Goal: Task Accomplishment & Management: Use online tool/utility

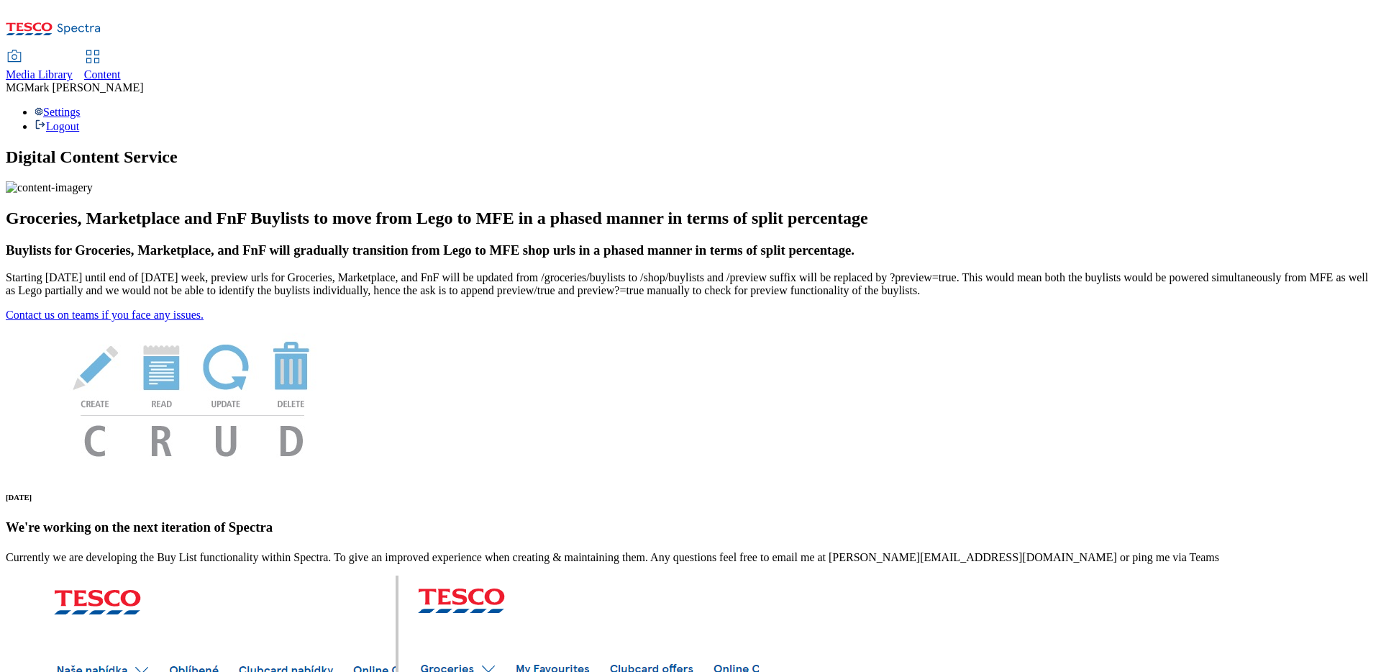
click at [121, 68] on div "Content" at bounding box center [102, 74] width 37 height 13
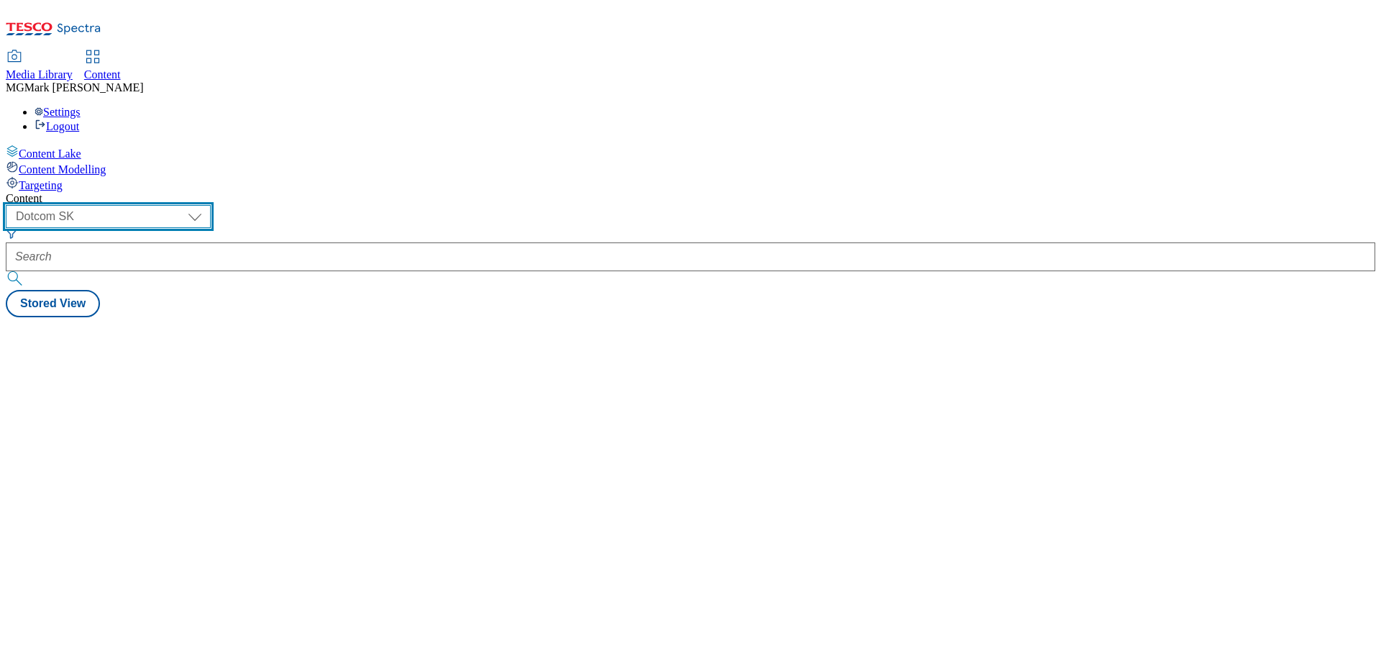
click at [211, 205] on select "Dotcom CZ Dotcom SK ghs-roi ghs-uk Phones UK" at bounding box center [108, 216] width 205 height 23
select select "ghs-uk"
click at [187, 205] on select "Dotcom CZ Dotcom SK ghs-roi ghs-uk Phones UK" at bounding box center [108, 216] width 205 height 23
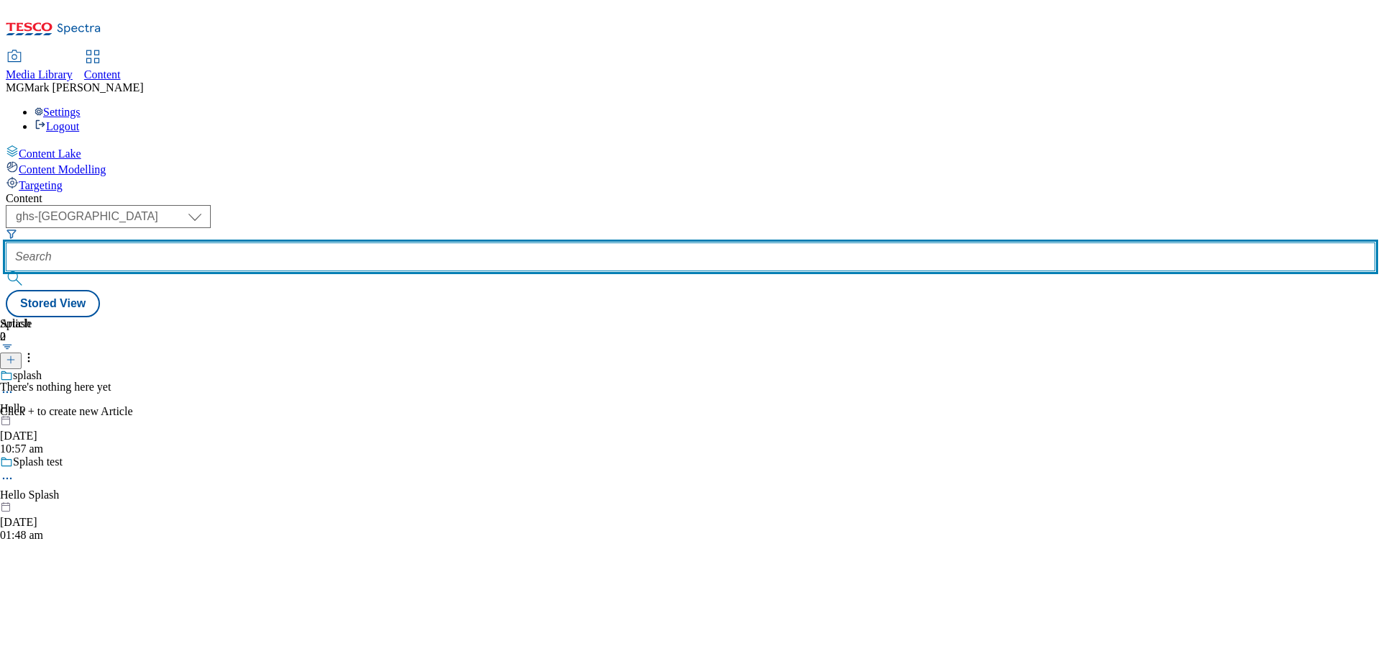
click at [348, 242] on input "text" at bounding box center [691, 256] width 1370 height 29
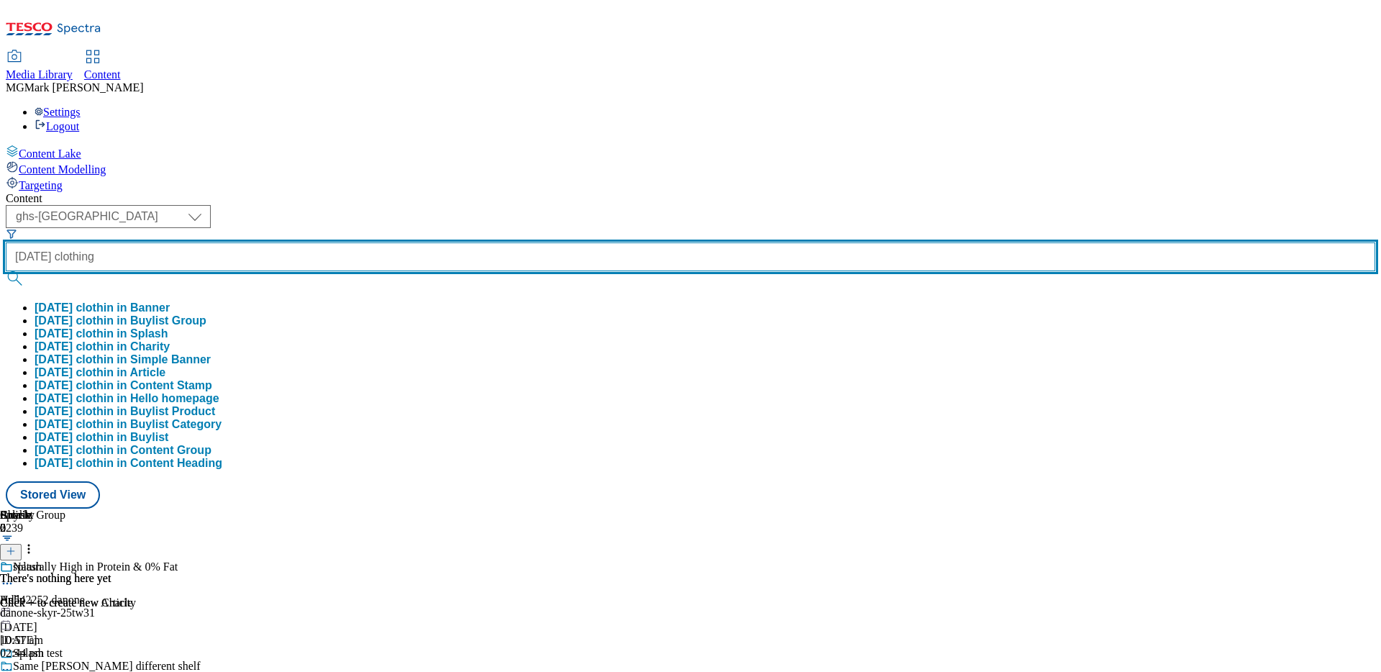
type input "halloween clothing"
click at [6, 271] on button "submit" at bounding box center [16, 278] width 20 height 14
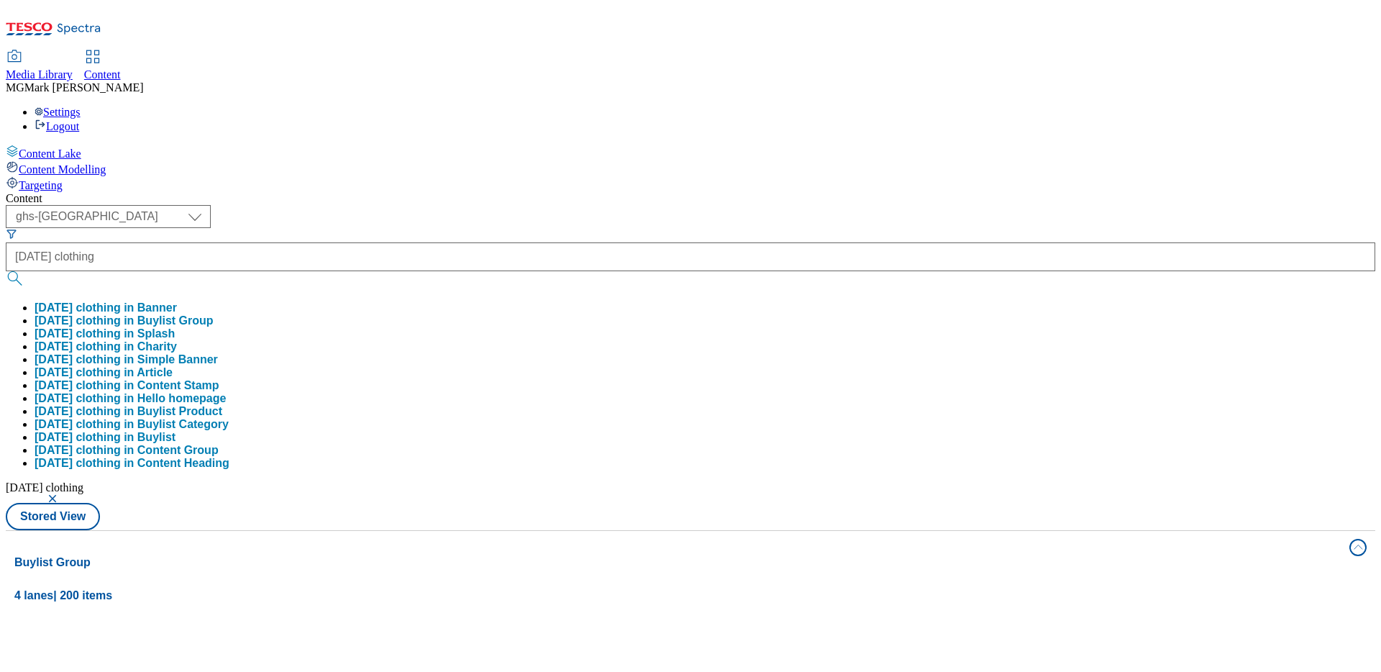
drag, startPoint x: 240, startPoint y: 99, endPoint x: 673, endPoint y: 66, distance: 435.0
click at [673, 192] on div "Content" at bounding box center [691, 198] width 1370 height 13
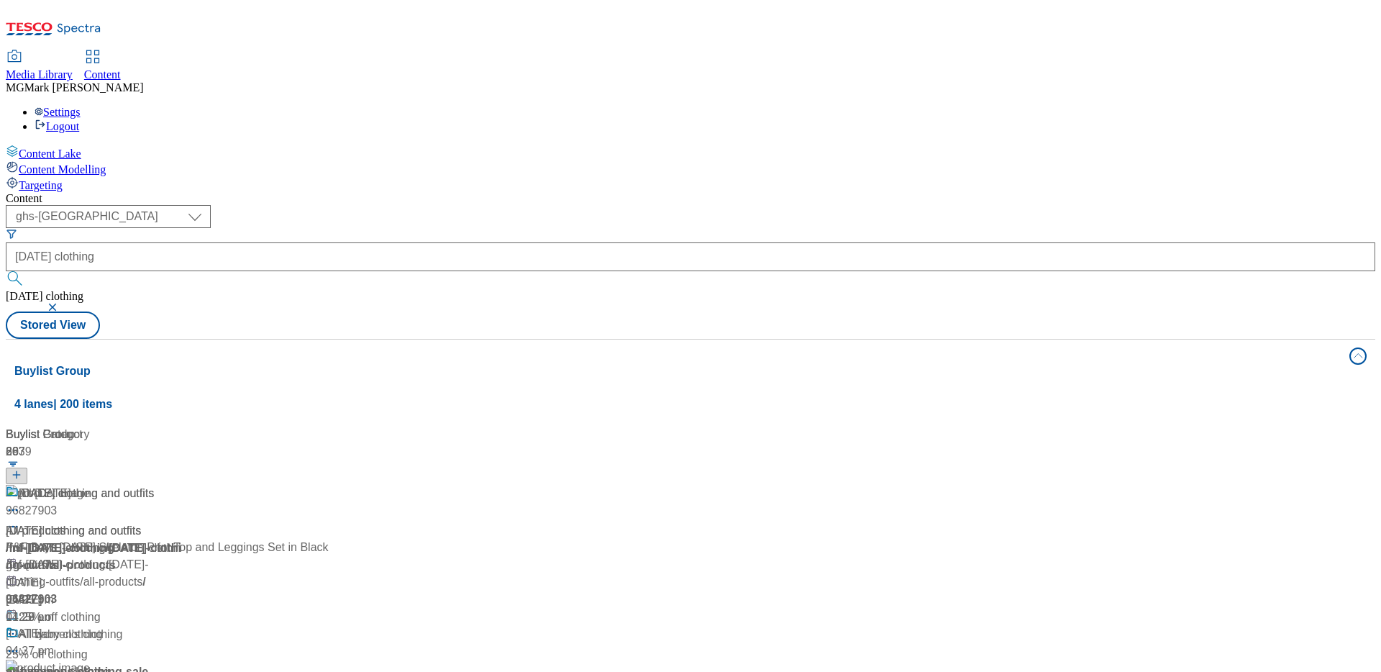
click at [186, 540] on div "/ fnf-halloween-clothing" at bounding box center [96, 548] width 180 height 17
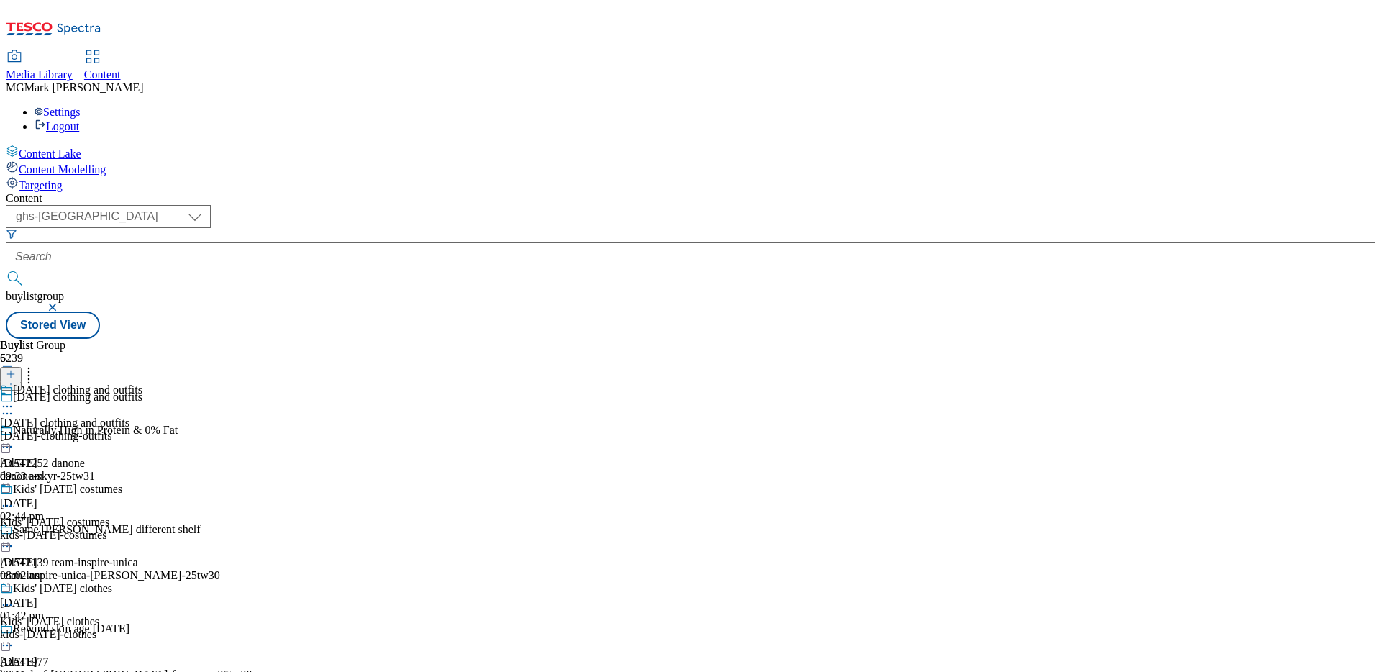
click at [142, 429] on div "halloween-clothing-outfits" at bounding box center [71, 435] width 142 height 13
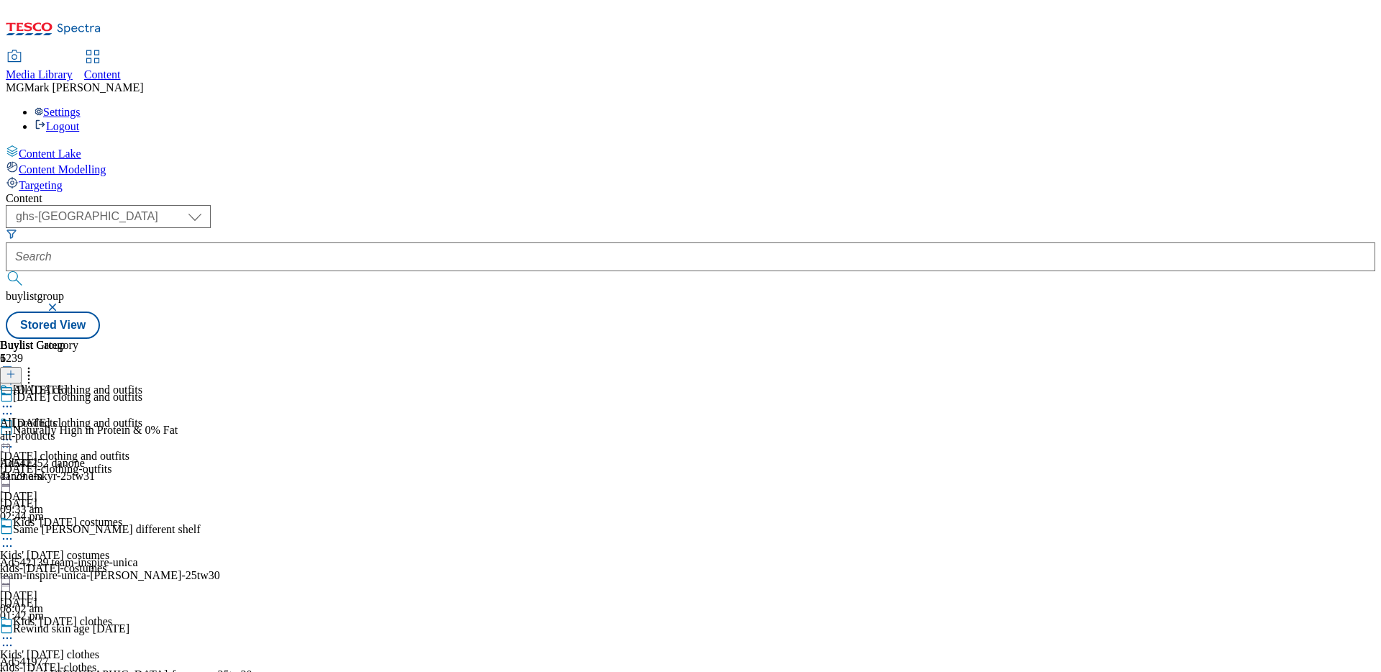
drag, startPoint x: 673, startPoint y: 66, endPoint x: 669, endPoint y: 224, distance: 158.3
click at [14, 432] on icon at bounding box center [7, 439] width 14 height 14
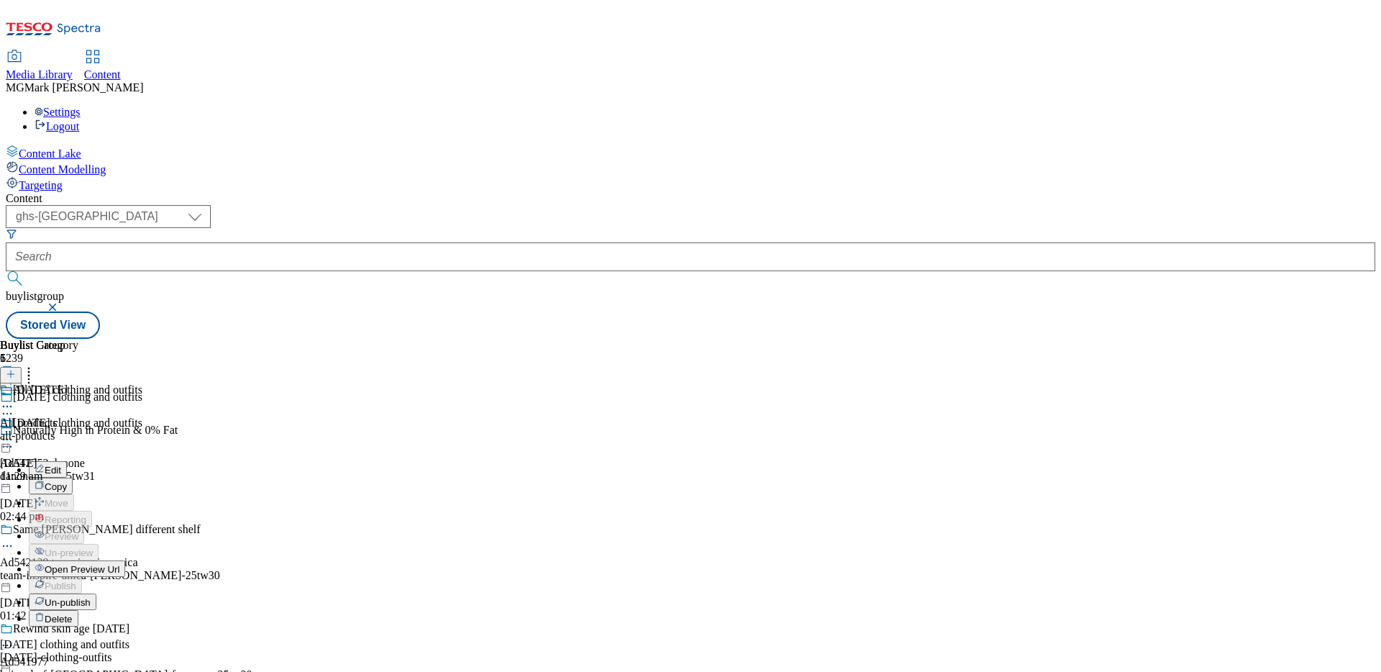
click at [67, 461] on button "Edit" at bounding box center [48, 469] width 38 height 17
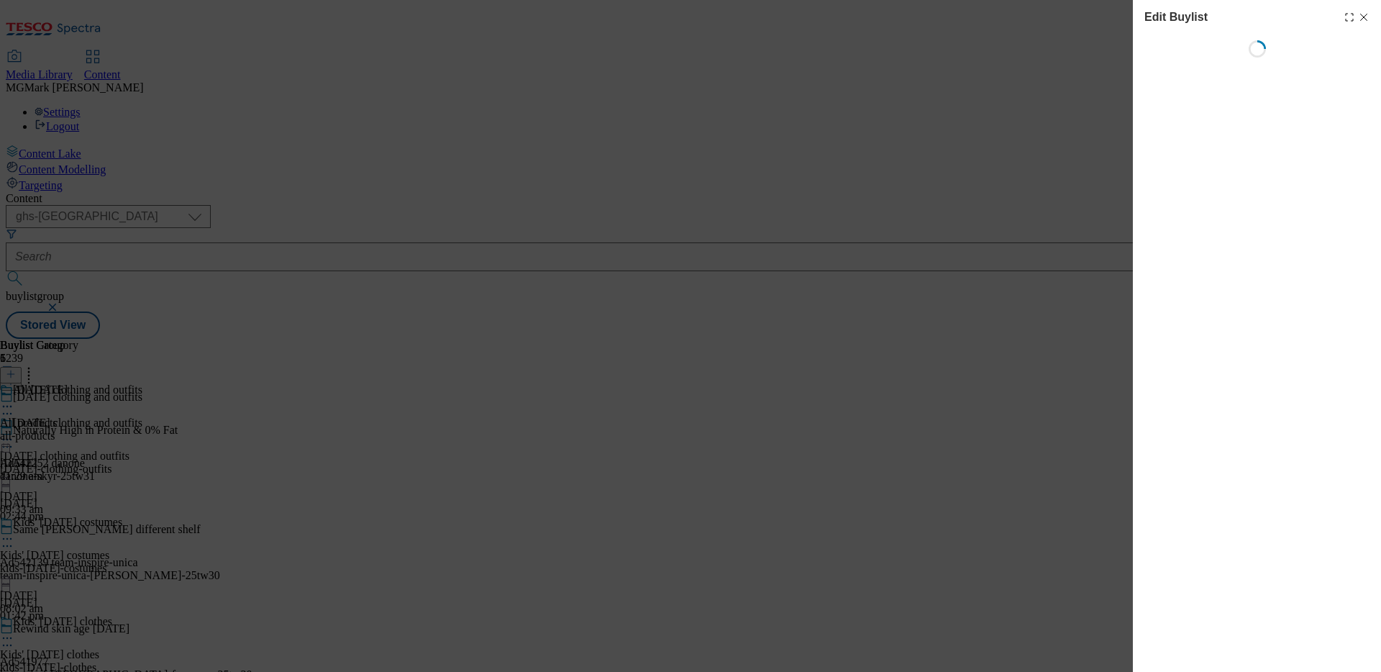
select select "seasonal"
select select "Banner"
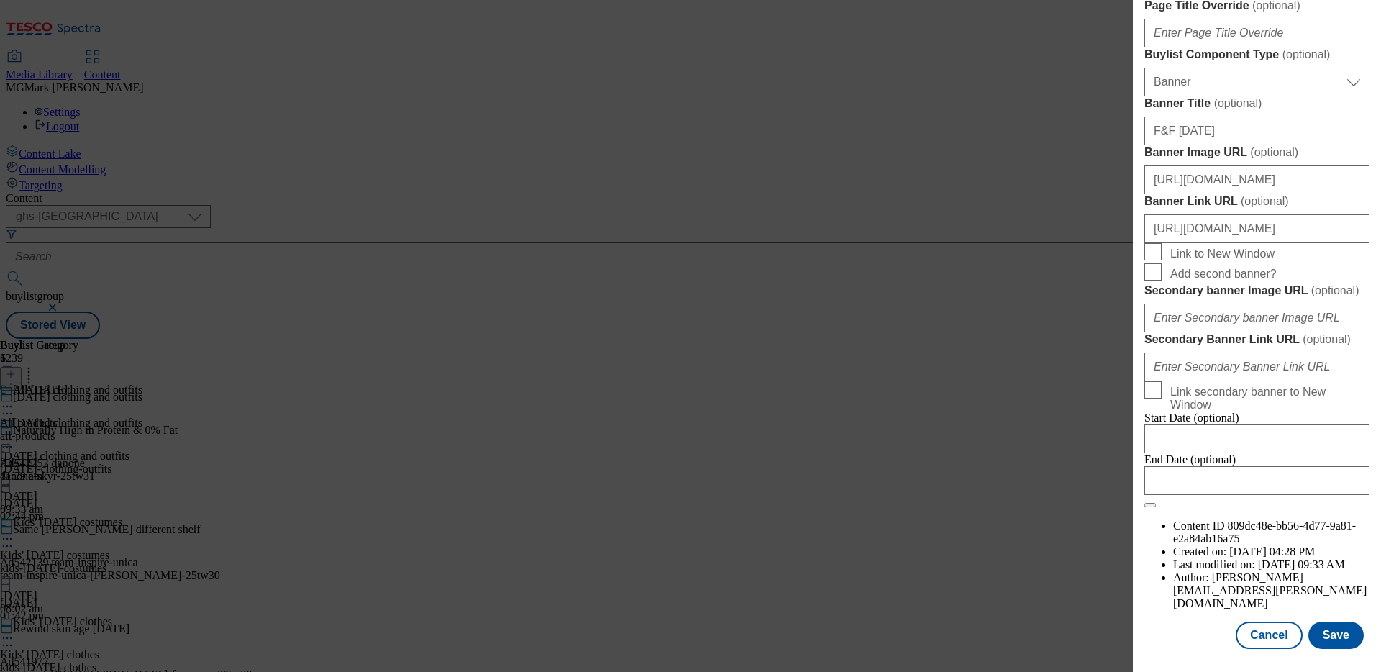
scroll to position [1208, 0]
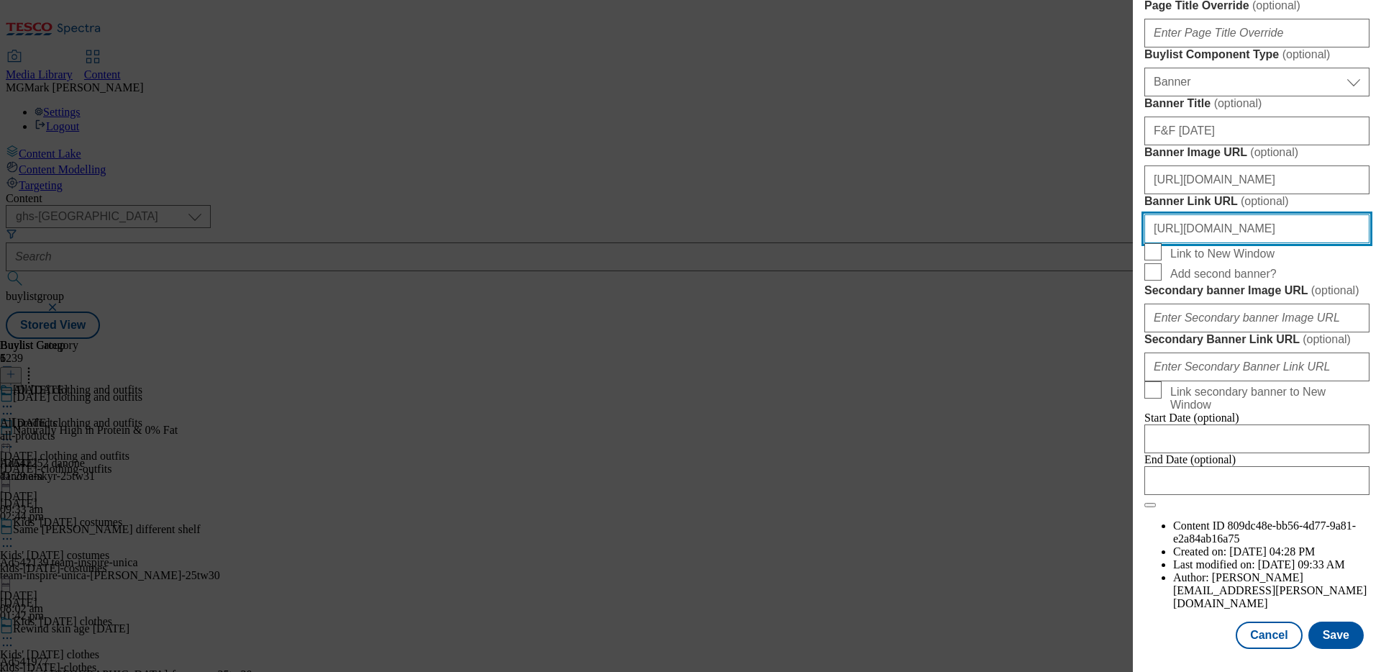
click at [1212, 243] on input "https://www.tesco.com/shop/en-GB/landing/f-f" at bounding box center [1257, 228] width 225 height 29
drag, startPoint x: 669, startPoint y: 224, endPoint x: 1380, endPoint y: 481, distance: 755.8
click at [1380, 481] on div "Edit Buylist Locale Select locale English Welsh Tags 2 tags selected fnf market…" at bounding box center [1257, 326] width 248 height 652
click at [1308, 243] on input "https://www.tesco.com/shop/en-GB/landing/f-f" at bounding box center [1257, 228] width 225 height 29
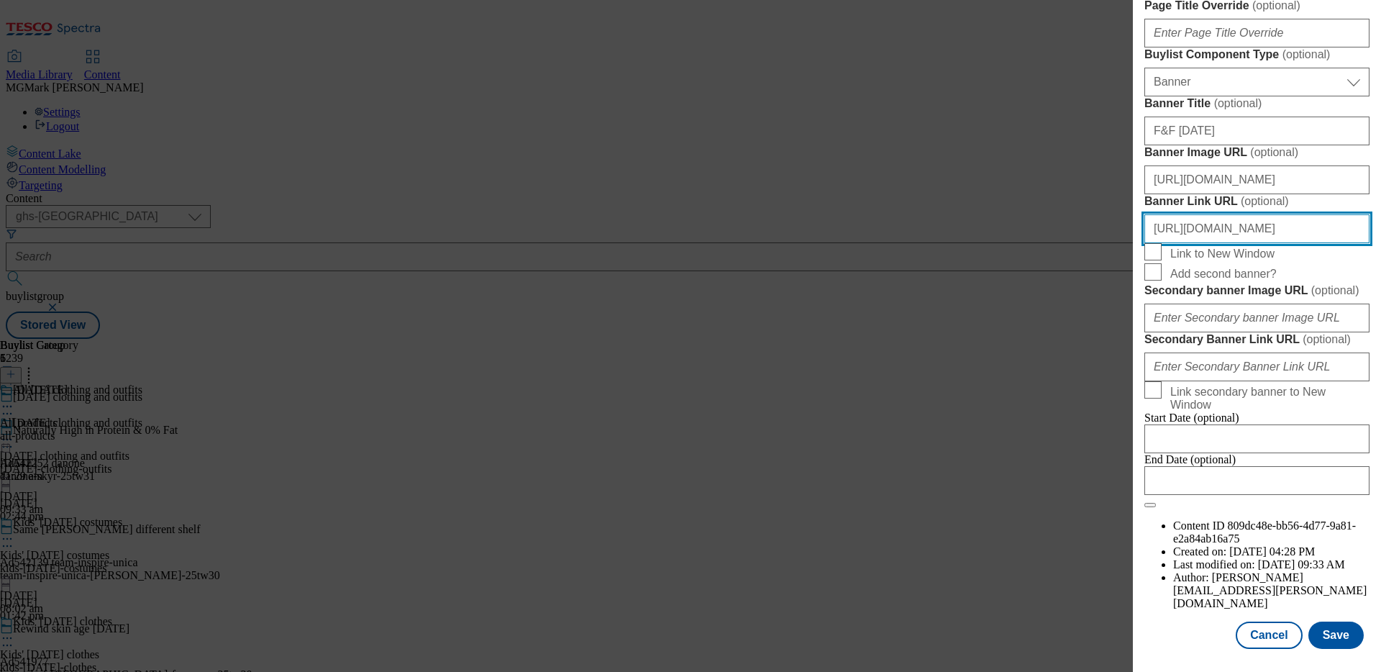
click at [1308, 243] on input "https://www.tesco.com/shop/en-GB/landing/f-f" at bounding box center [1257, 228] width 225 height 29
paste input "groceries/en-GB/zone/halloween"
drag, startPoint x: 1380, startPoint y: 481, endPoint x: 1069, endPoint y: 453, distance: 312.1
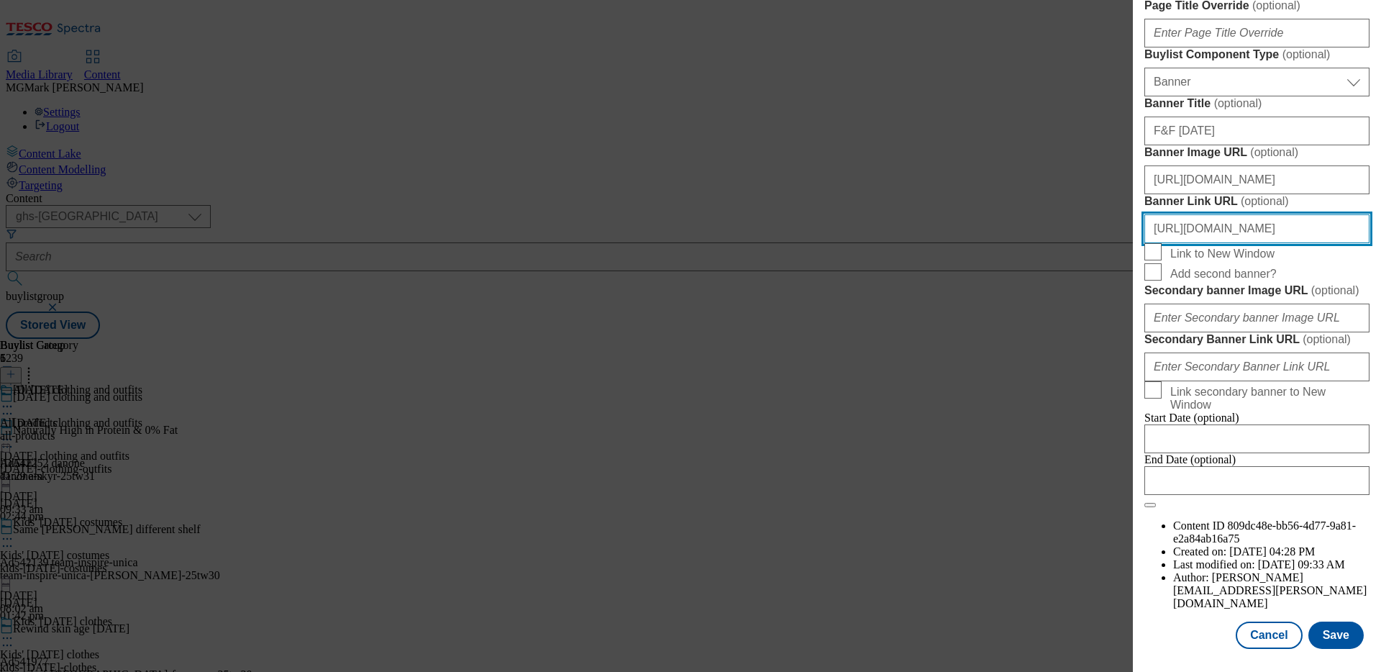
click at [1069, 453] on div "Edit Buylist Locale Select locale English Welsh Tags 2 tags selected fnf market…" at bounding box center [690, 336] width 1381 height 672
type input "https://www.tesco.com/groceries/en-GB/zone/halloween"
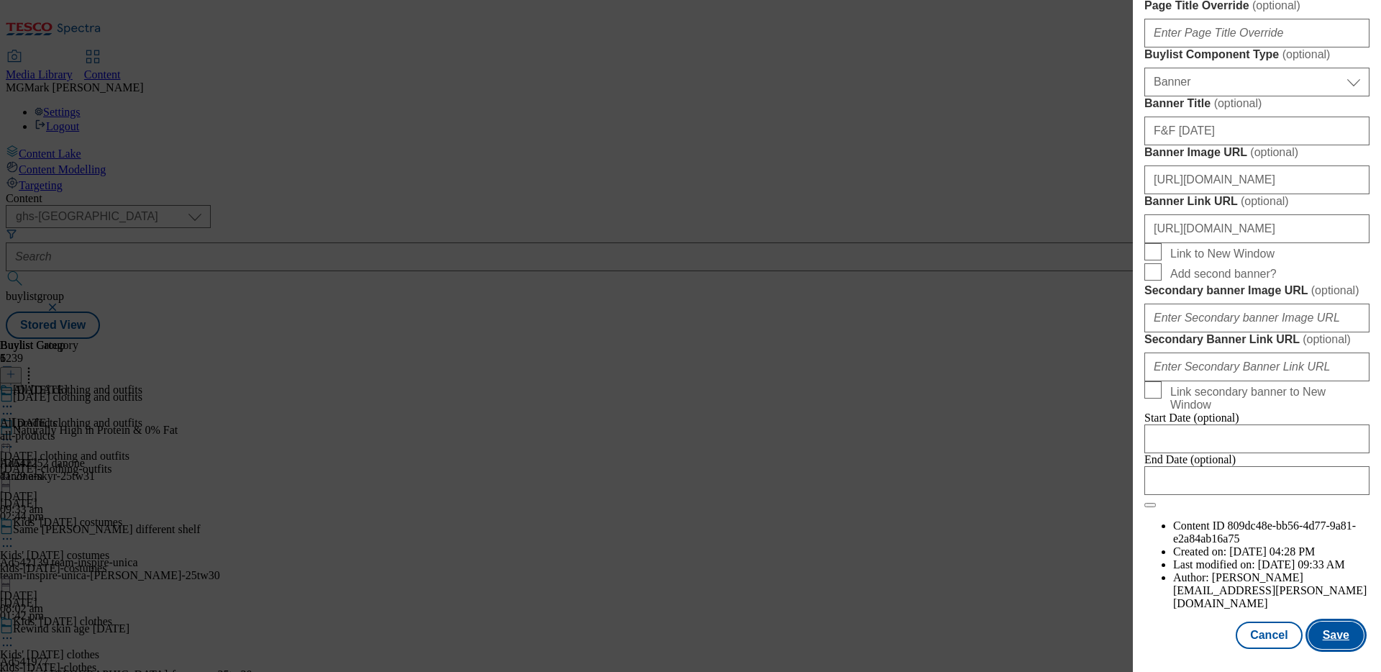
click at [1328, 627] on button "Save" at bounding box center [1336, 635] width 55 height 27
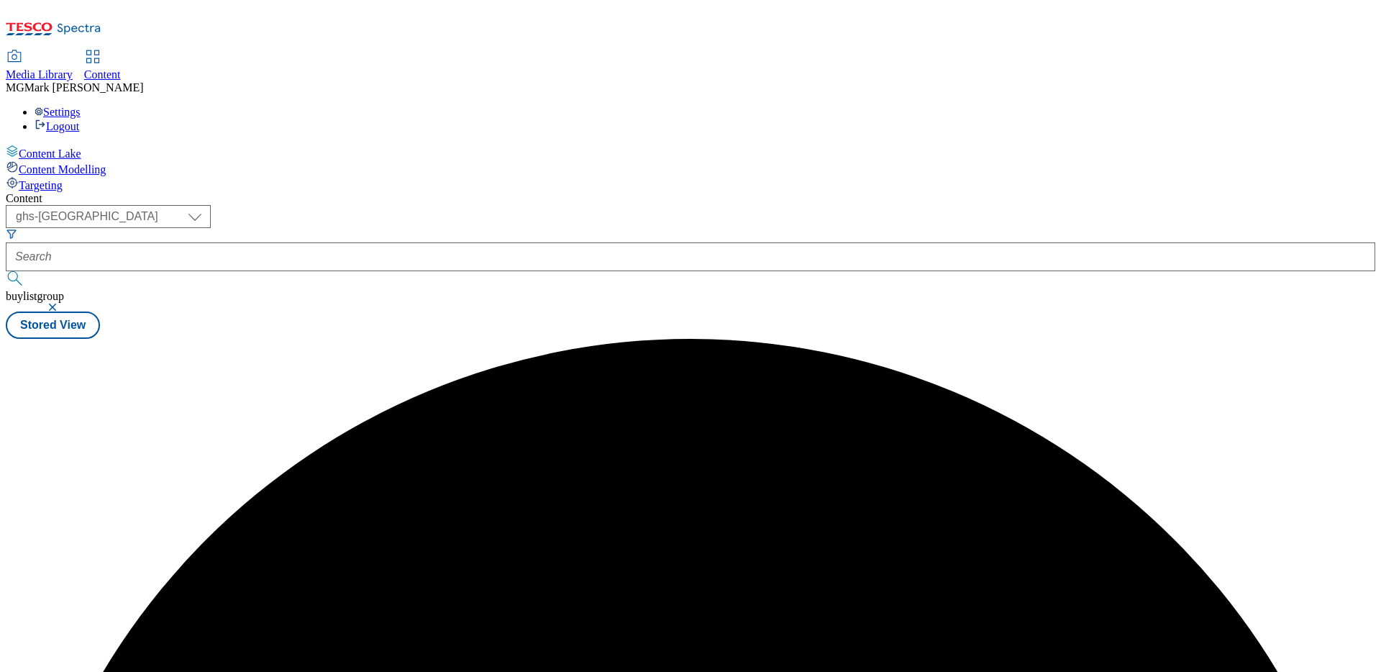
scroll to position [0, 0]
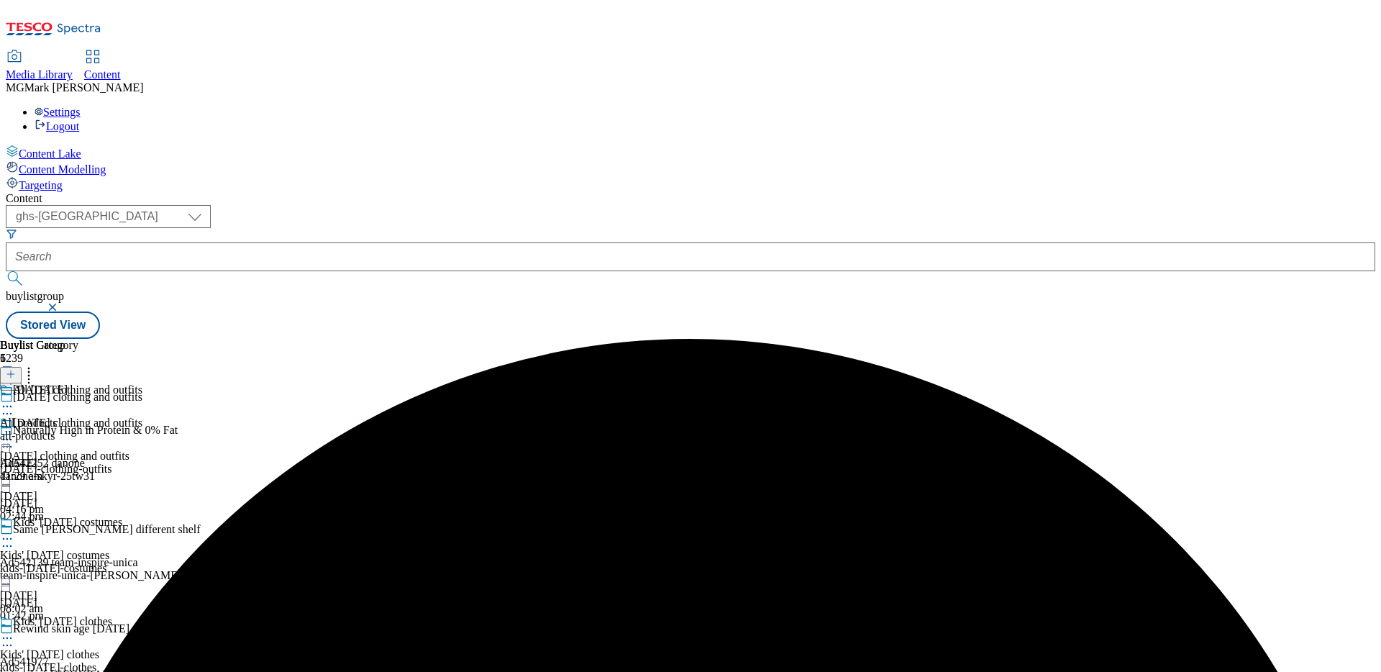
drag, startPoint x: 1069, startPoint y: 453, endPoint x: 626, endPoint y: 407, distance: 445.5
click at [142, 516] on div "Kids' Halloween costumes Kids' Halloween costumes kids-halloween-costumes 9 Sep…" at bounding box center [71, 565] width 142 height 99
click at [14, 532] on icon at bounding box center [7, 539] width 14 height 14
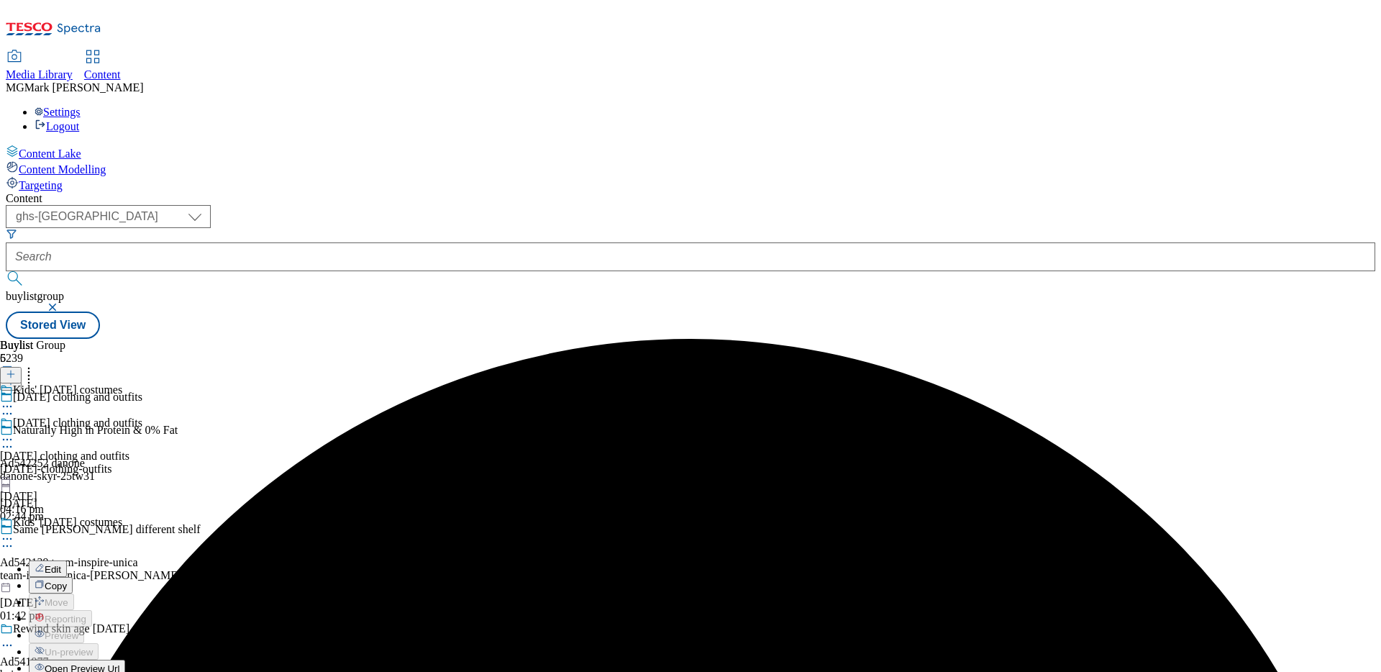
click at [67, 560] on button "Edit" at bounding box center [48, 568] width 38 height 17
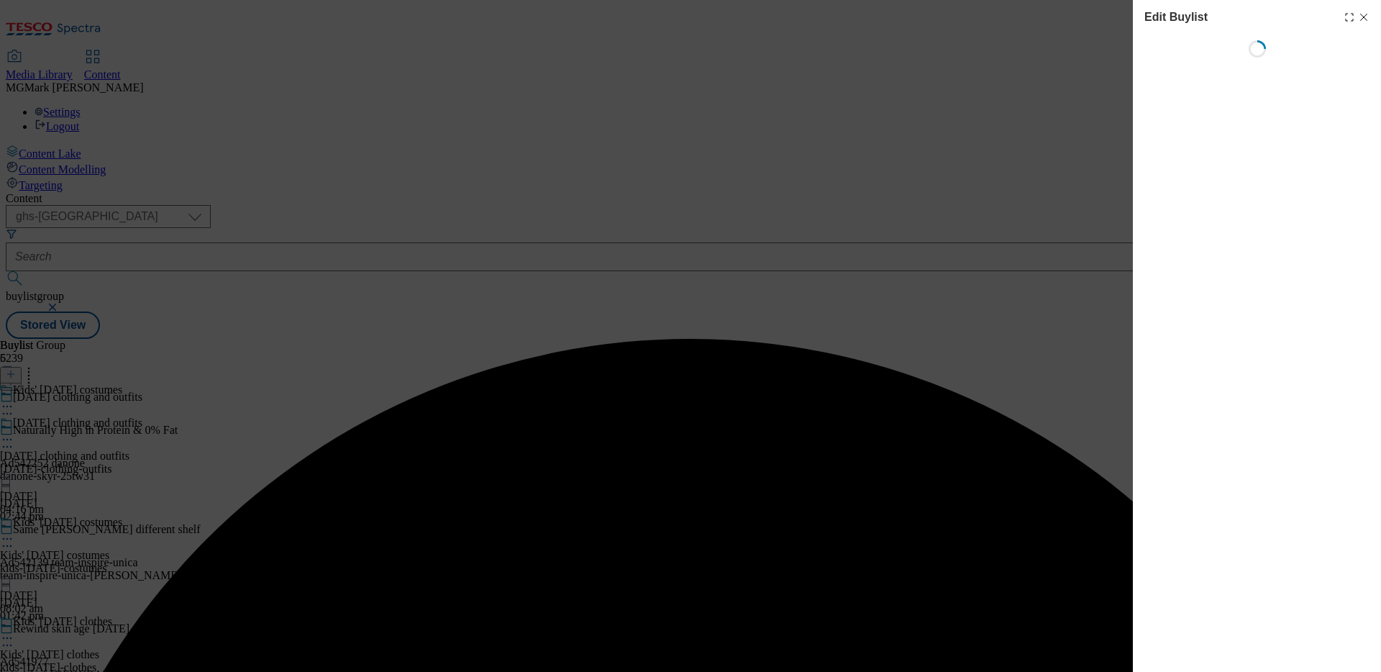
select select "seasonal"
select select "Banner"
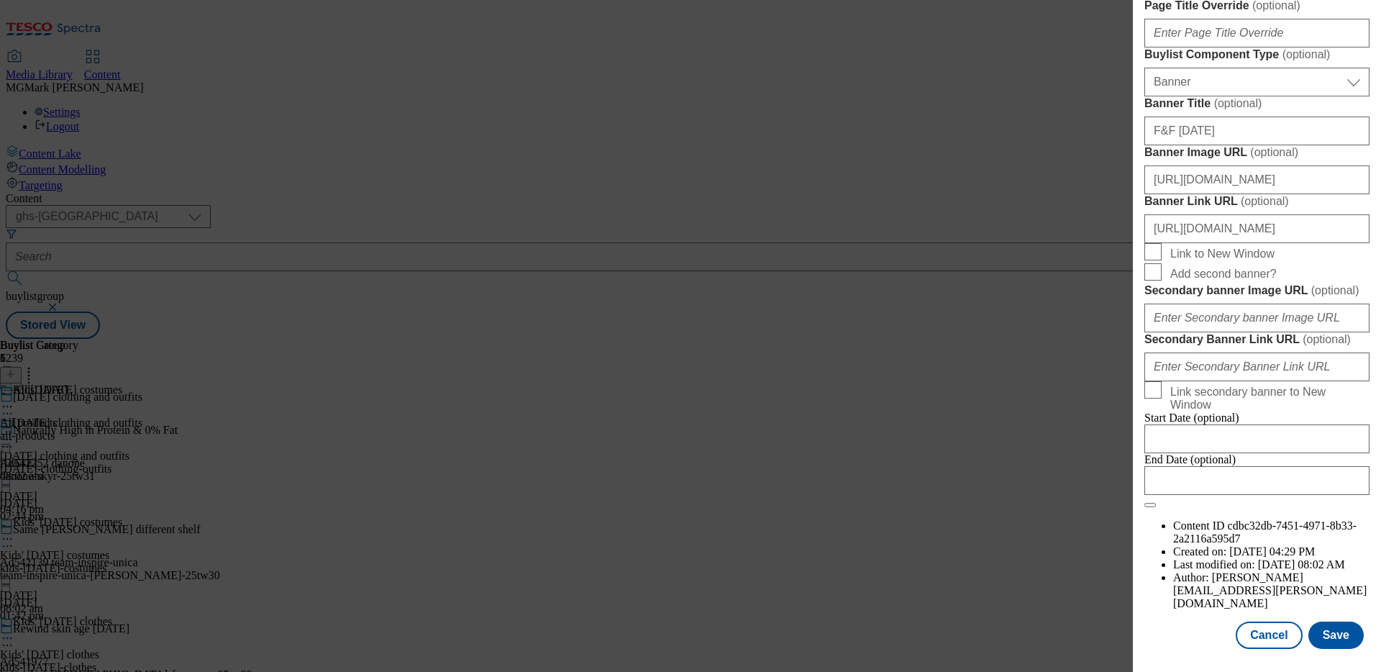
scroll to position [1145, 0]
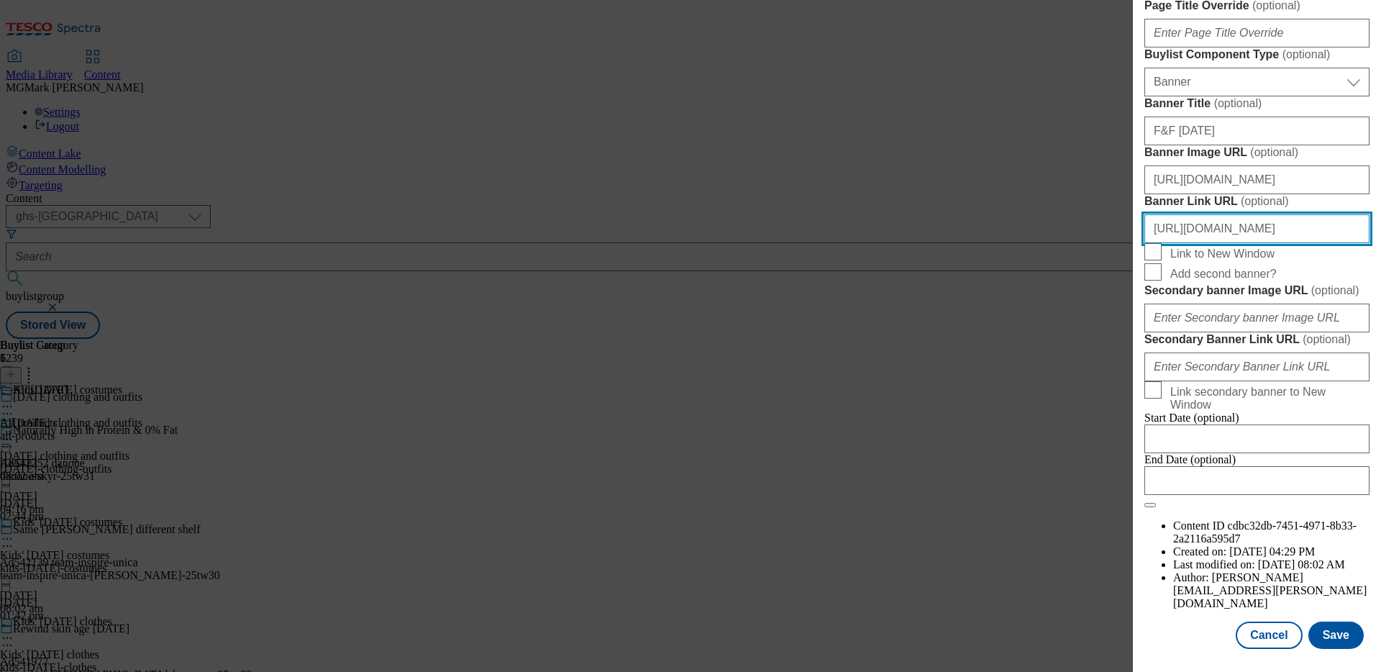
click at [1221, 243] on input "https://www.tesco.com/shop/en-GB/landing/f-f" at bounding box center [1257, 228] width 225 height 29
paste input "groceries/en-GB/zone/halloween"
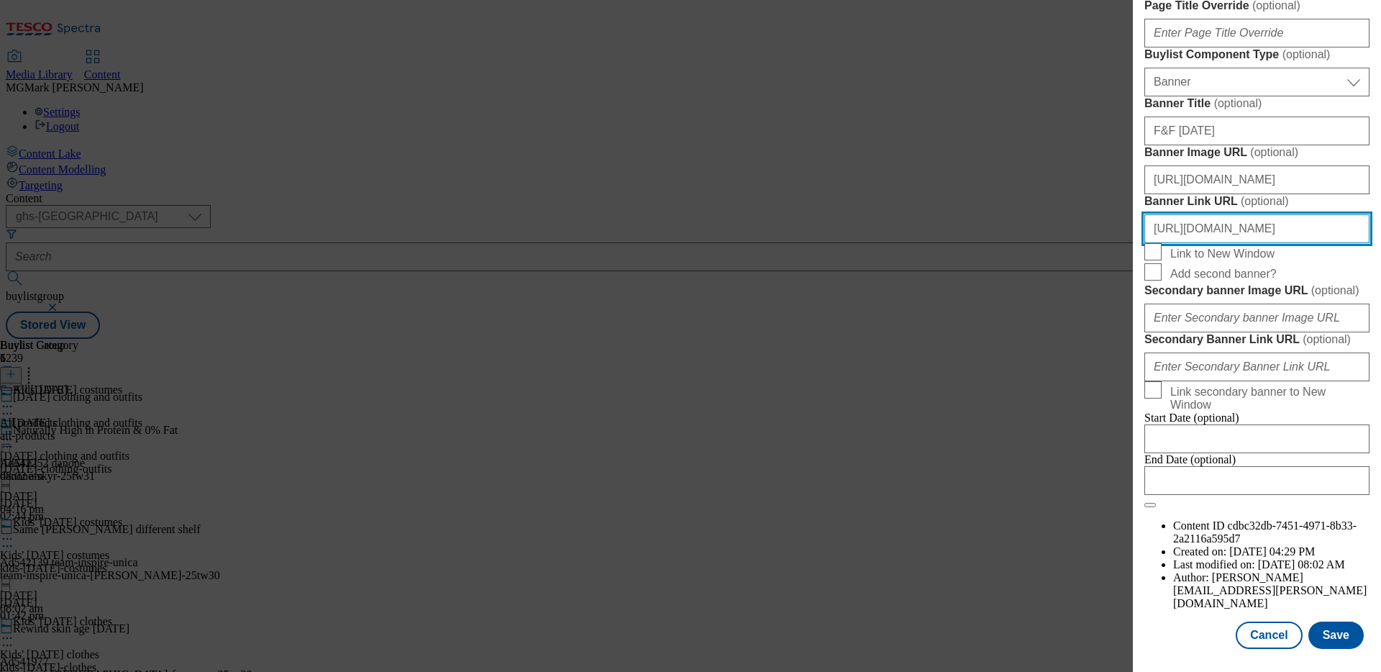
type input "https://www.tesco.com/groceries/en-GB/zone/halloween"
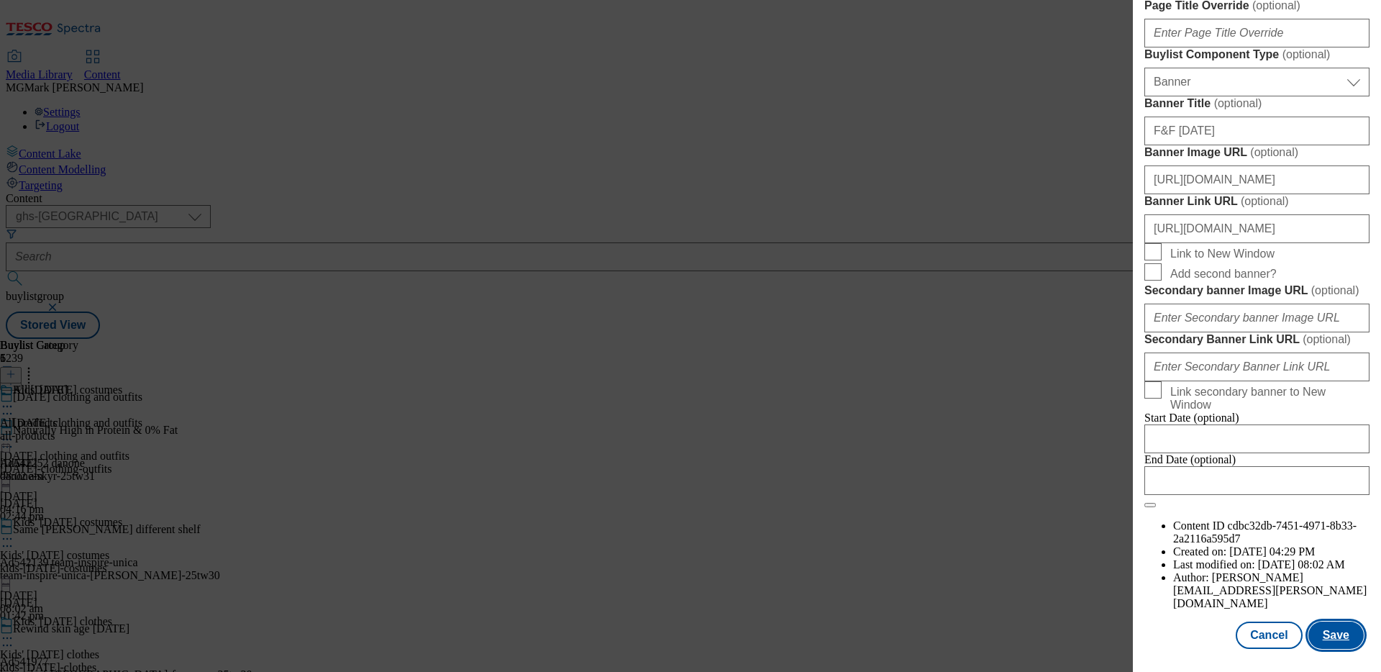
scroll to position [0, 0]
click at [1335, 640] on button "Save" at bounding box center [1336, 635] width 55 height 27
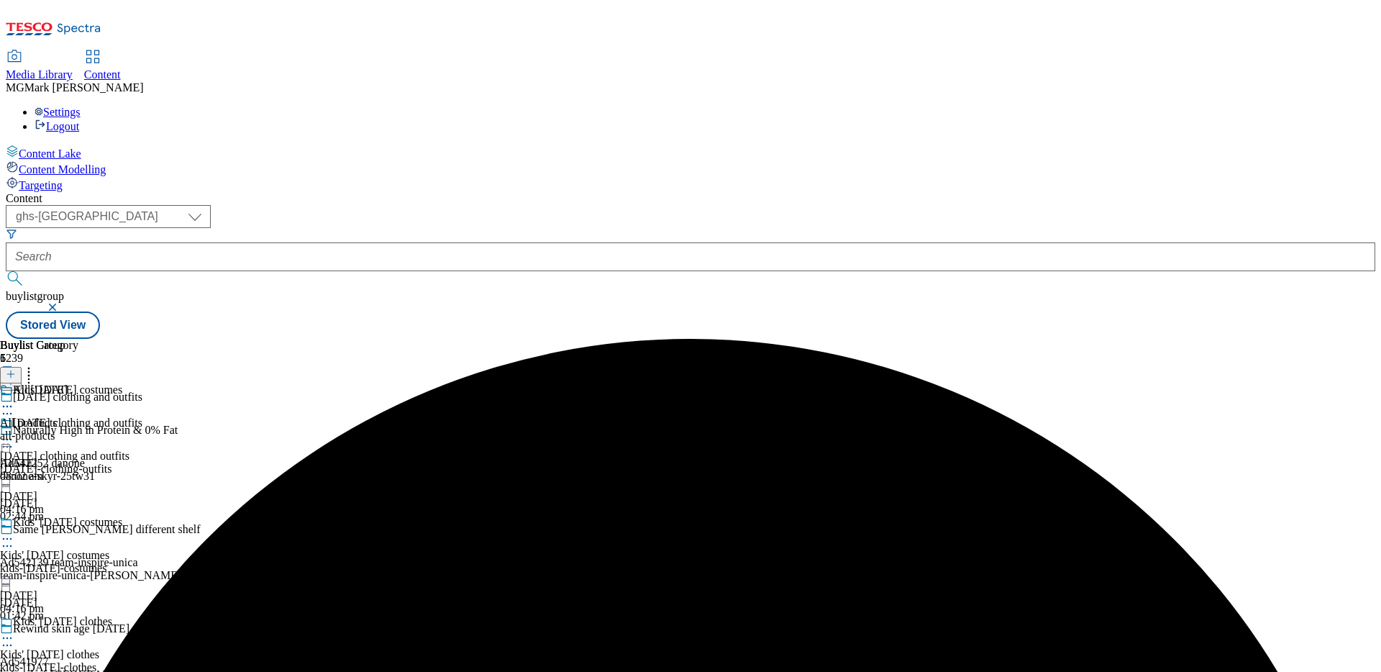
scroll to position [275, 0]
click at [142, 661] on div "kids-halloween-clothes" at bounding box center [71, 667] width 142 height 13
click at [14, 631] on icon at bounding box center [7, 638] width 14 height 14
click at [67, 660] on button "Edit" at bounding box center [48, 668] width 38 height 17
select select "seasonal"
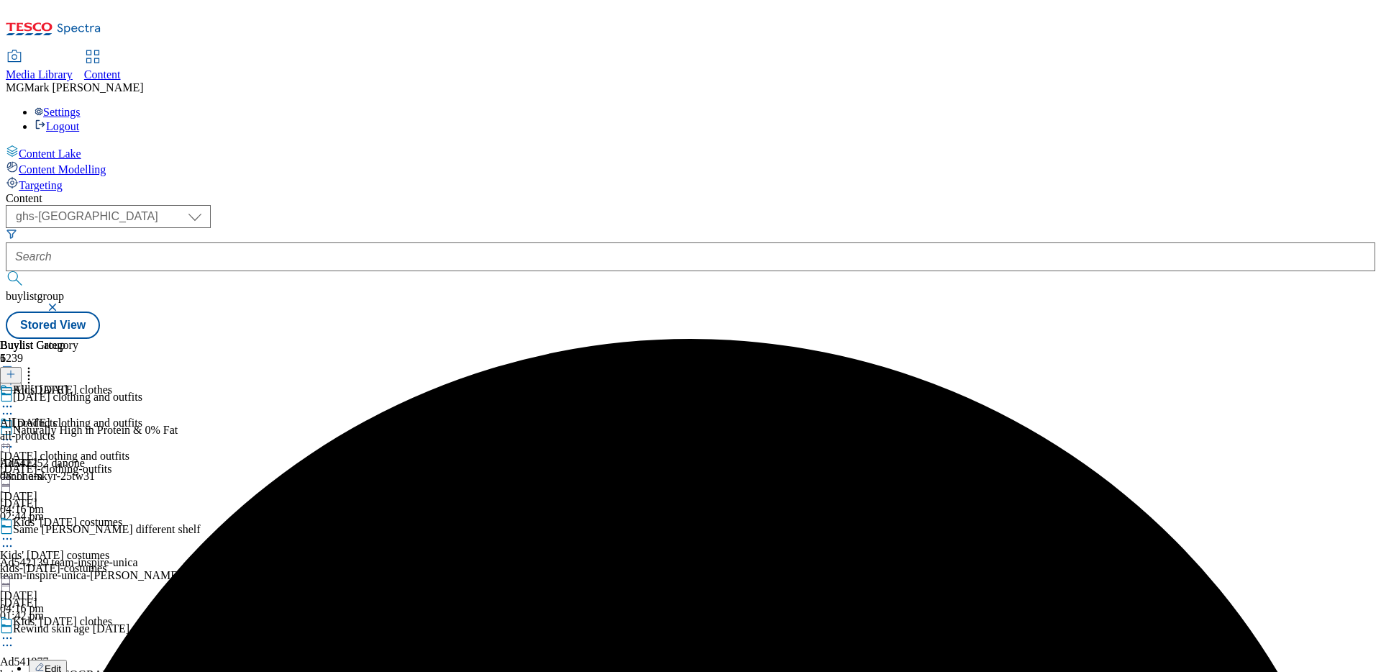
select select "Banner"
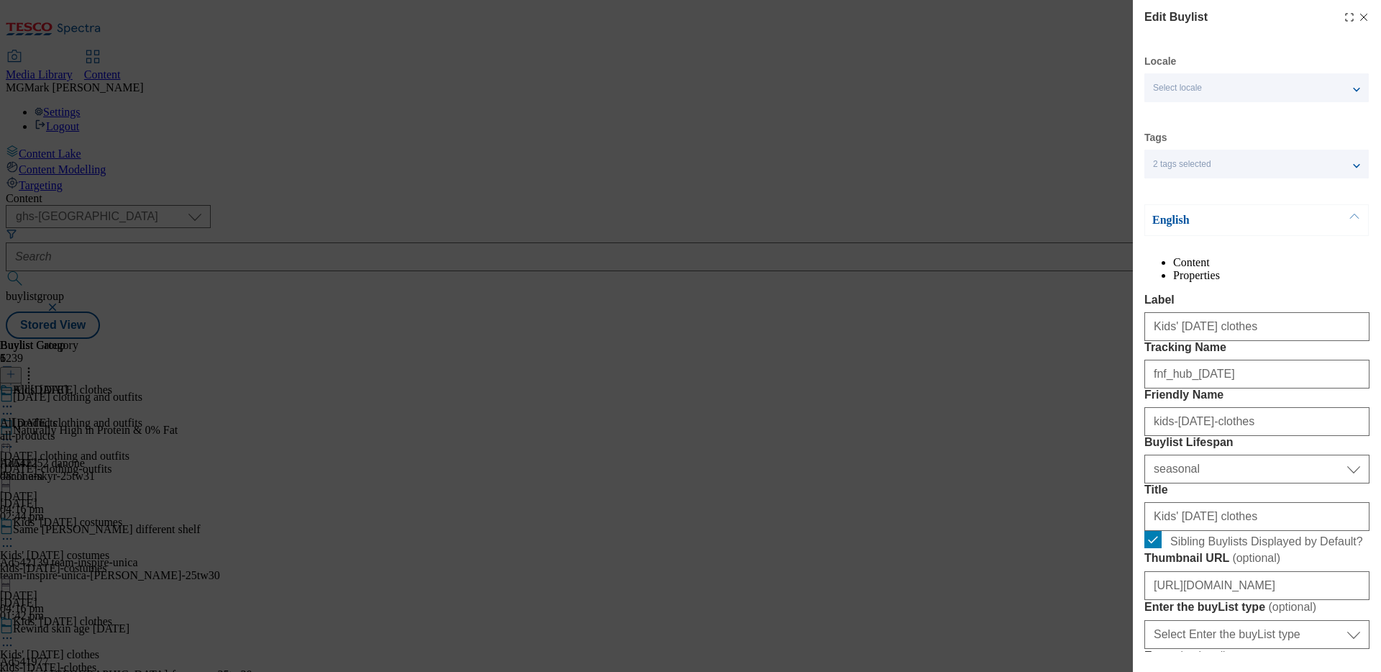
click at [1363, 19] on icon "Modal" at bounding box center [1364, 18] width 12 height 12
select select "seasonal"
select select "Banner"
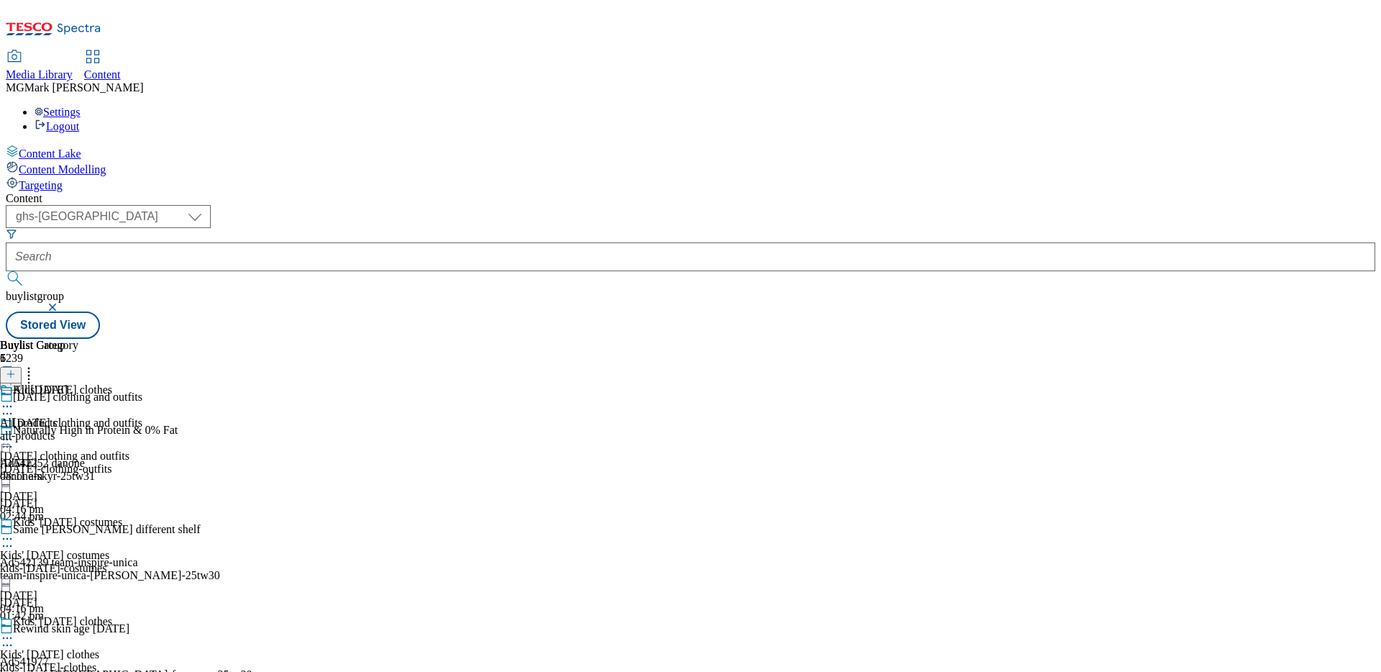
click at [142, 562] on div "kids-halloween-costumes" at bounding box center [71, 568] width 142 height 13
click at [14, 532] on icon at bounding box center [7, 539] width 14 height 14
click at [67, 560] on button "Edit" at bounding box center [48, 568] width 38 height 17
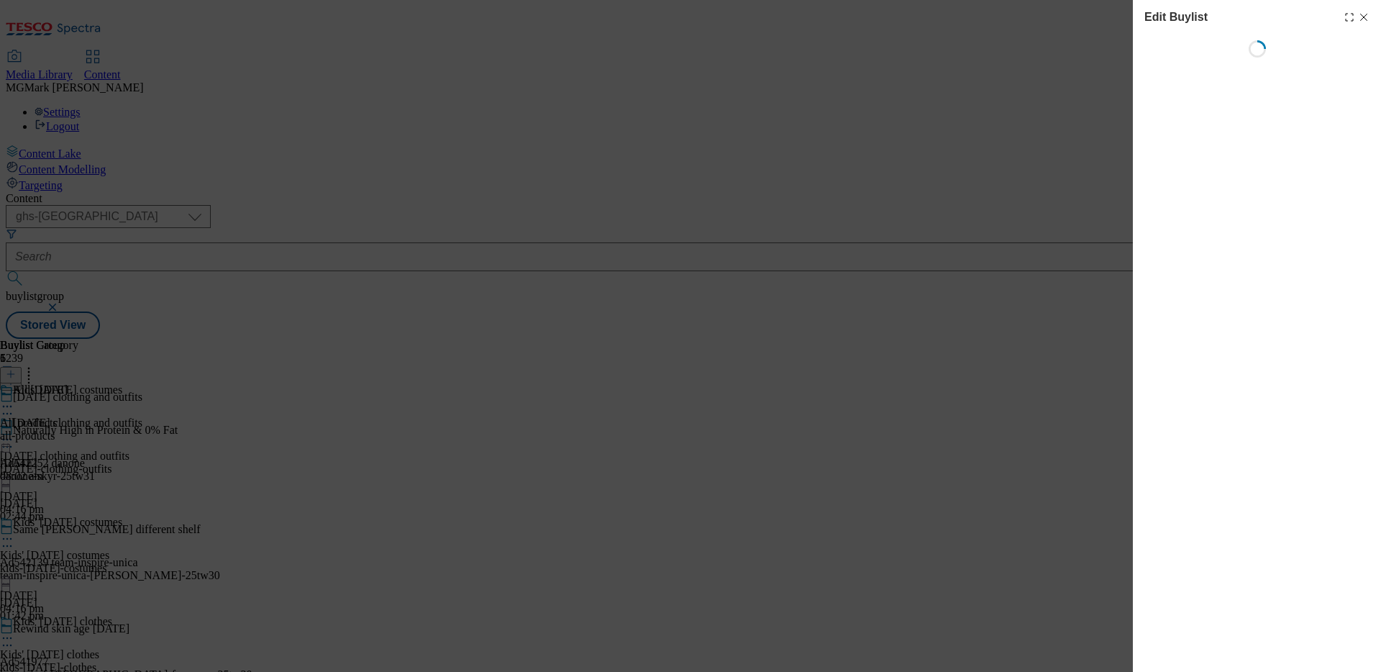
select select "seasonal"
select select "Banner"
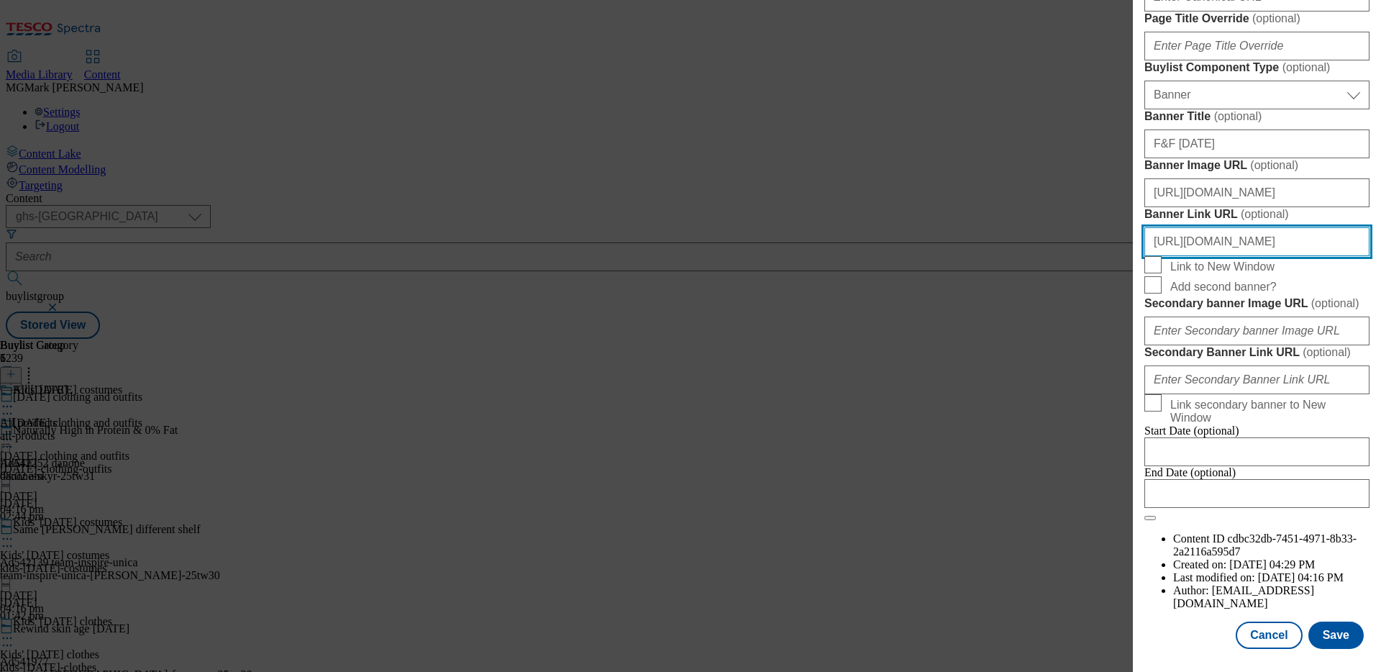
scroll to position [0, 23]
drag, startPoint x: 1217, startPoint y: 480, endPoint x: 1381, endPoint y: 481, distance: 163.3
click at [1381, 481] on div "Edit Buylist Locale Select locale English Welsh Tags 2 tags selected fnf market…" at bounding box center [1257, 326] width 248 height 652
click at [1092, 424] on div "Edit Buylist Locale Select locale English Welsh Tags 2 tags selected fnf market…" at bounding box center [690, 336] width 1381 height 672
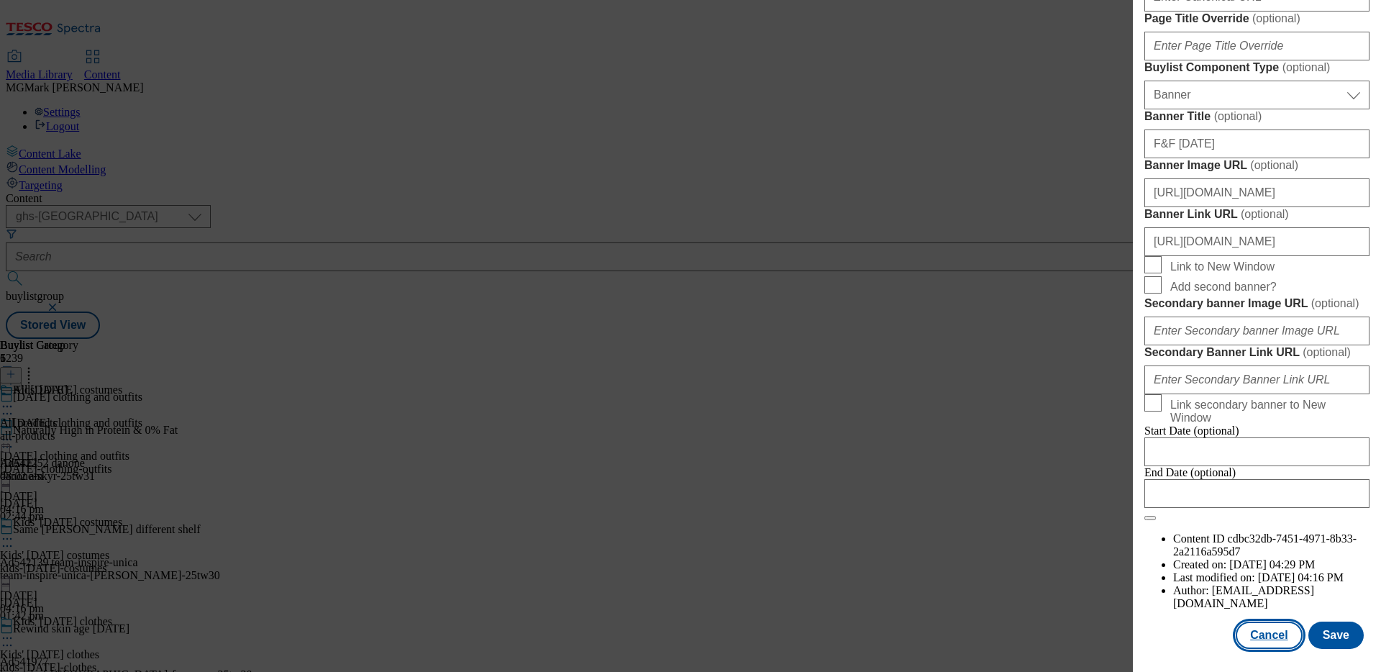
click at [1254, 639] on button "Cancel" at bounding box center [1269, 635] width 66 height 27
select select "seasonal"
select select "Banner"
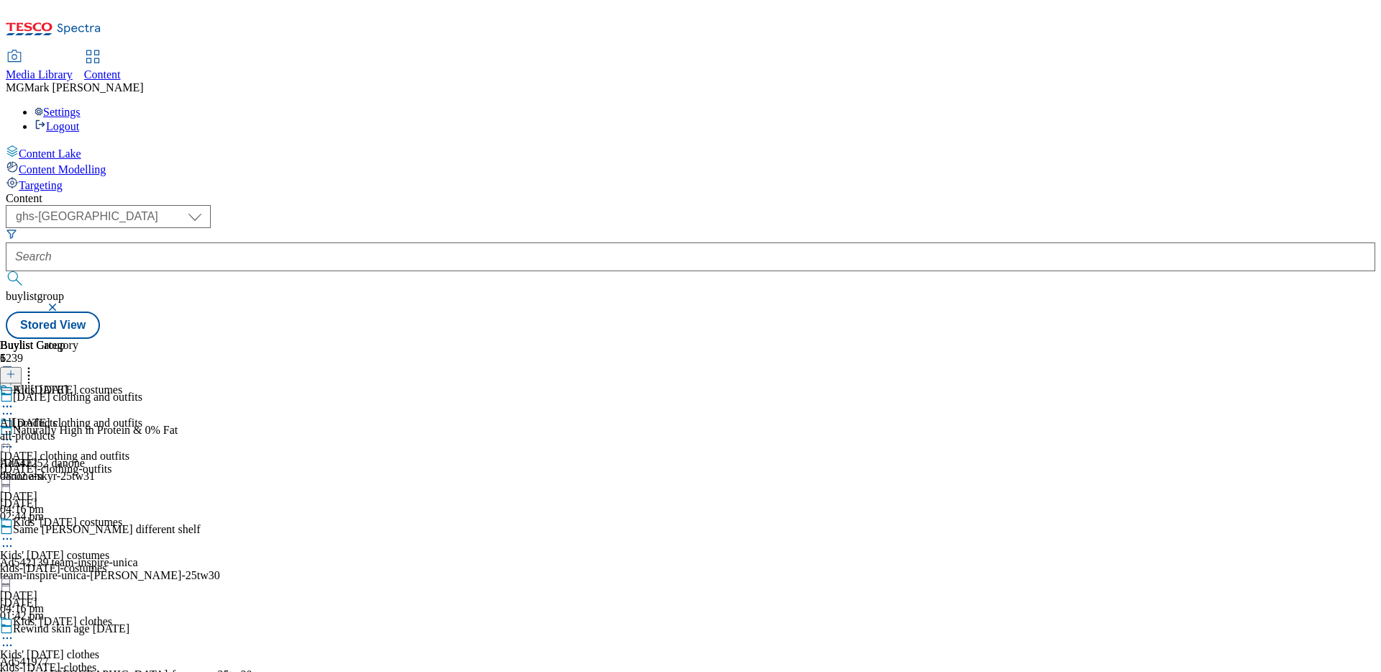
scroll to position [1163, 0]
click at [142, 661] on div "kids-halloween-clothes" at bounding box center [71, 667] width 142 height 13
click at [14, 631] on icon at bounding box center [7, 638] width 14 height 14
click at [67, 660] on button "Edit" at bounding box center [48, 668] width 38 height 17
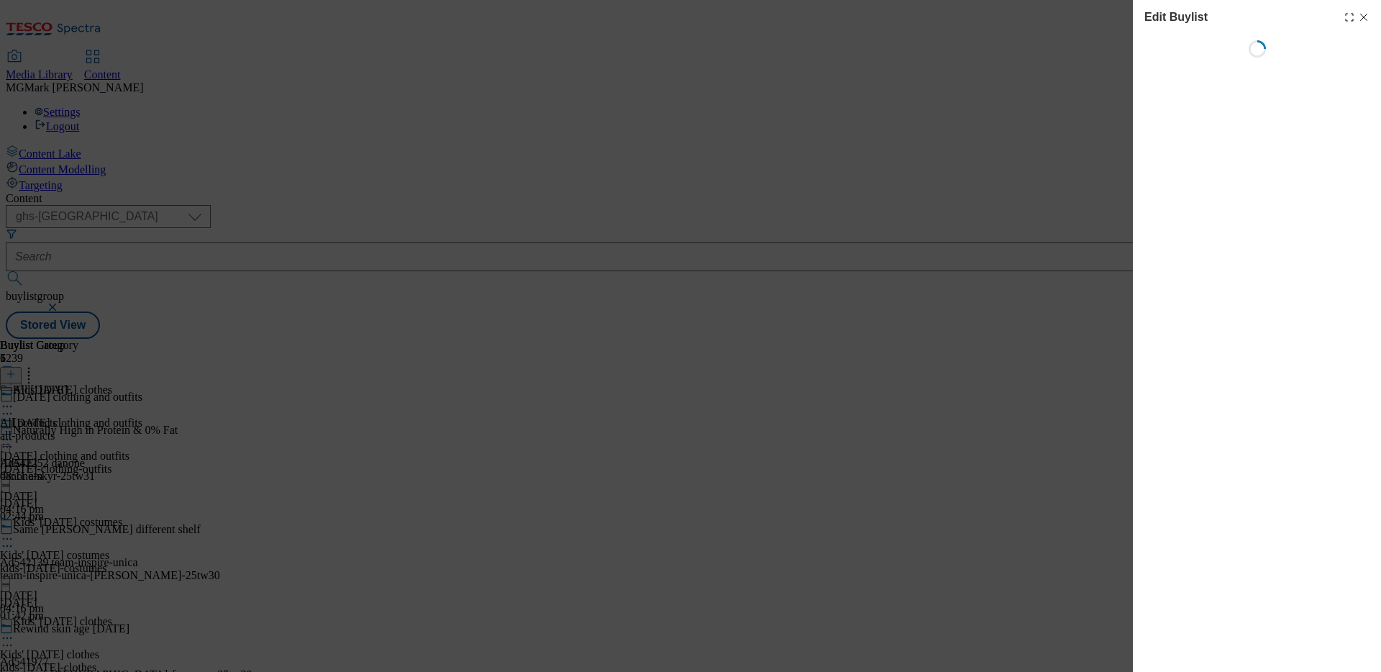
select select "seasonal"
select select "Banner"
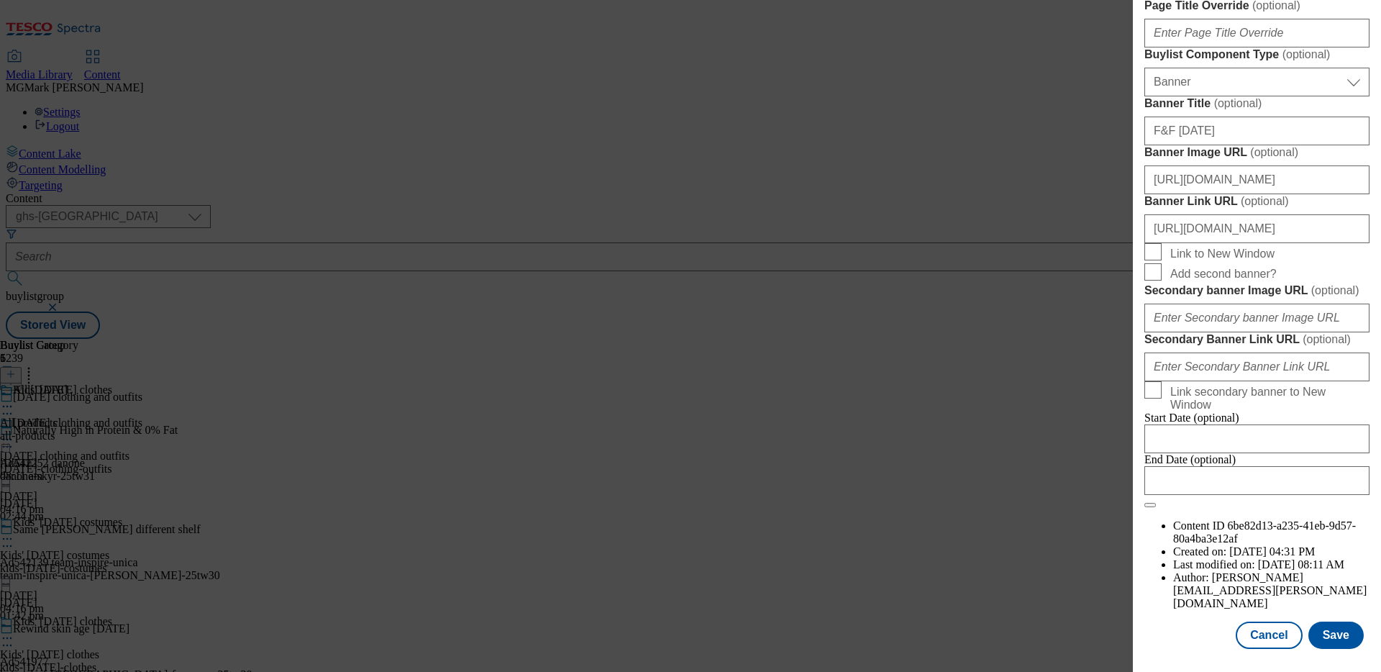
scroll to position [1340, 0]
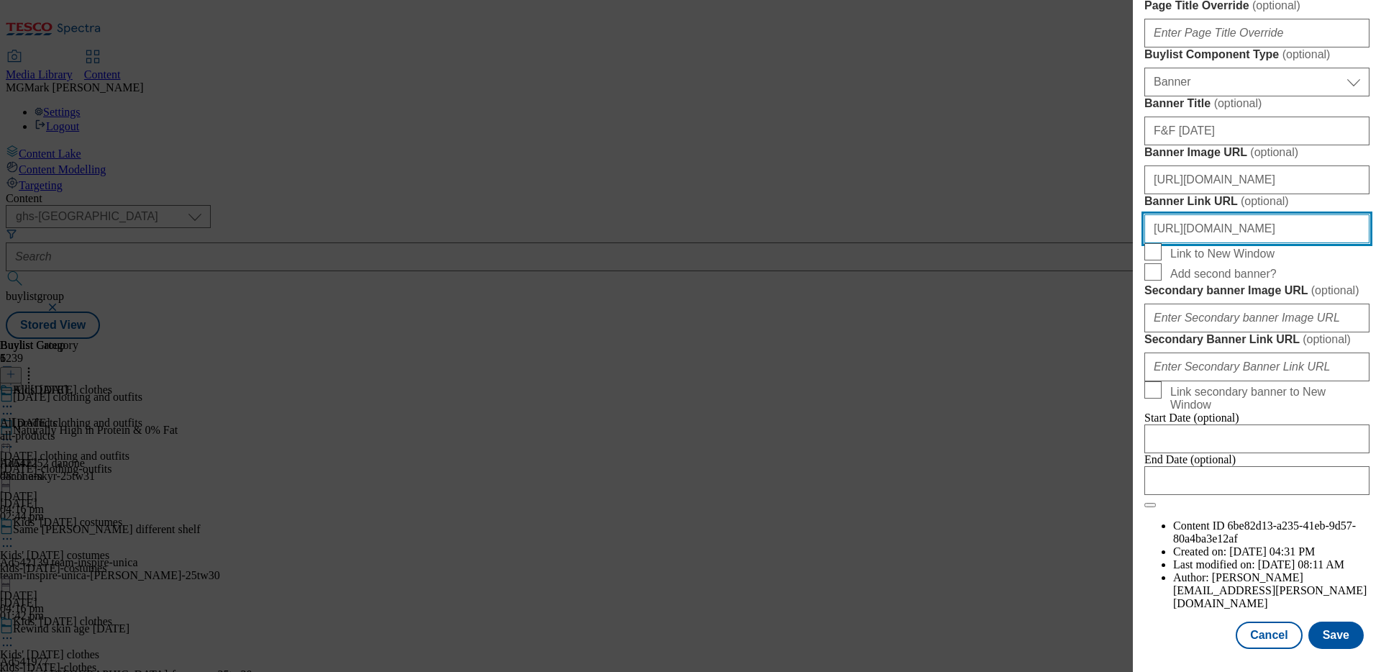
click at [1237, 243] on input "https://www.tesco.com/shop/en-GB/landing/f-f" at bounding box center [1257, 228] width 225 height 29
paste input "groceries/en-GB/zone/halloween"
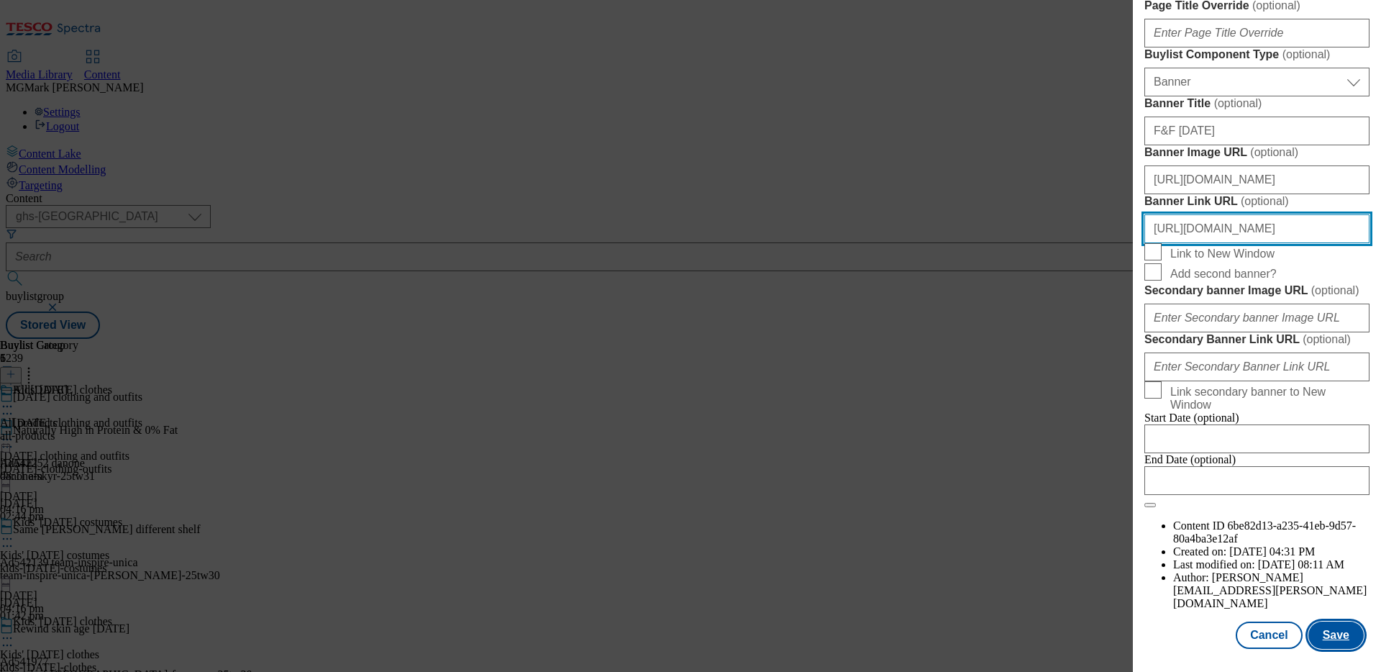
type input "https://www.tesco.com/groceries/en-GB/zone/halloween"
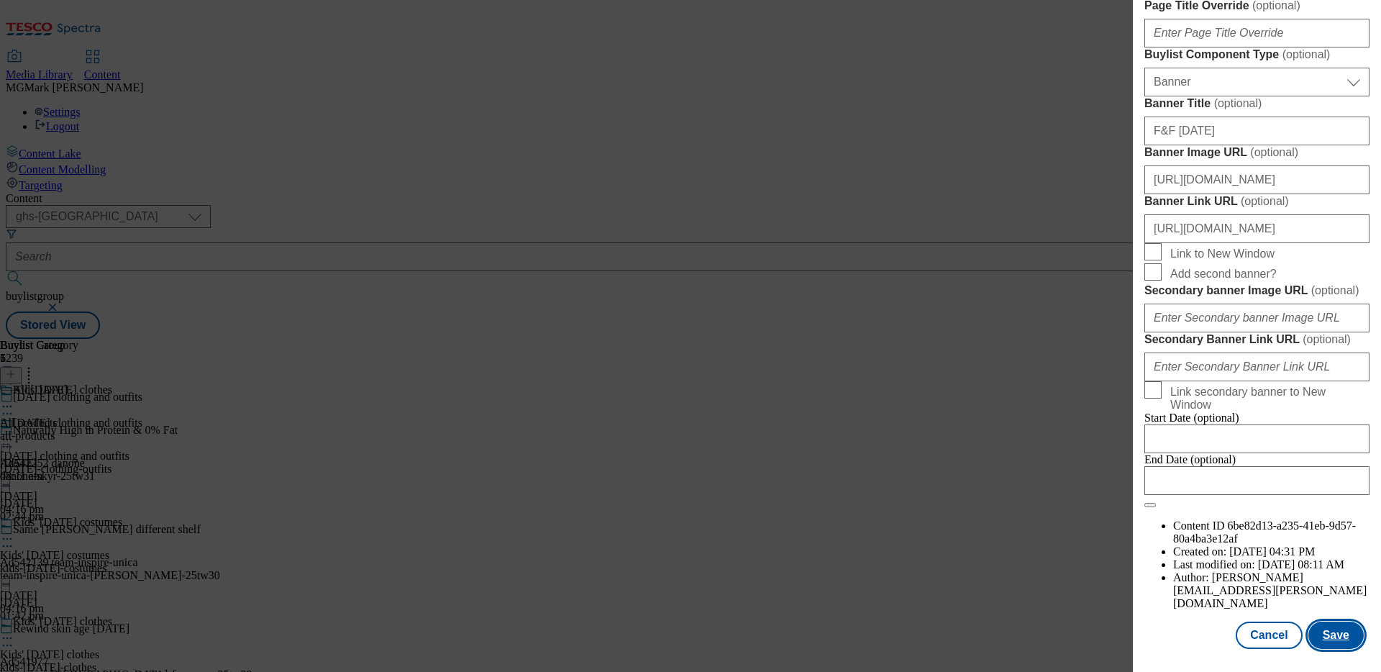
click at [1330, 635] on button "Save" at bounding box center [1336, 635] width 55 height 27
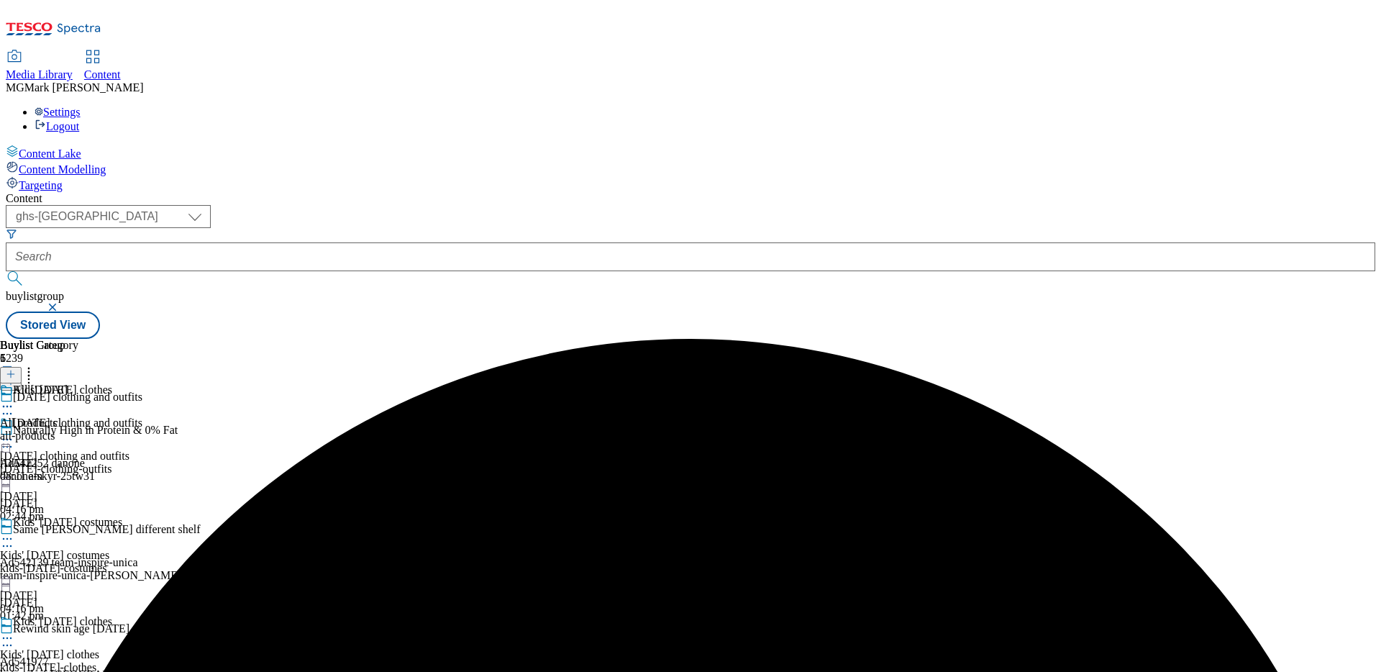
scroll to position [268, 0]
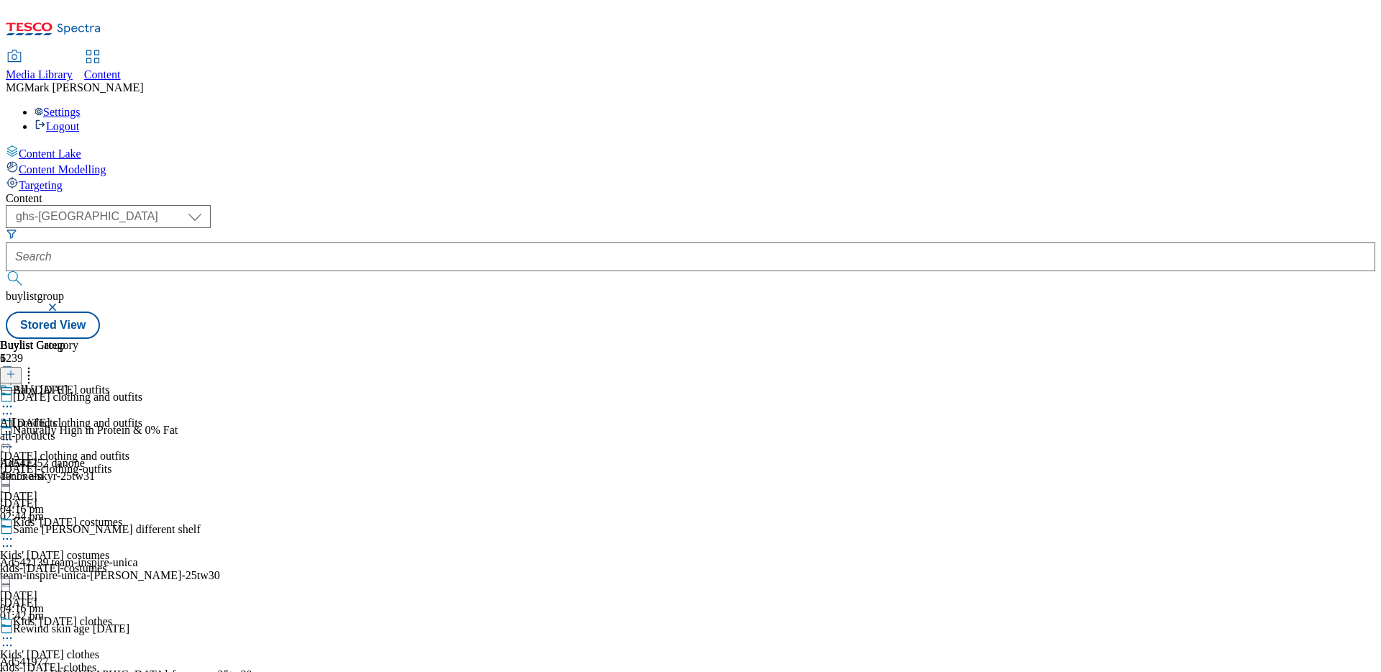
click at [78, 429] on div "all-products" at bounding box center [39, 435] width 78 height 13
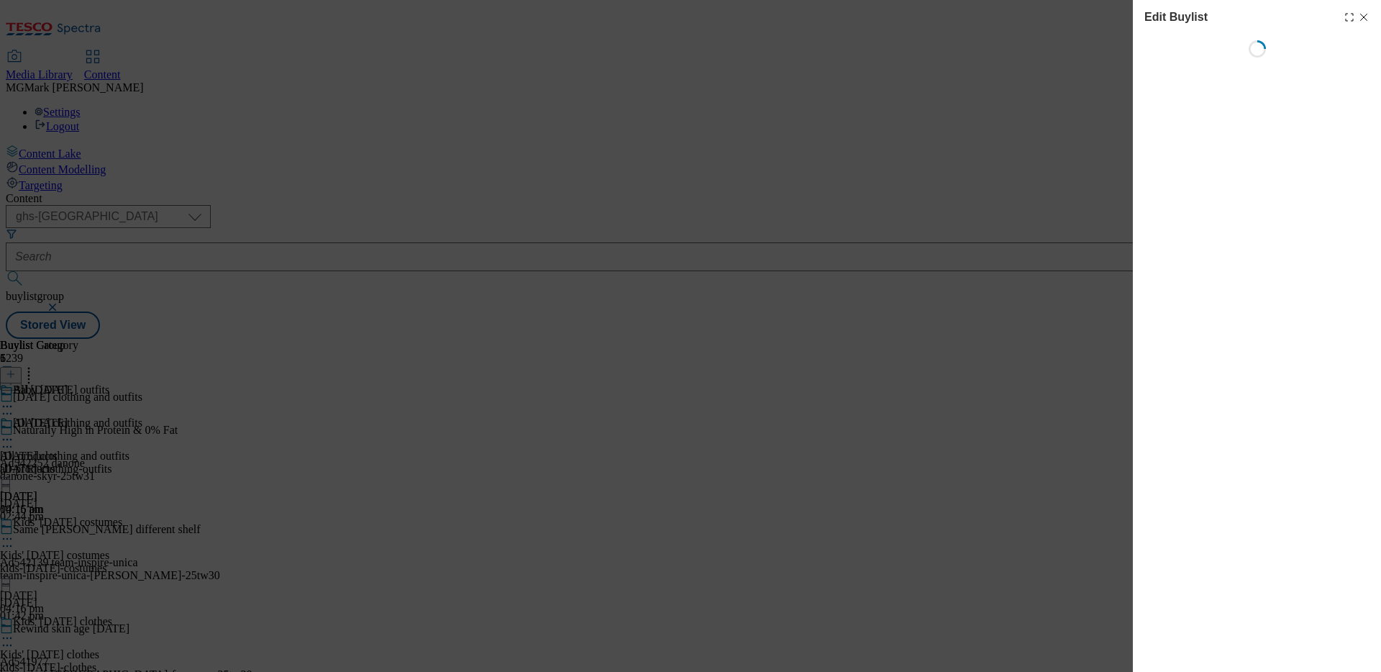
select select "seasonal"
select select "Banner"
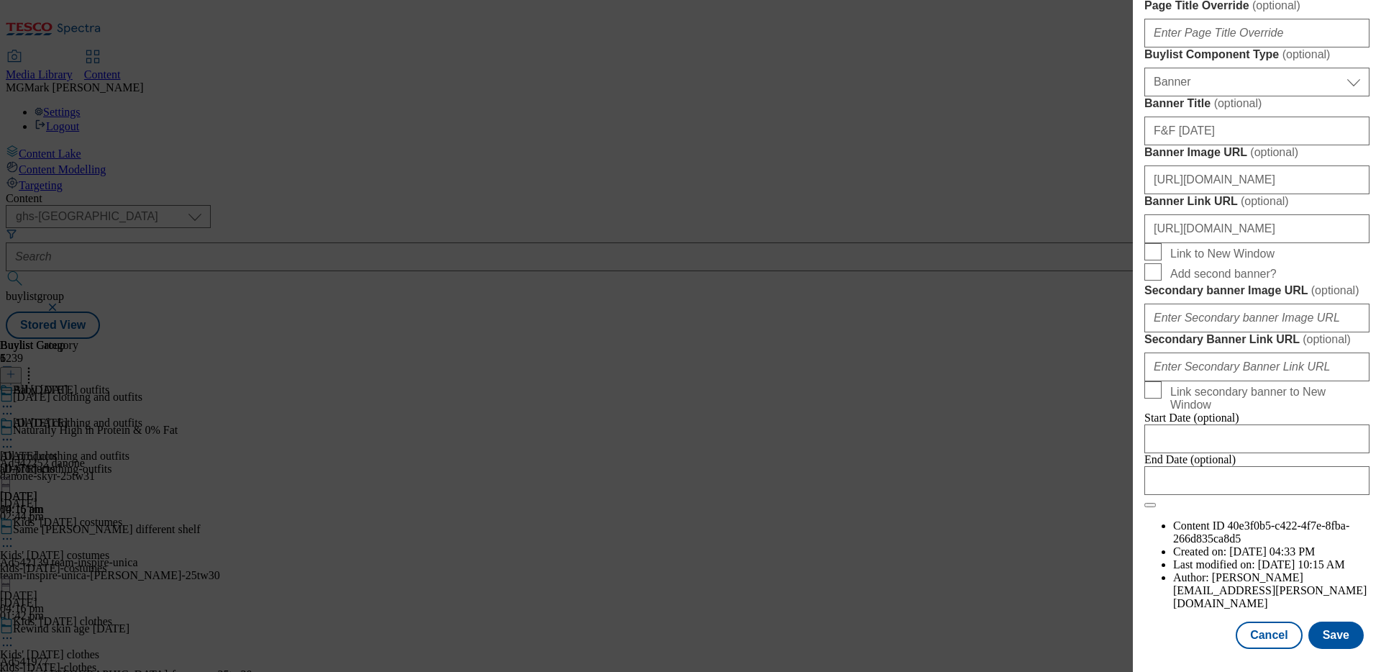
scroll to position [1373, 0]
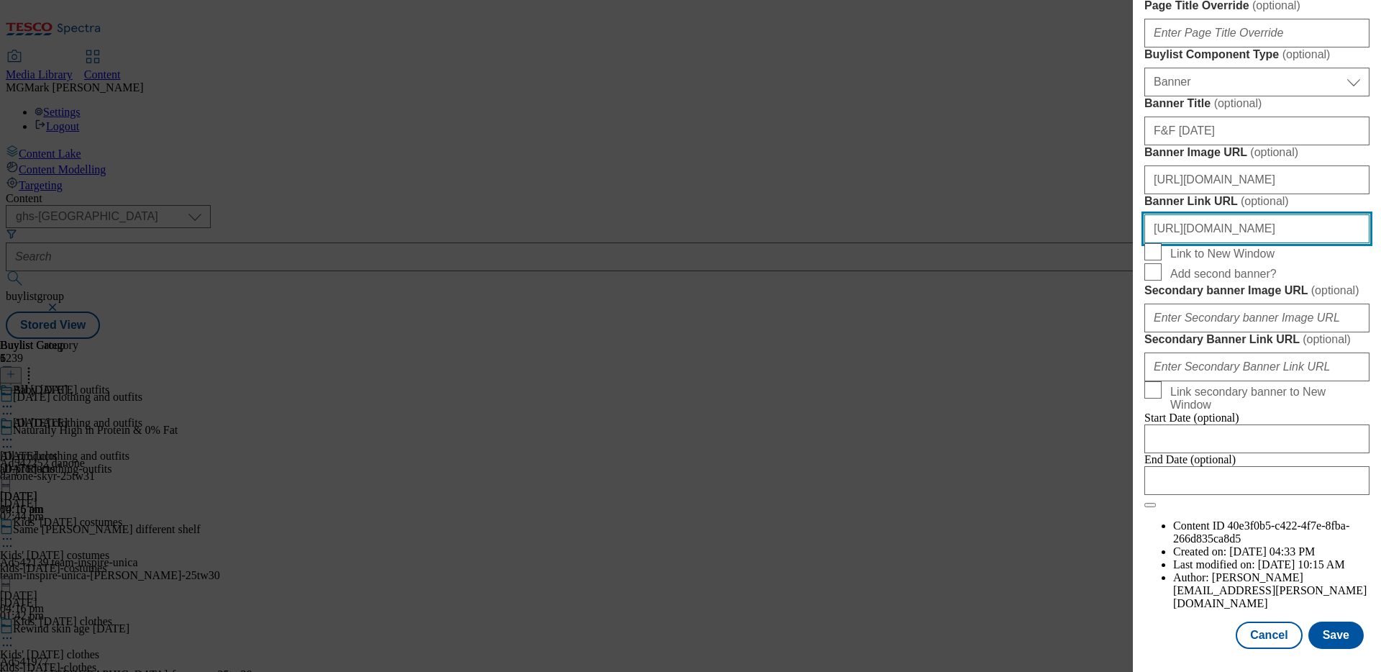
click at [1251, 243] on input "https://www.tesco.com/shop/en-GB/landing/f-f" at bounding box center [1257, 228] width 225 height 29
paste input "groceries/en-GB/zone/halloween"
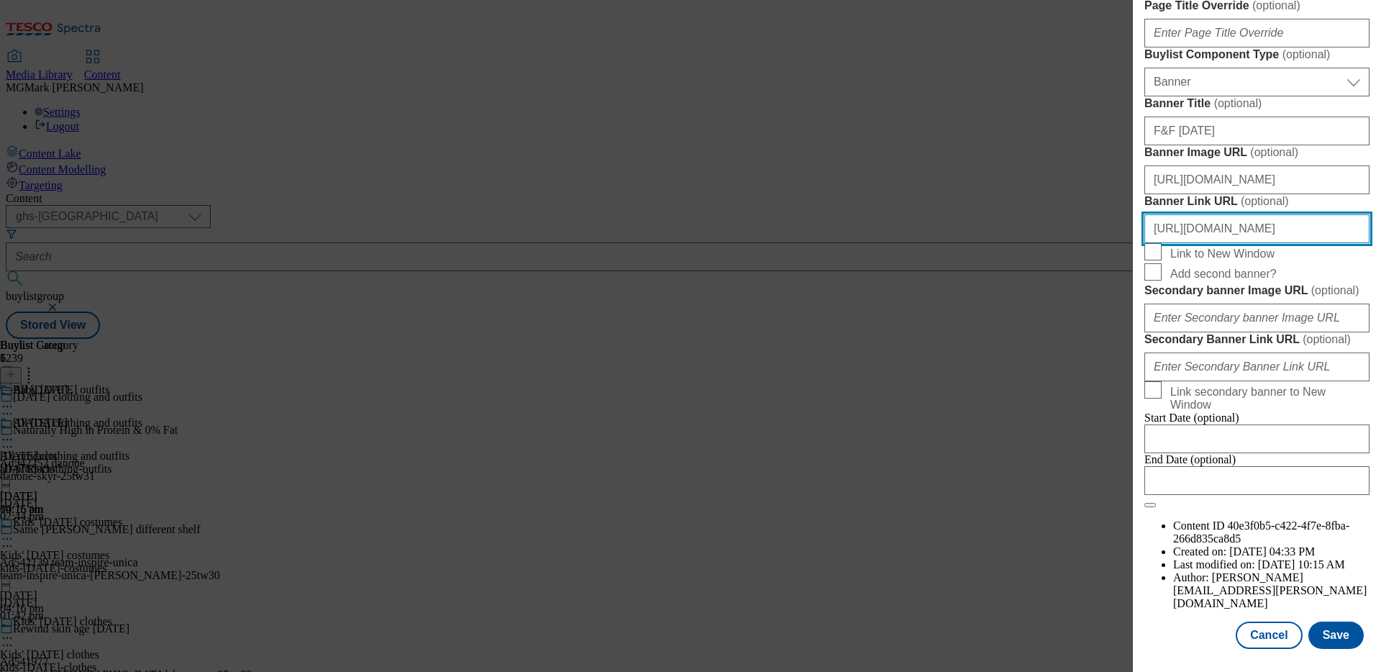
scroll to position [1486, 0]
type input "https://www.tesco.com/groceries/en-GB/zone/halloween"
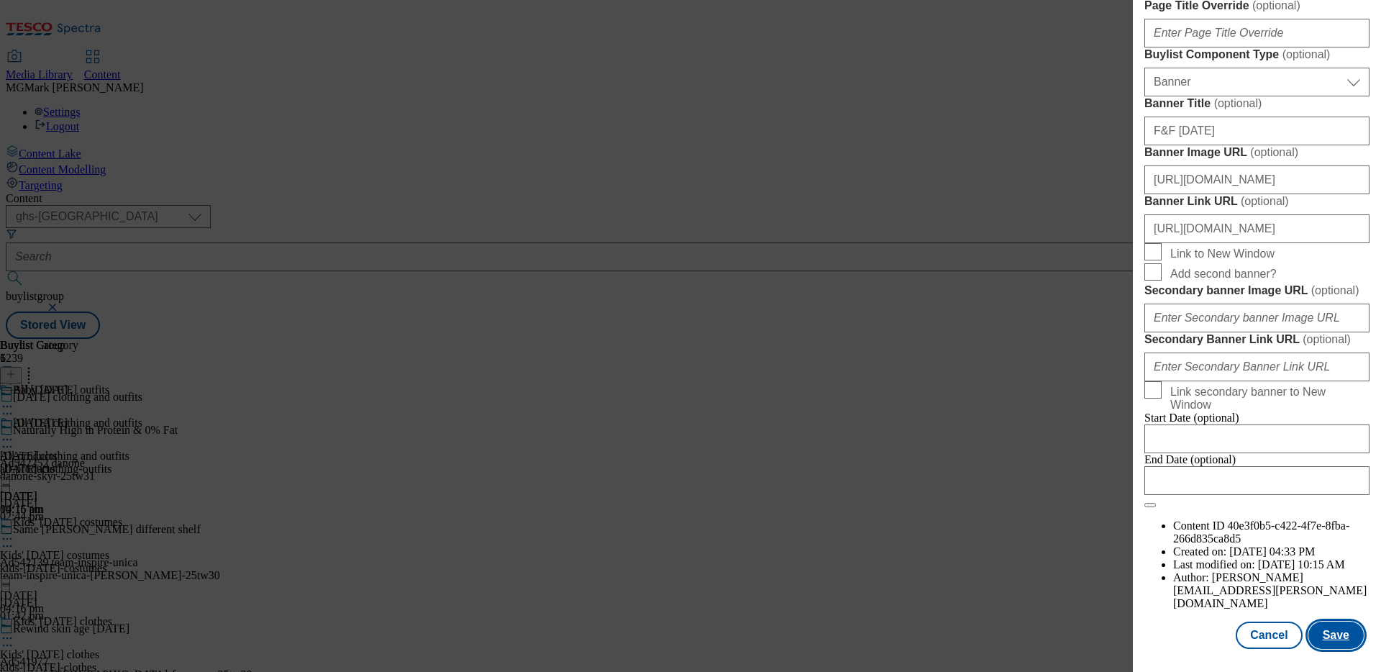
click at [1327, 640] on button "Save" at bounding box center [1336, 635] width 55 height 27
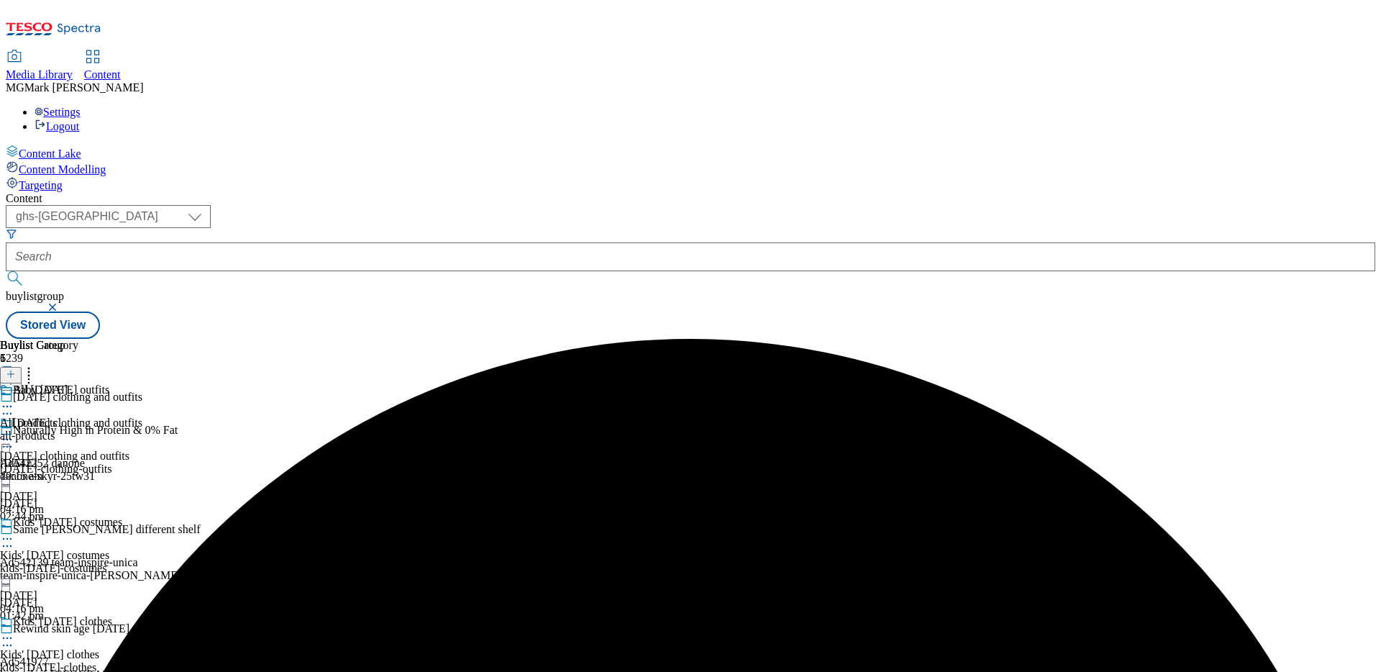
scroll to position [288, 0]
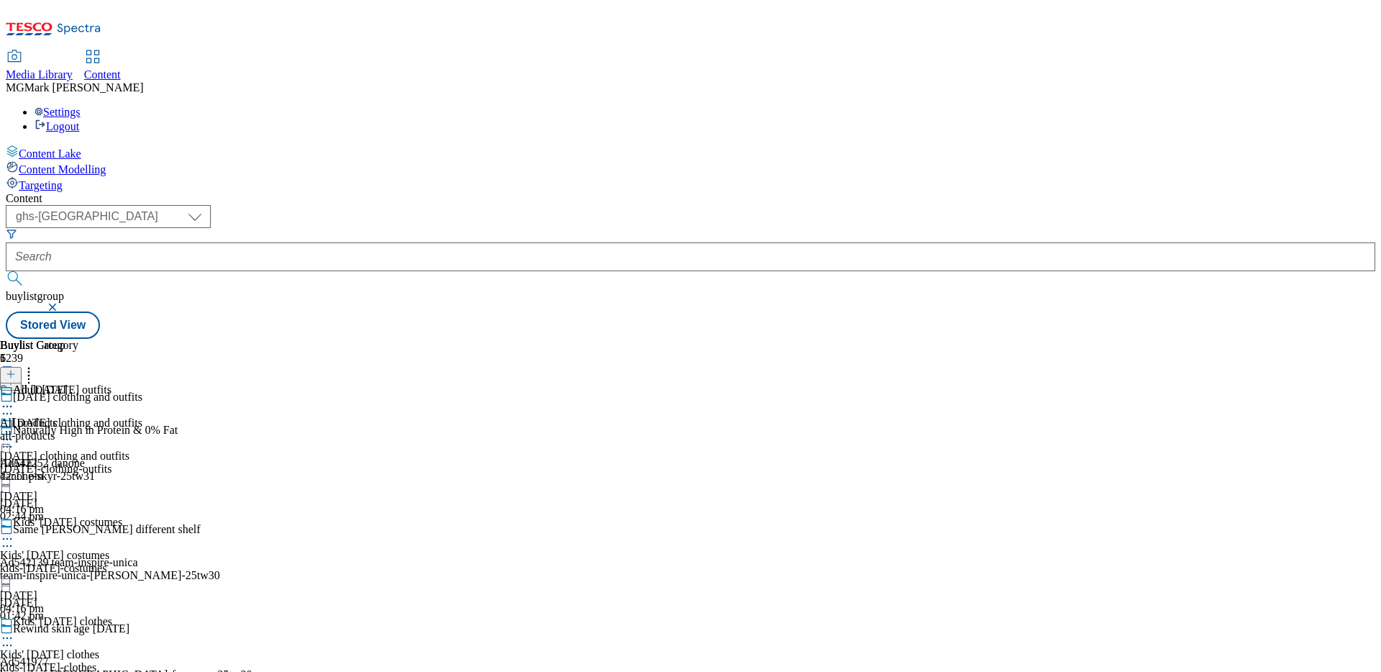
select select "seasonal"
select select "Banner"
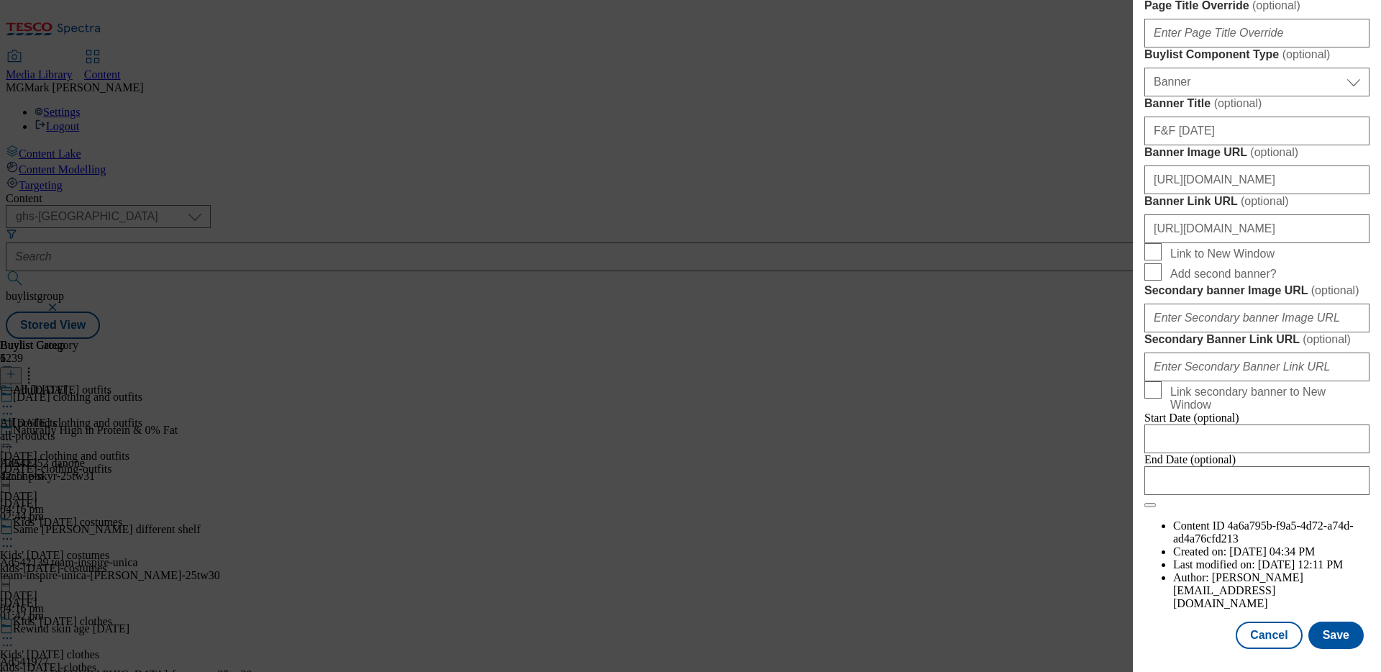
scroll to position [1207, 0]
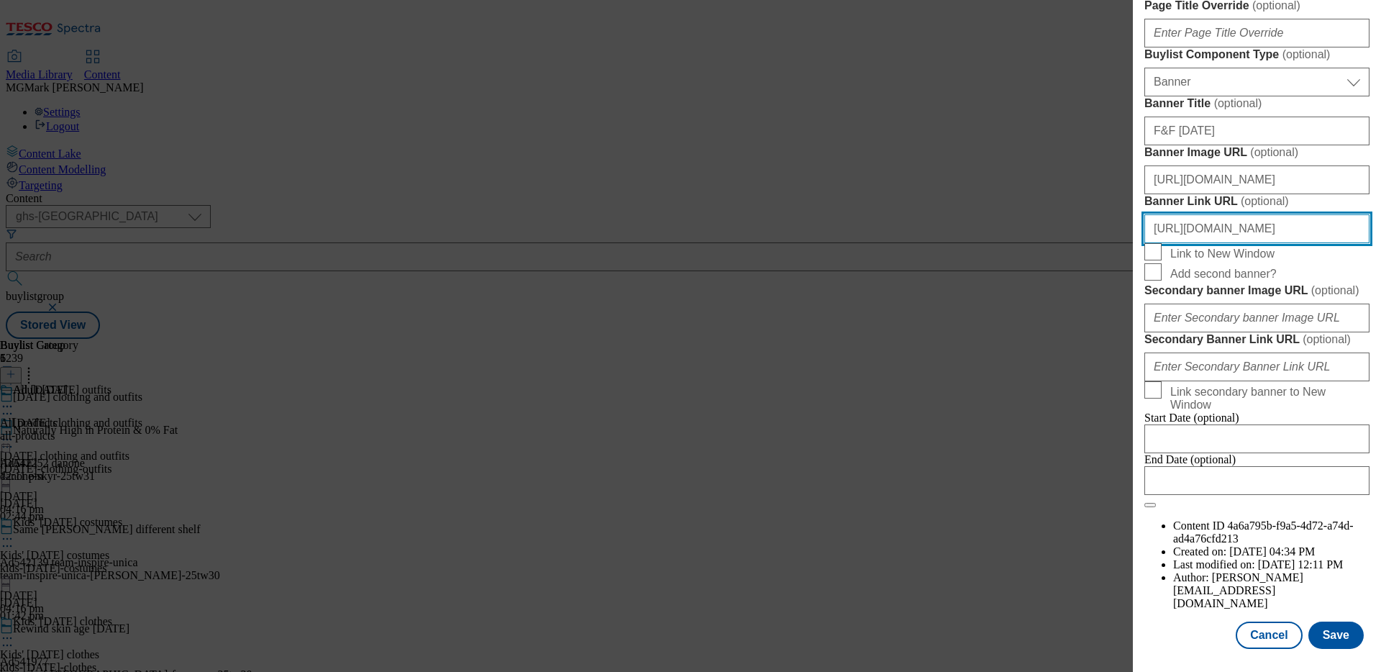
click at [1214, 243] on input "https://www.tesco.com/shop/en-GB/landing/f-f" at bounding box center [1257, 228] width 225 height 29
paste input "groceries/en-GB/zone/halloween"
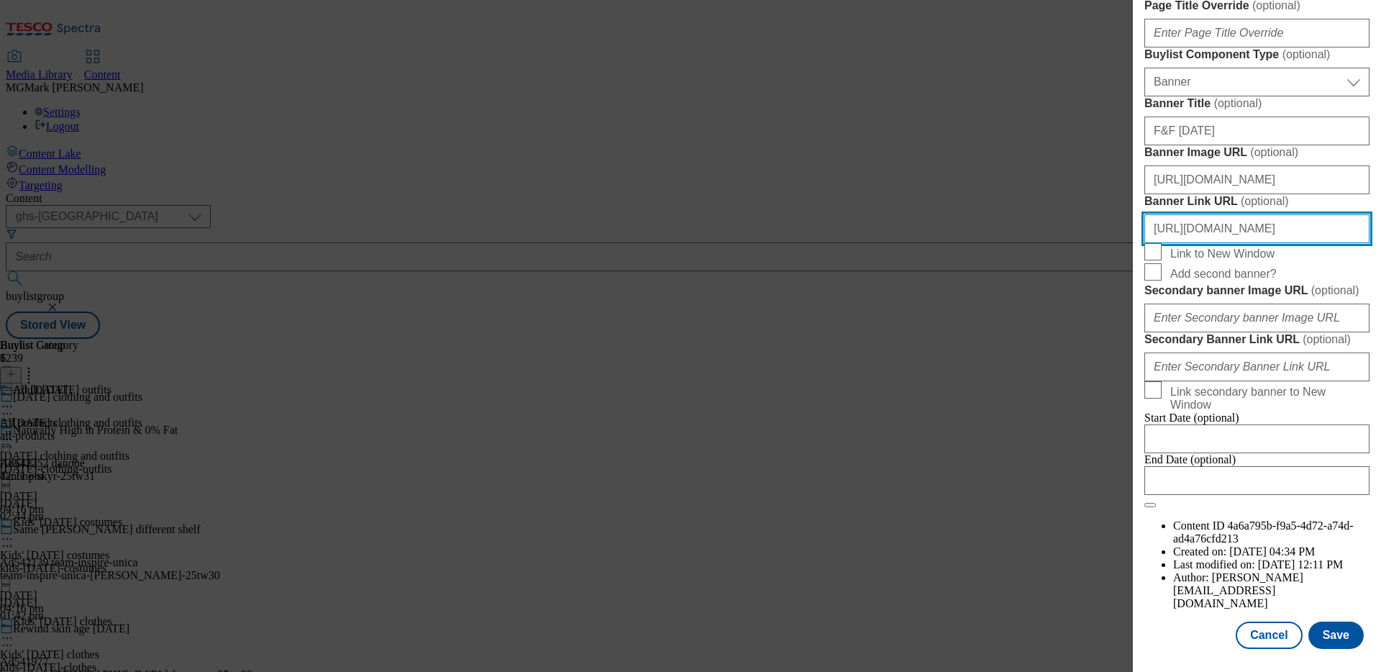
scroll to position [0, 23]
drag, startPoint x: 1240, startPoint y: 456, endPoint x: 1381, endPoint y: 456, distance: 141.0
click at [1381, 456] on div "Edit Buylist Locale Select locale English Welsh Tags 2 tags selected fnf market…" at bounding box center [1257, 326] width 248 height 652
type input "https://www.tesco.com/groceries/en-GB/zone/halloween"
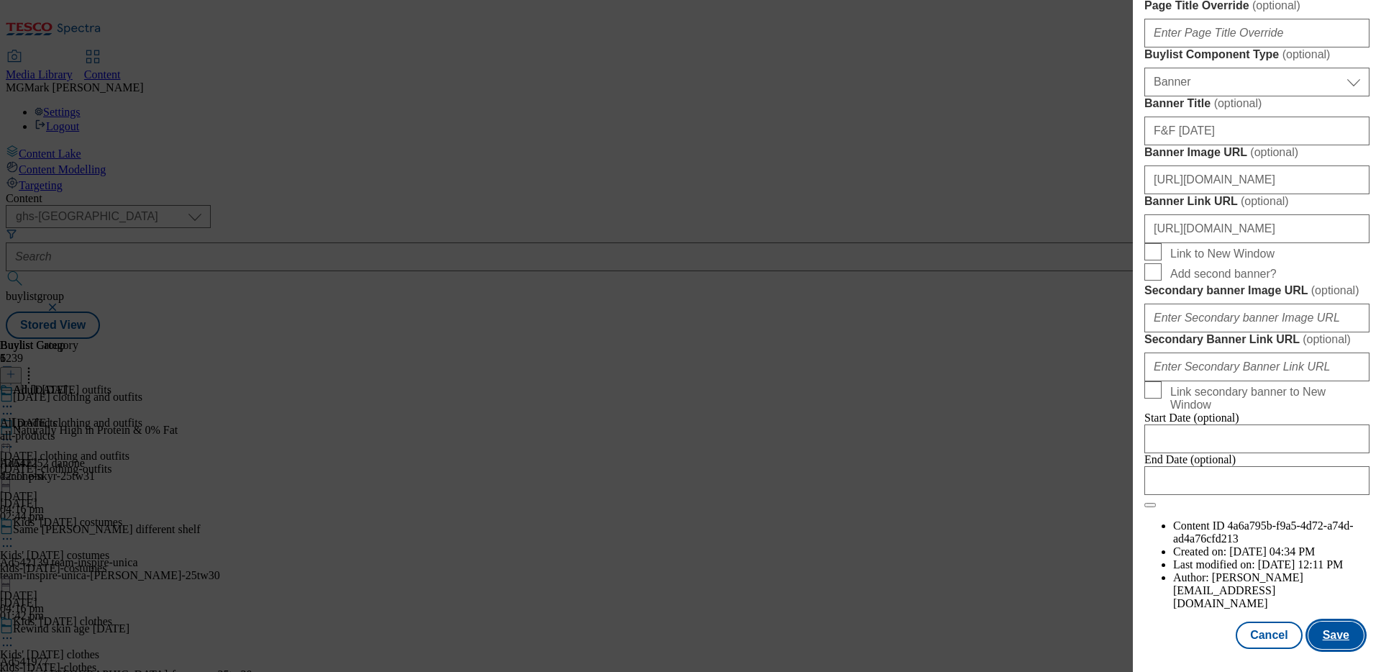
click at [1327, 638] on button "Save" at bounding box center [1336, 635] width 55 height 27
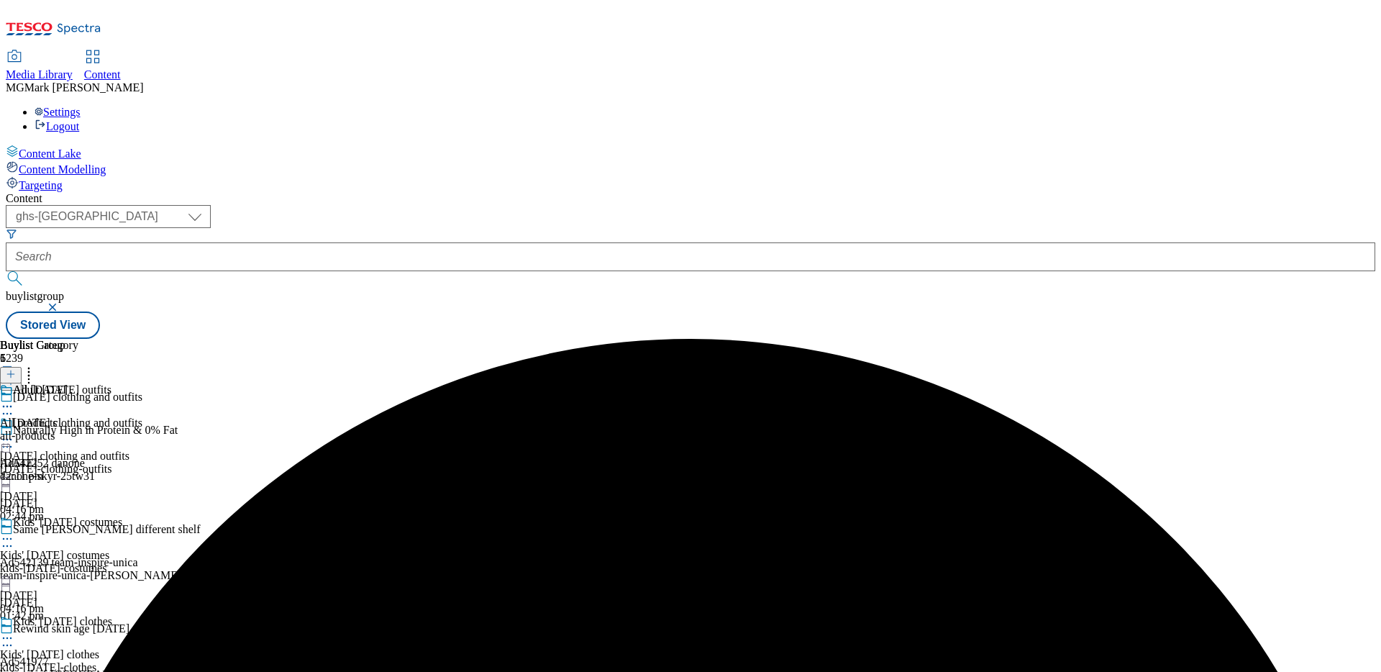
click at [142, 463] on div "halloween-clothing-outfits" at bounding box center [71, 469] width 142 height 13
click at [14, 432] on icon at bounding box center [7, 439] width 14 height 14
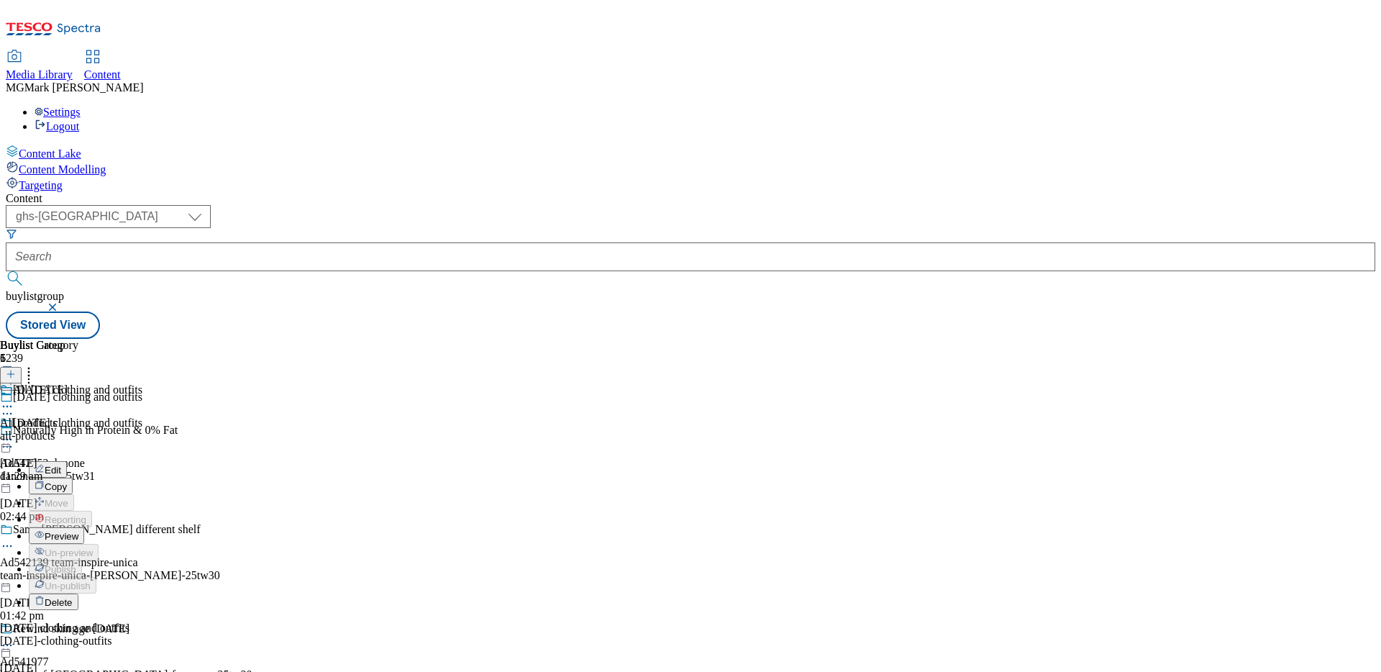
click at [78, 531] on span "Preview" at bounding box center [62, 536] width 34 height 11
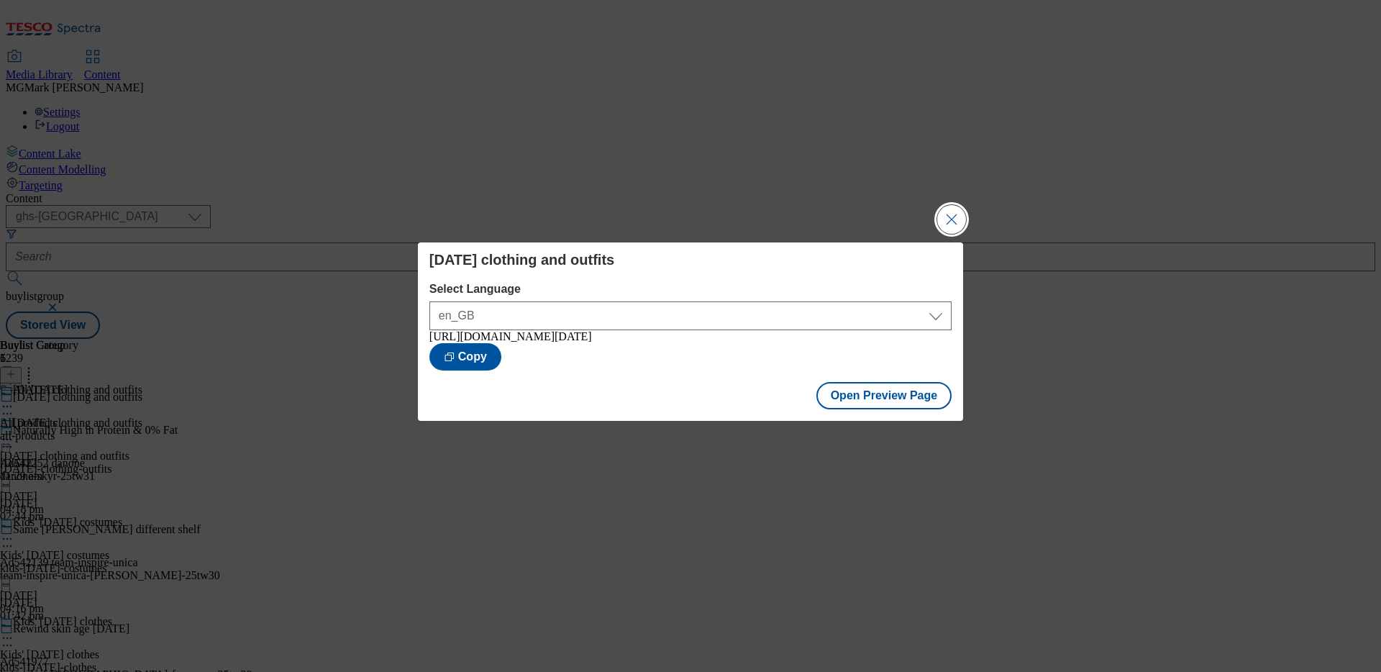
click at [948, 222] on button "Close Modal" at bounding box center [951, 219] width 29 height 29
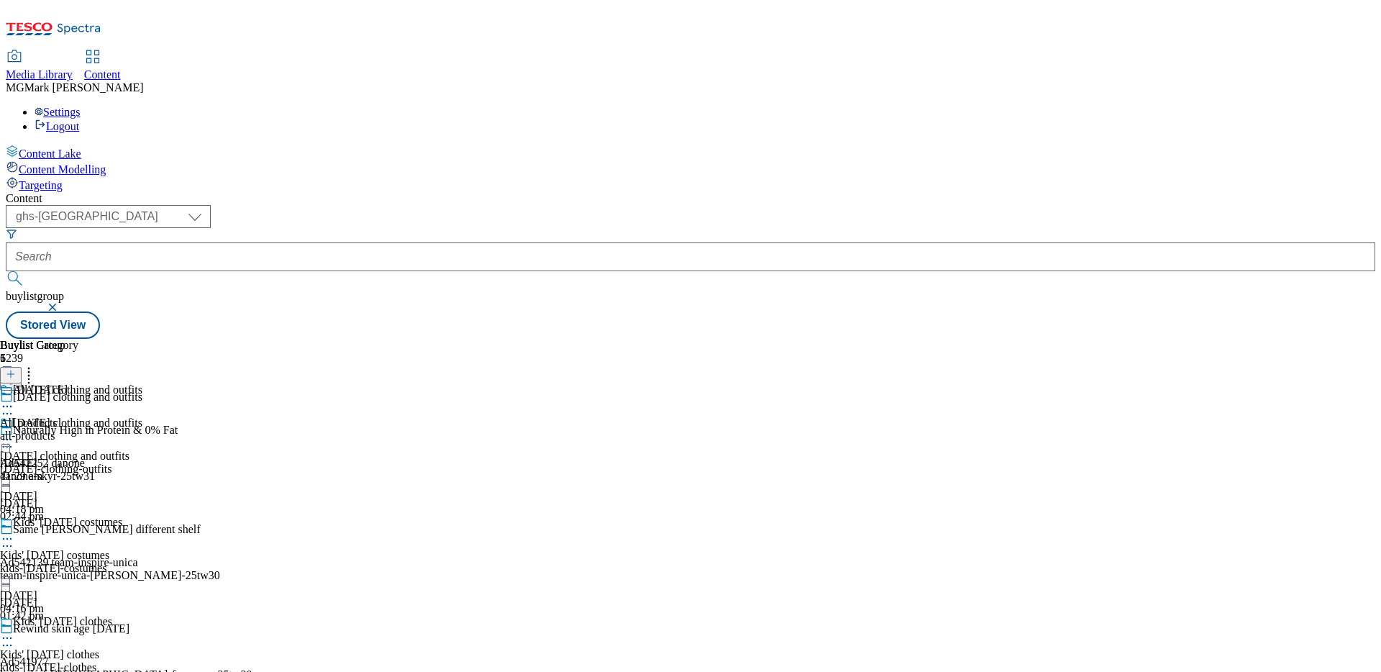
click at [14, 532] on icon at bounding box center [7, 539] width 14 height 14
click at [142, 627] on li "Preview" at bounding box center [86, 635] width 114 height 17
click at [14, 532] on icon at bounding box center [7, 539] width 14 height 14
click at [78, 630] on span "Preview" at bounding box center [62, 635] width 34 height 11
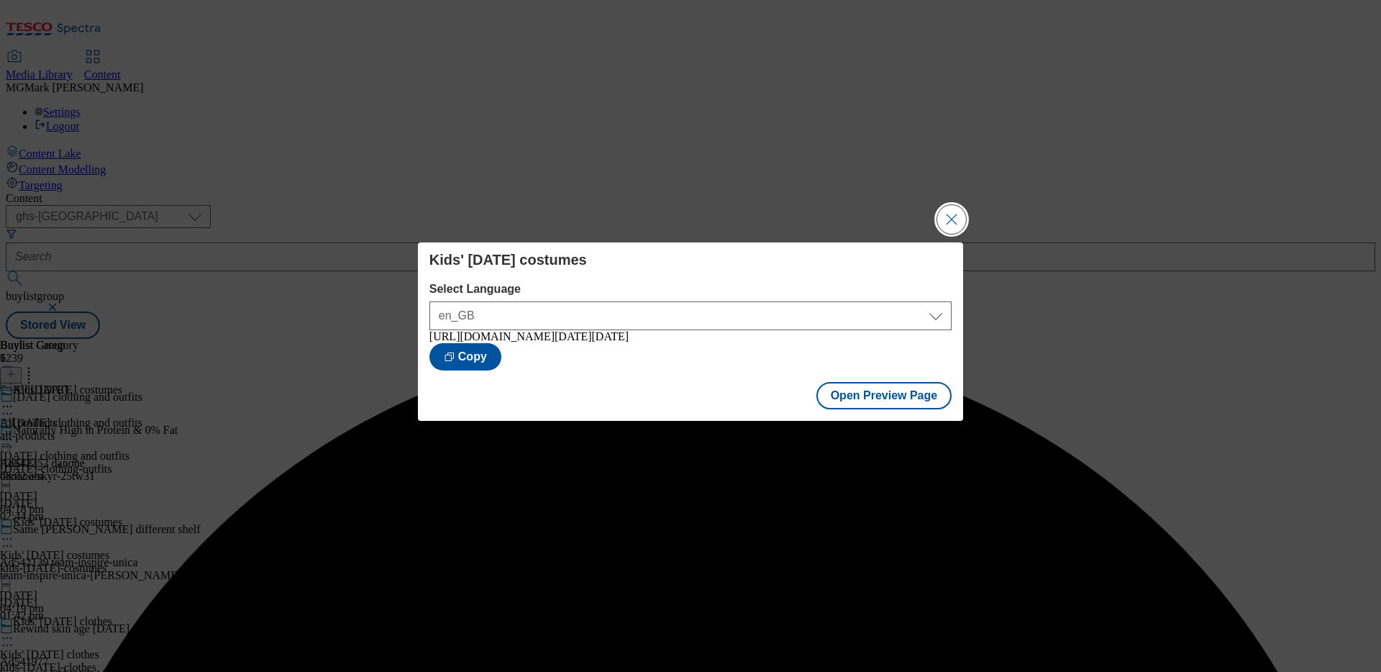
click at [953, 224] on button "Close Modal" at bounding box center [951, 219] width 29 height 29
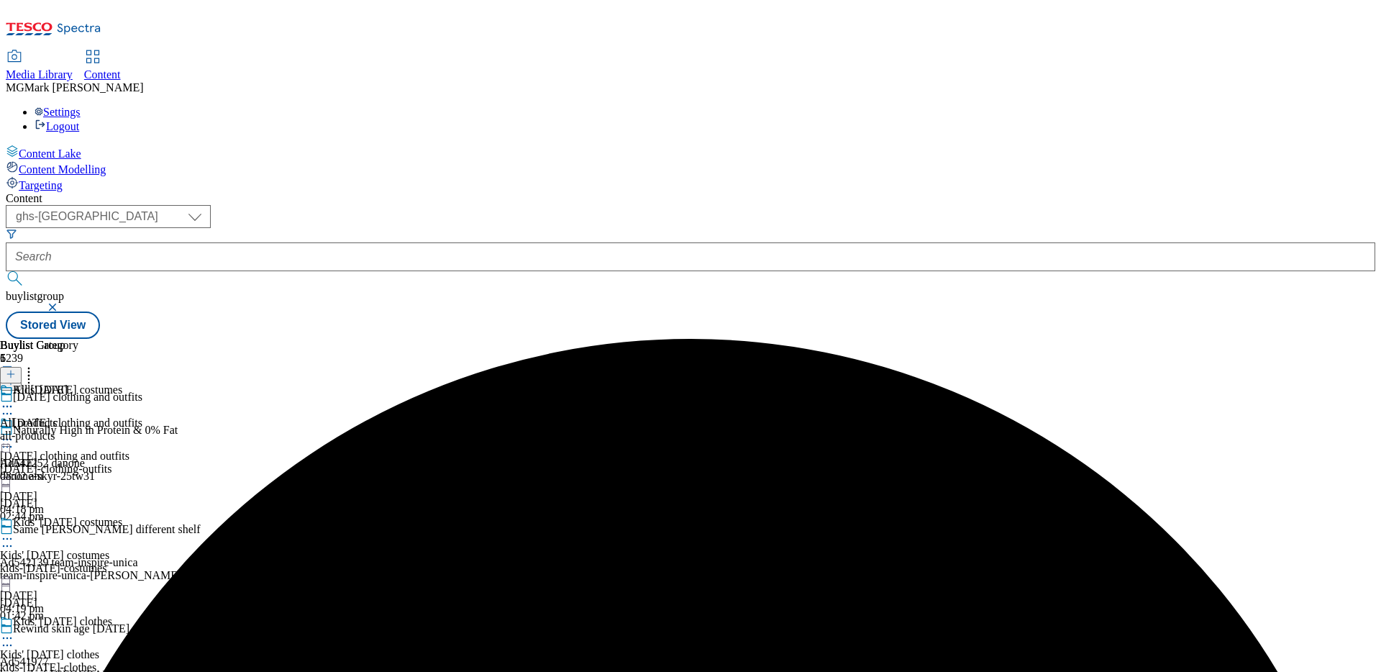
scroll to position [191, 0]
click at [9, 637] on circle at bounding box center [7, 638] width 2 height 2
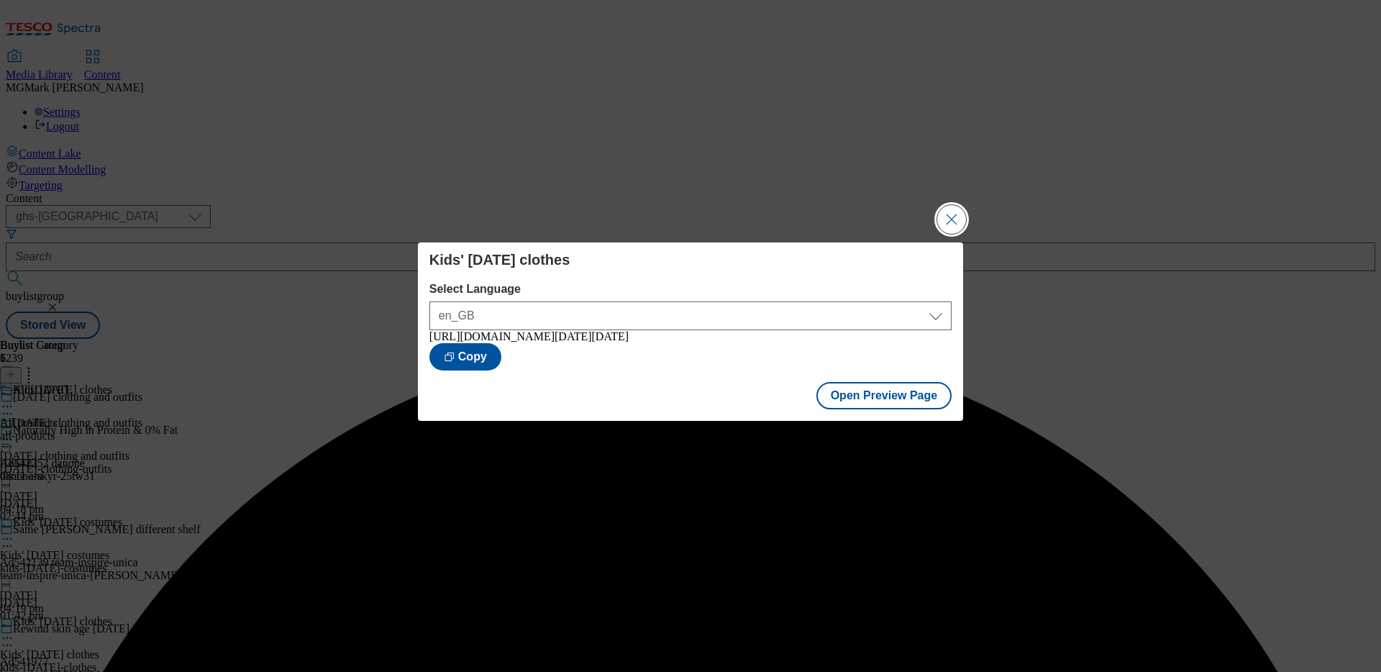
click at [946, 212] on button "Close Modal" at bounding box center [951, 219] width 29 height 29
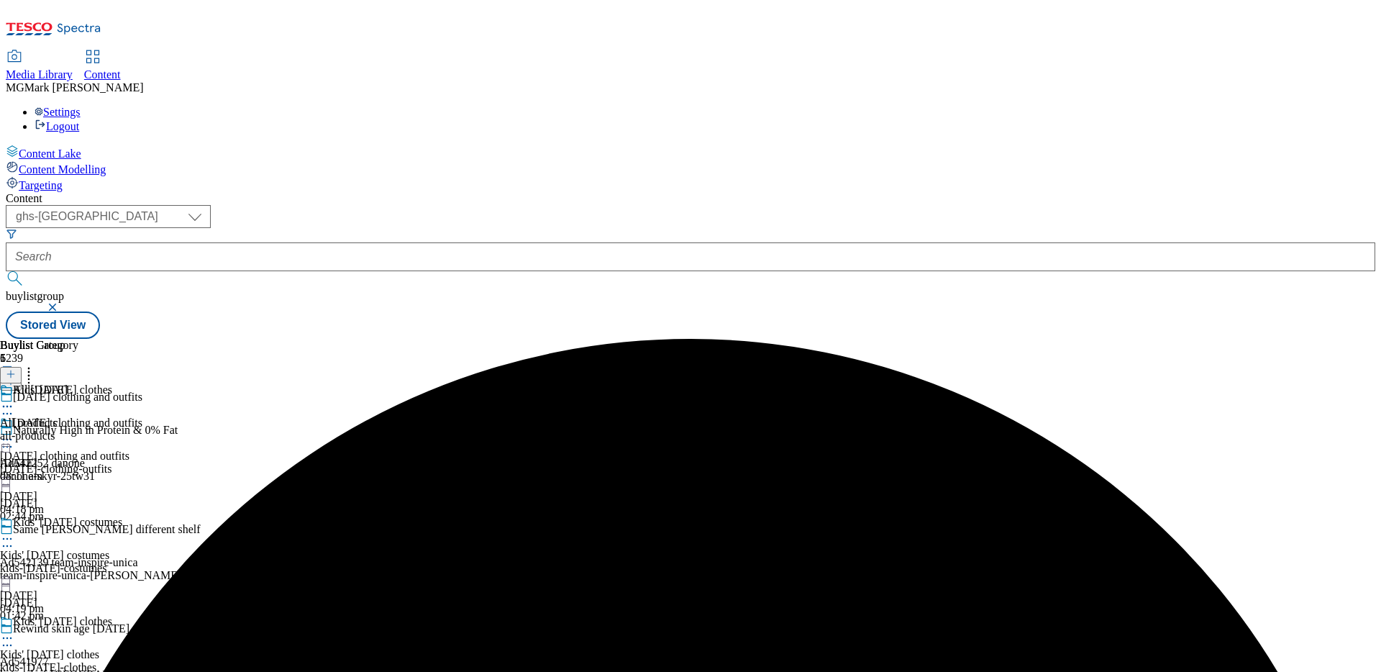
scroll to position [288, 0]
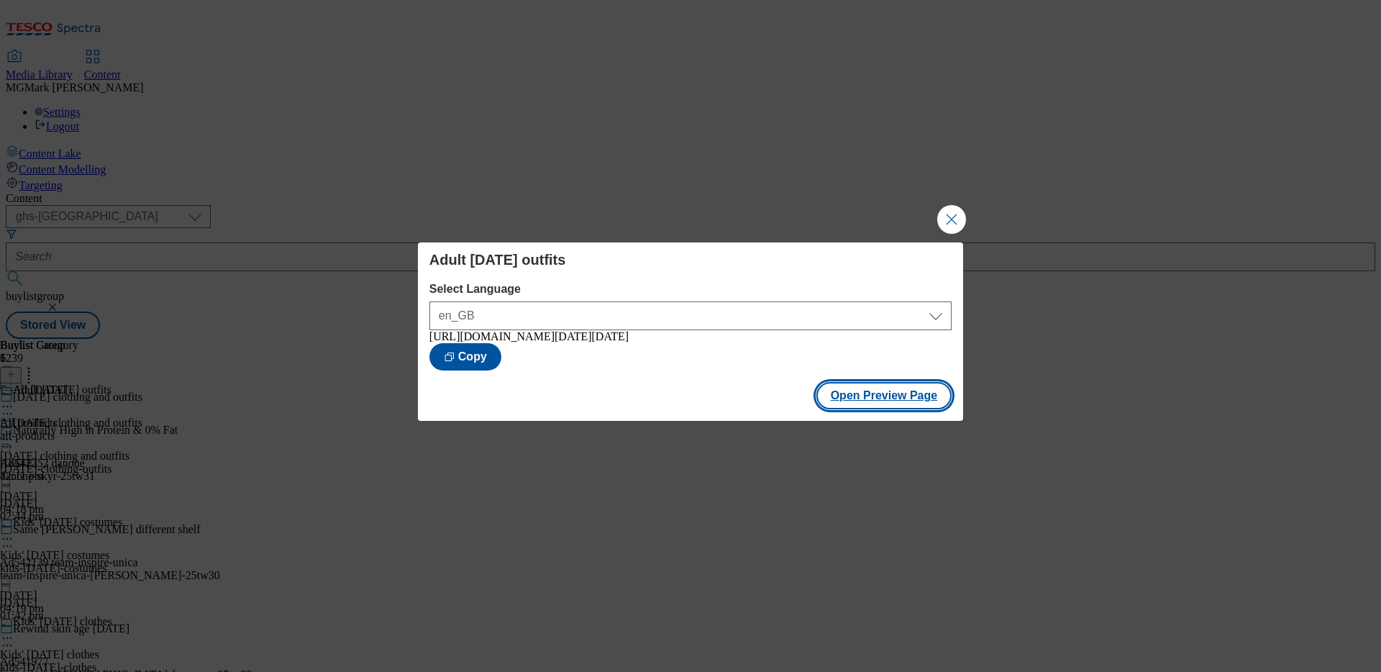
click at [865, 405] on button "Open Preview Page" at bounding box center [885, 395] width 136 height 27
click at [958, 217] on button "Close Modal" at bounding box center [951, 219] width 29 height 29
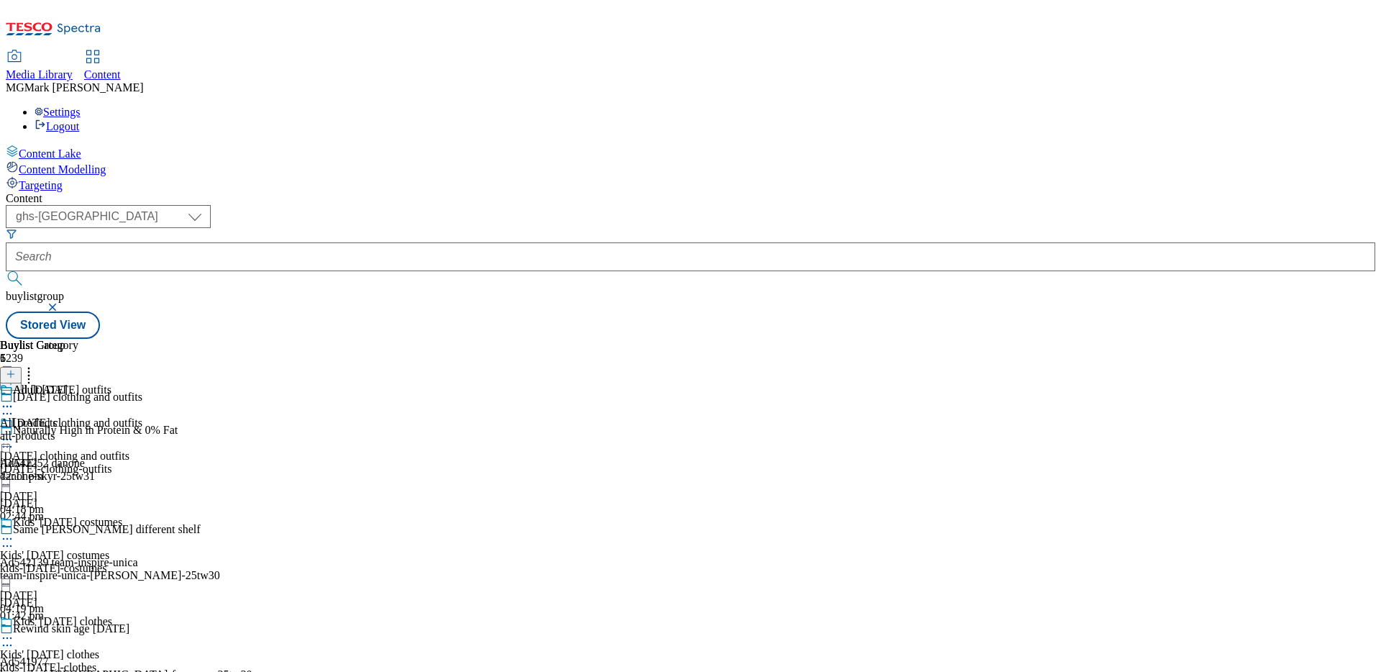
scroll to position [288, 0]
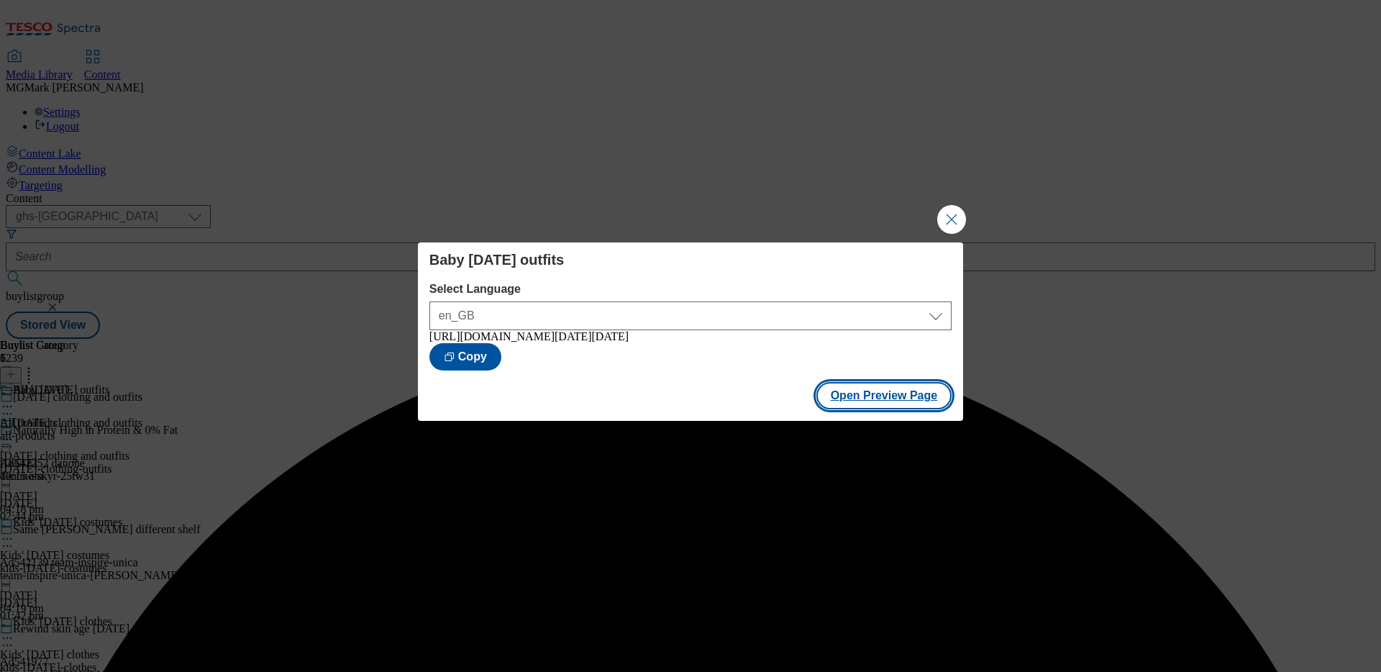
click at [905, 402] on button "Open Preview Page" at bounding box center [885, 395] width 136 height 27
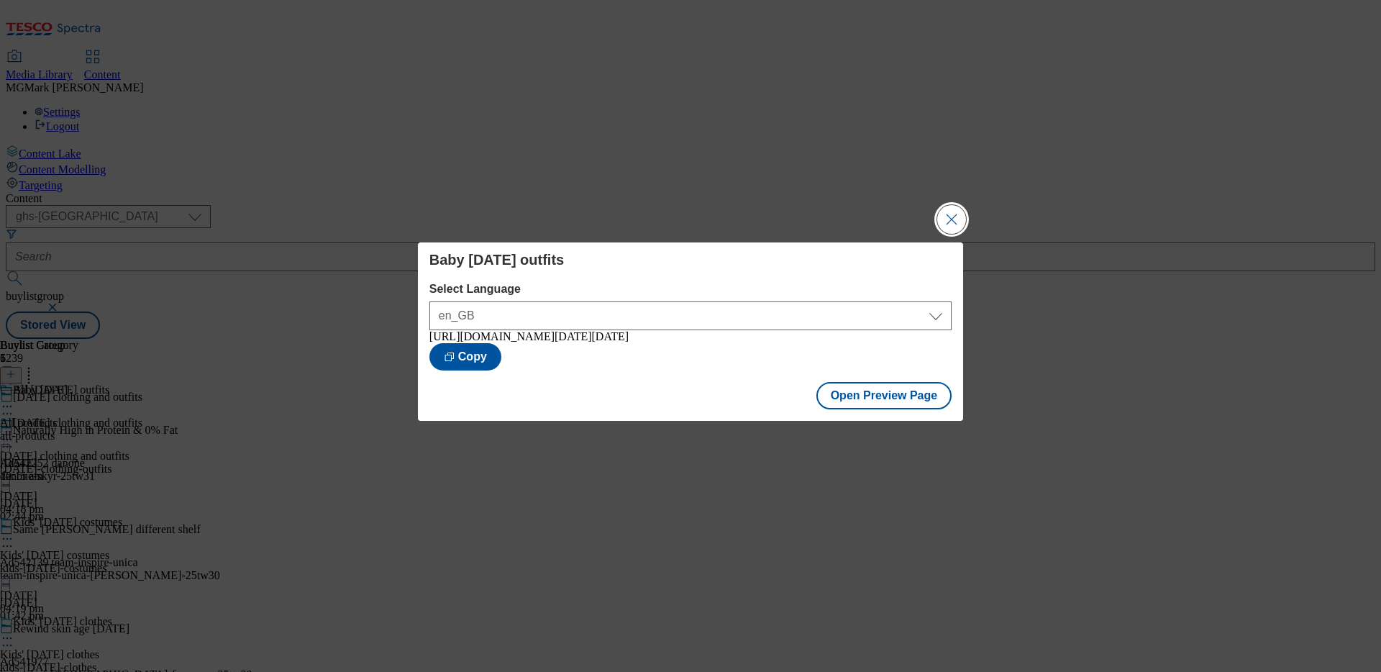
click at [950, 219] on button "Close Modal" at bounding box center [951, 219] width 29 height 29
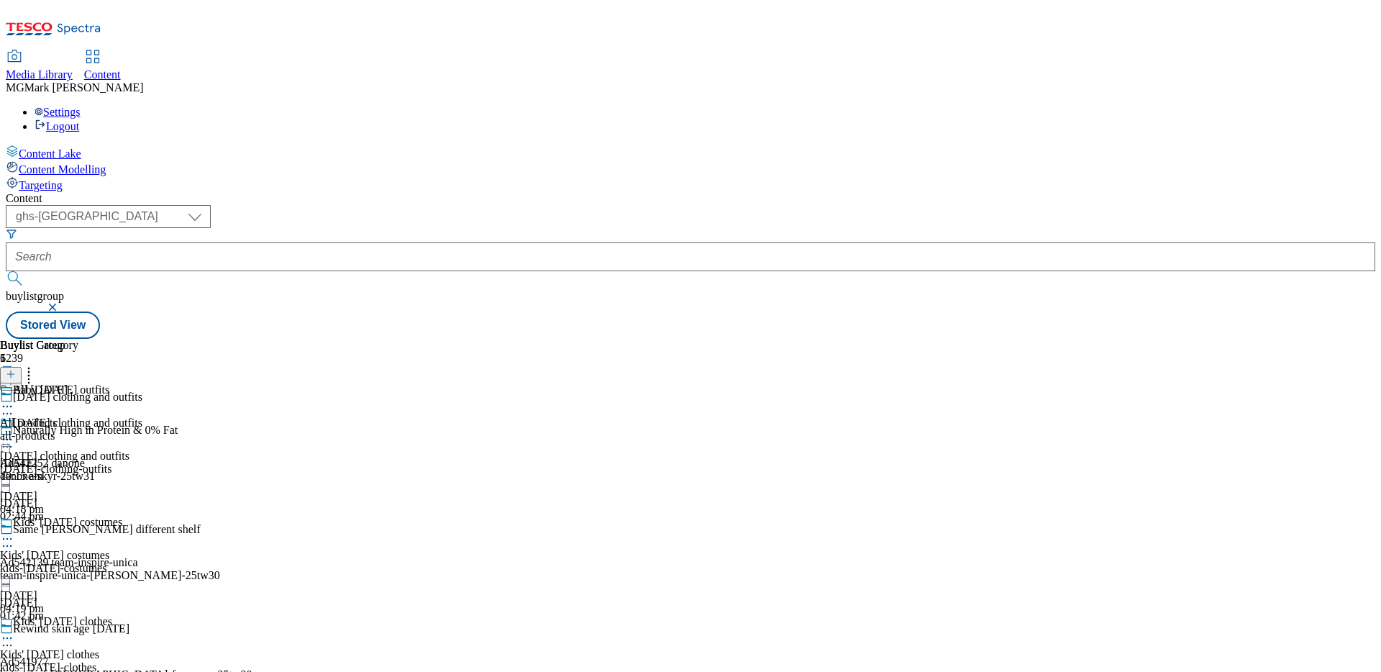
scroll to position [282, 0]
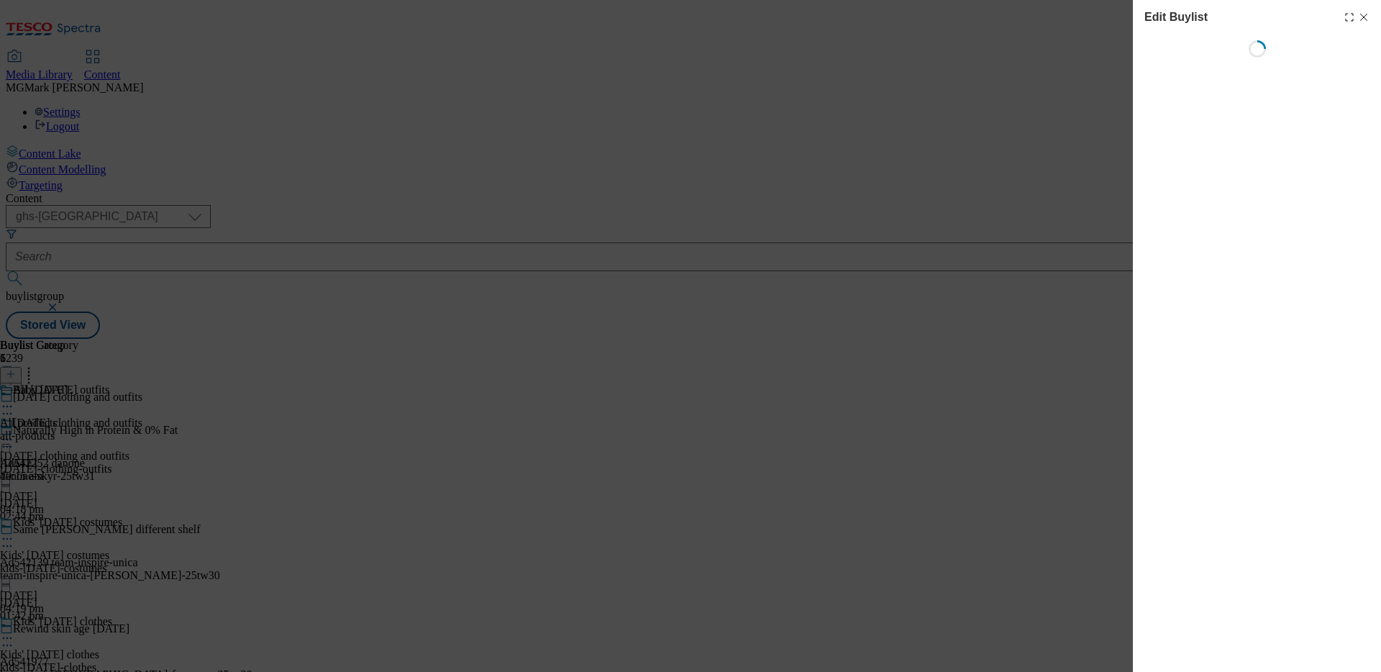
select select "seasonal"
select select "Banner"
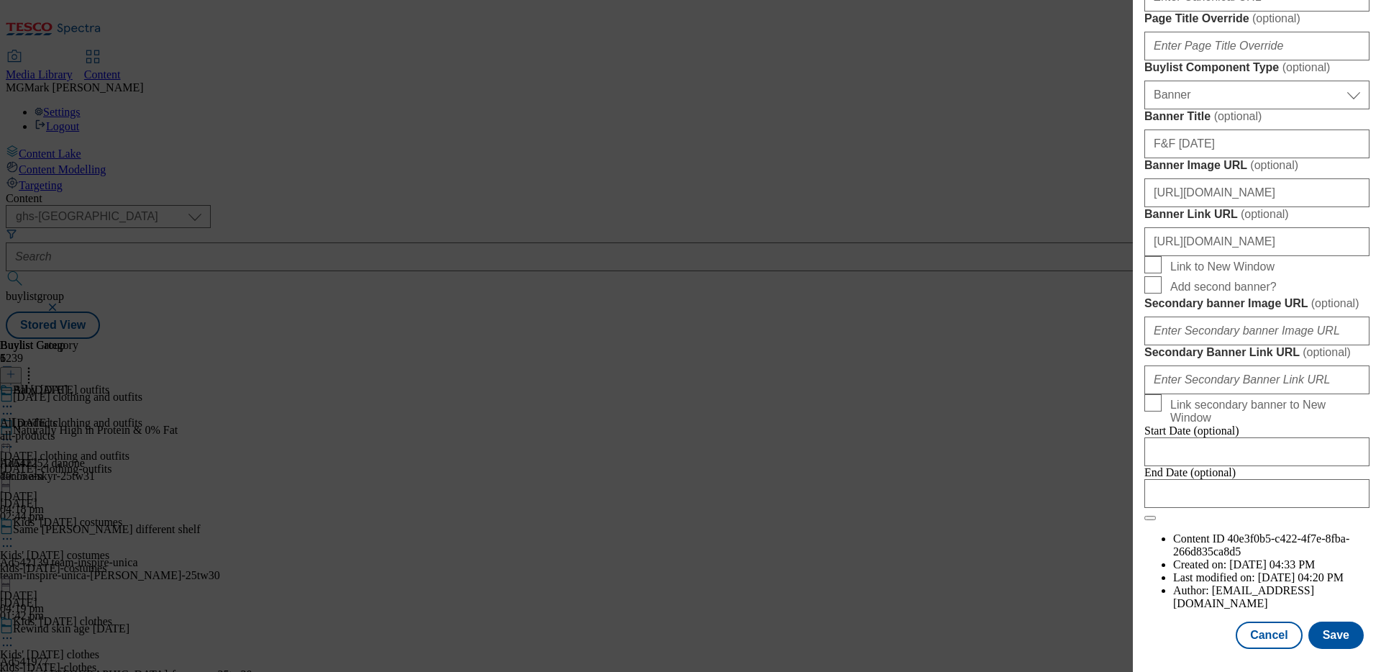
scroll to position [1486, 0]
click at [1283, 630] on button "Cancel" at bounding box center [1269, 635] width 66 height 27
select select "seasonal"
select select "Banner"
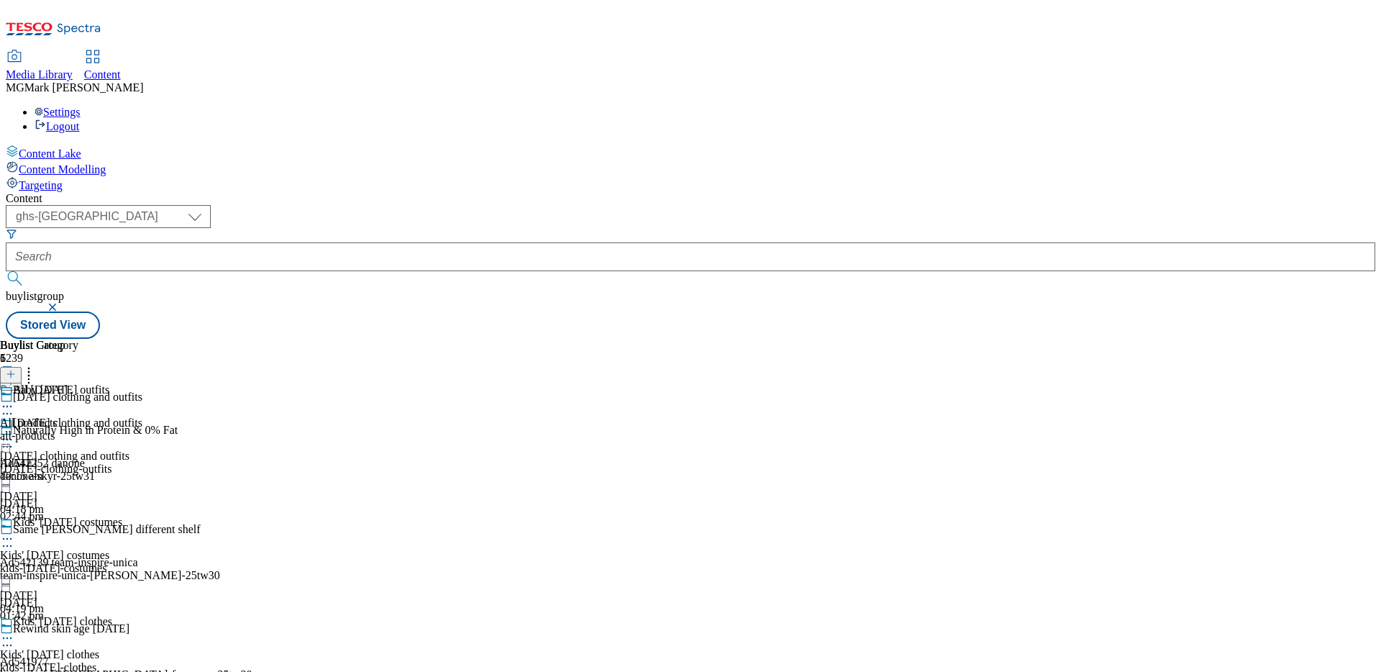
scroll to position [0, 0]
click at [142, 463] on div "halloween-clothing-outfits" at bounding box center [71, 469] width 142 height 13
click at [14, 432] on icon at bounding box center [7, 439] width 14 height 14
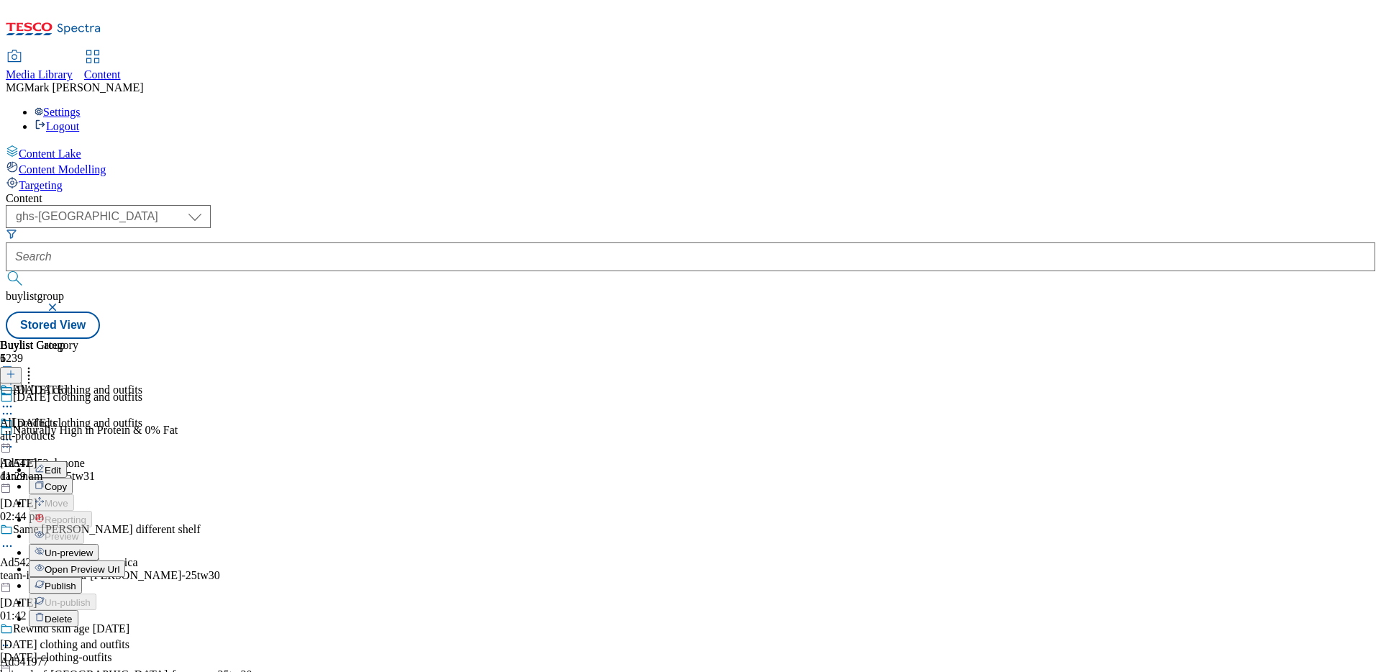
click at [76, 581] on span "Publish" at bounding box center [61, 586] width 32 height 11
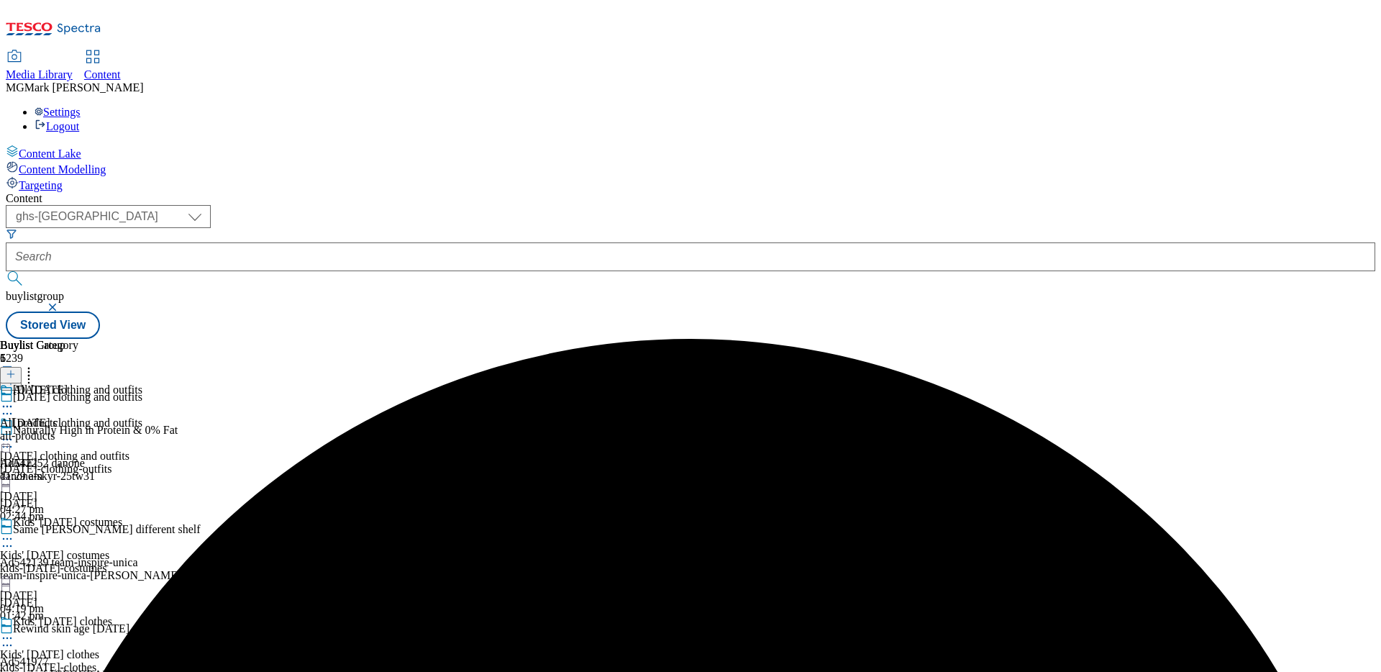
click at [14, 532] on icon at bounding box center [7, 539] width 14 height 14
click at [76, 671] on span "Publish" at bounding box center [61, 685] width 32 height 11
click at [142, 615] on div "Kids' Halloween clothes Kids' Halloween clothes kids-halloween-clothes 12 Sept …" at bounding box center [71, 664] width 142 height 99
click at [14, 631] on icon at bounding box center [7, 638] width 14 height 14
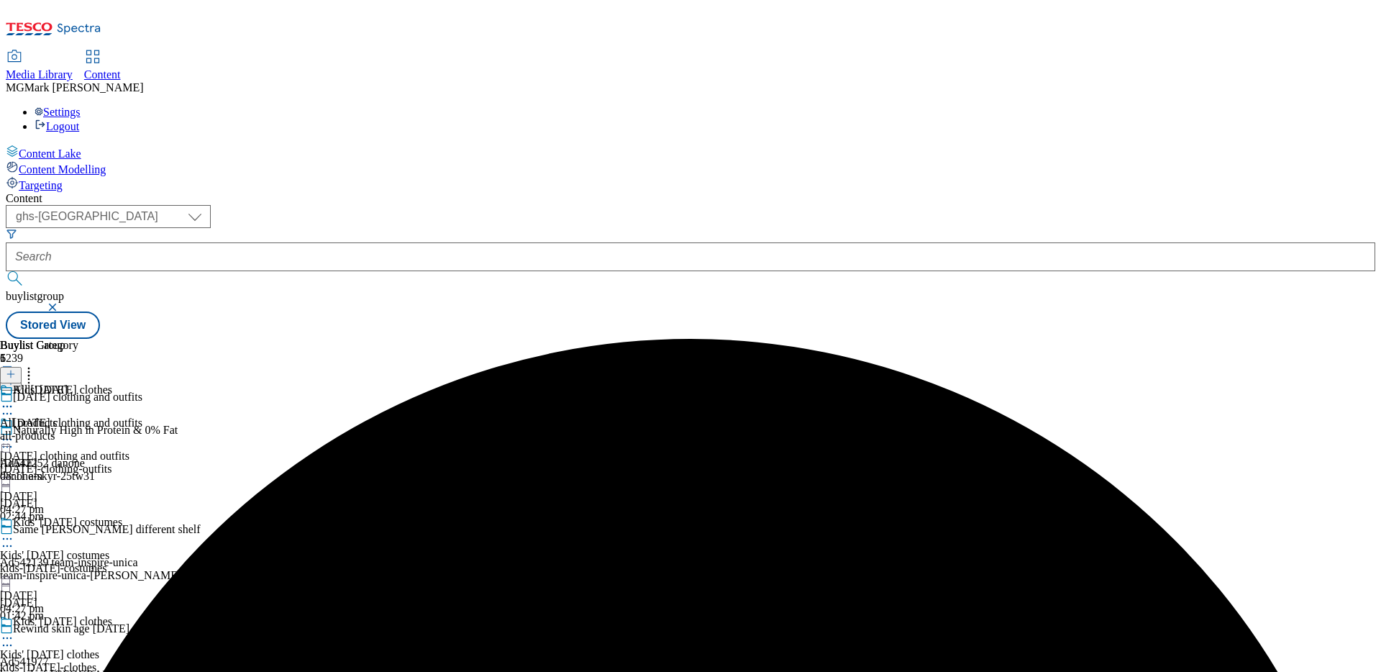
scroll to position [288, 0]
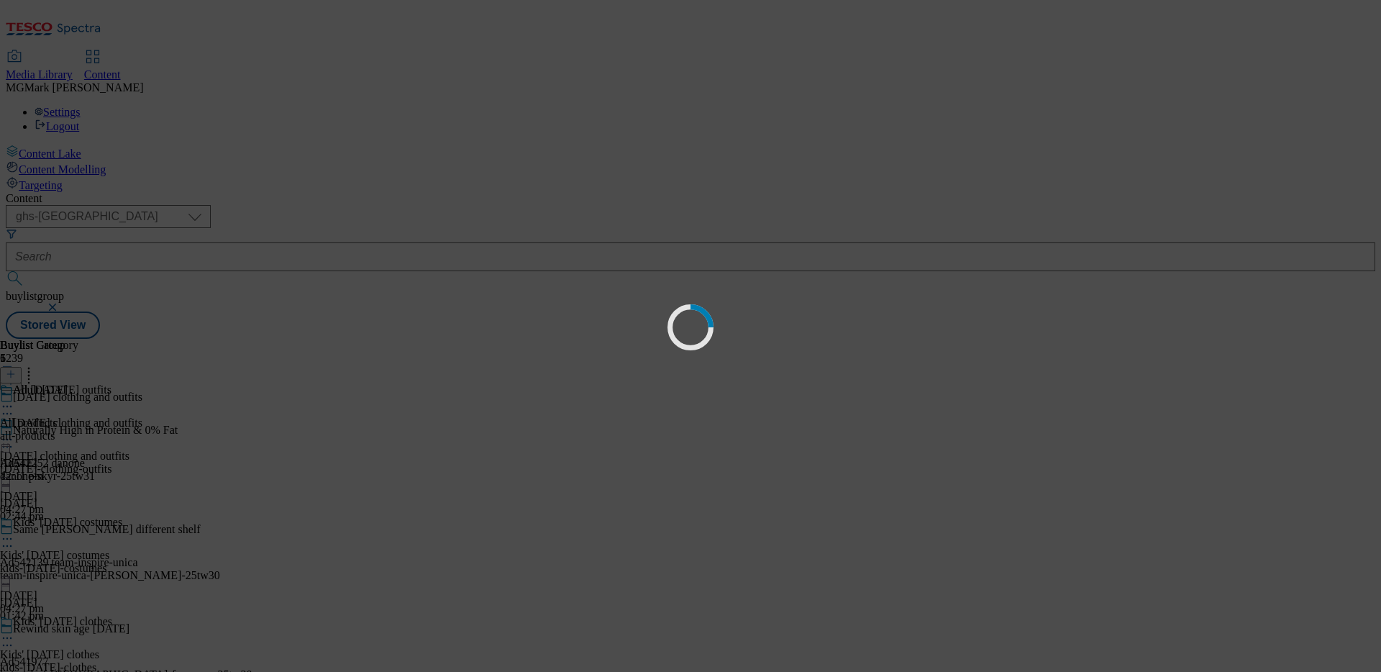
scroll to position [0, 0]
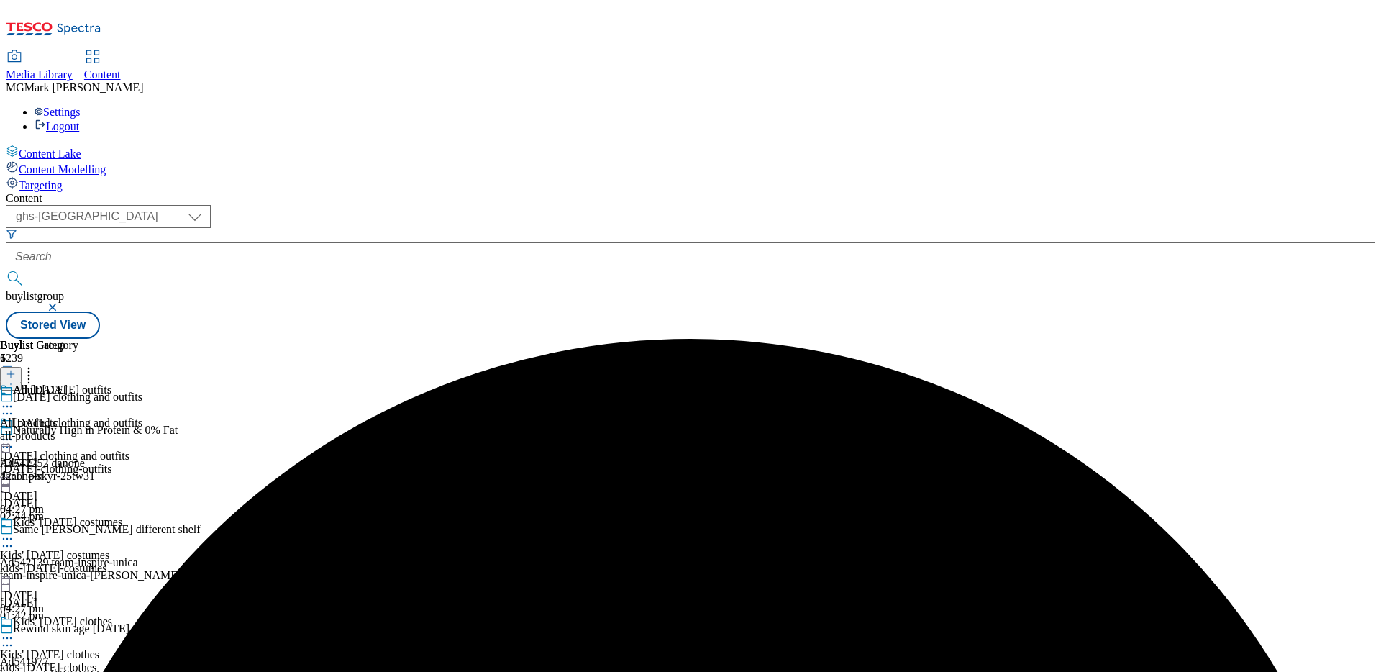
click at [142, 463] on div "halloween-clothing-outfits" at bounding box center [71, 469] width 142 height 13
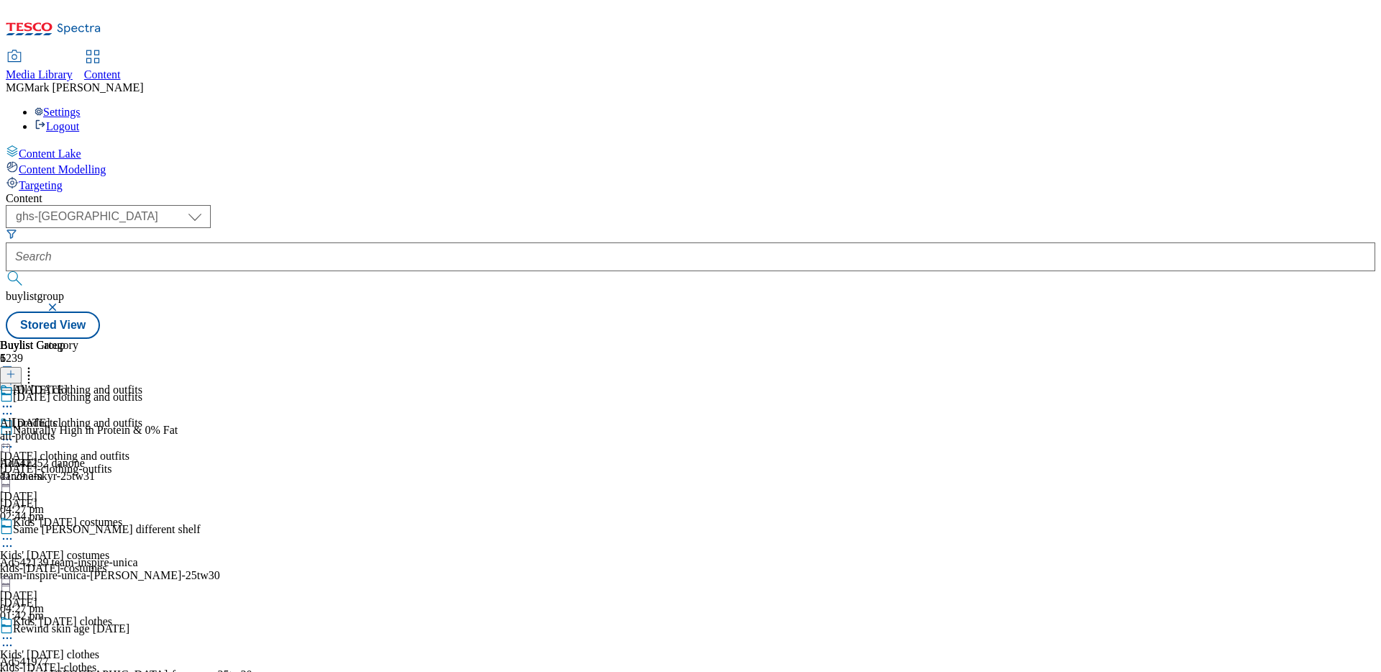
scroll to position [202, 0]
click at [14, 399] on icon at bounding box center [7, 406] width 14 height 14
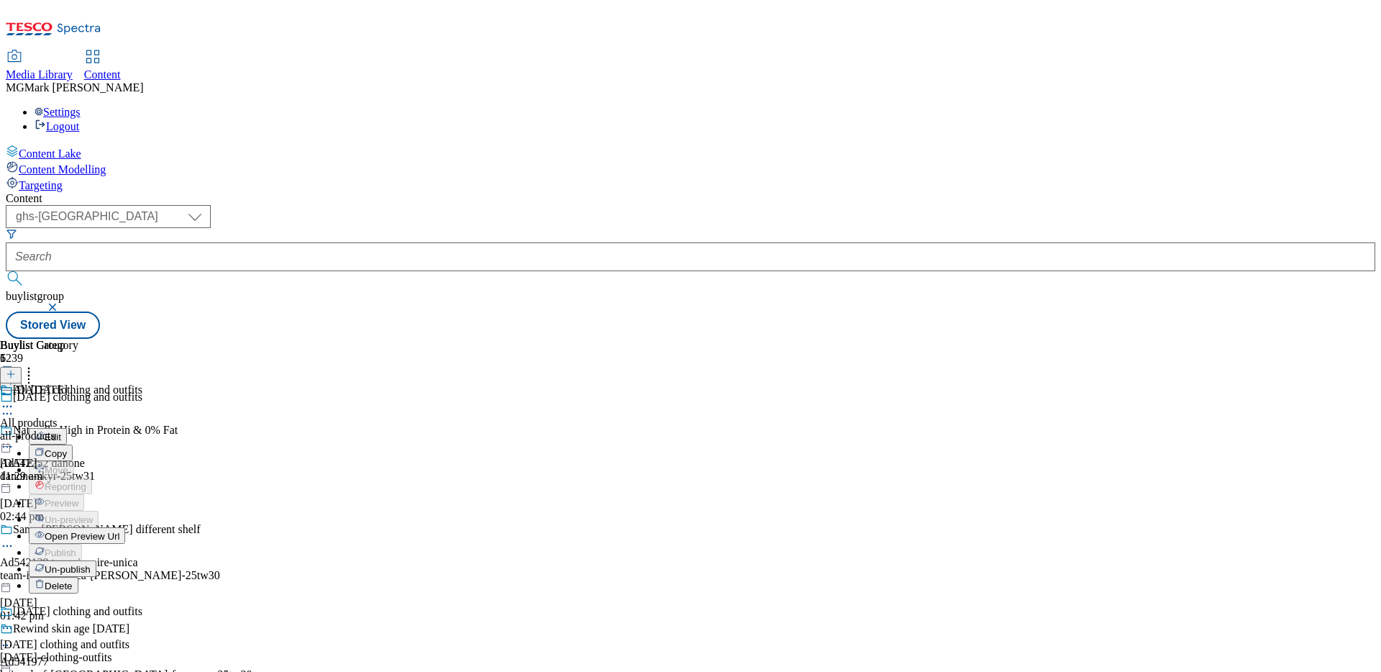
click at [119, 531] on span "Open Preview Url" at bounding box center [82, 536] width 75 height 11
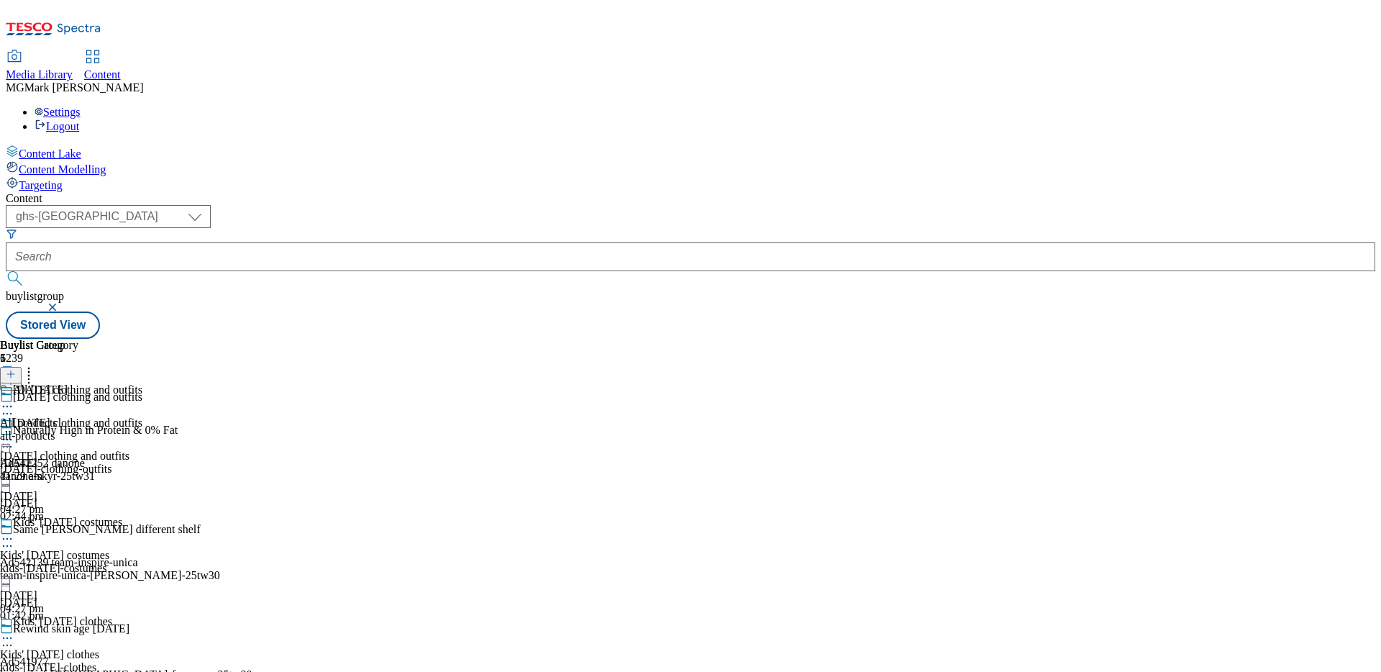
click at [142, 661] on div "kids-halloween-clothes" at bounding box center [71, 667] width 142 height 13
click at [142, 463] on div "halloween-clothing-outfits" at bounding box center [71, 469] width 142 height 13
click at [142, 562] on div "kids-halloween-costumes" at bounding box center [71, 568] width 142 height 13
click at [14, 532] on icon at bounding box center [7, 539] width 14 height 14
click at [67, 560] on button "Edit" at bounding box center [48, 568] width 38 height 17
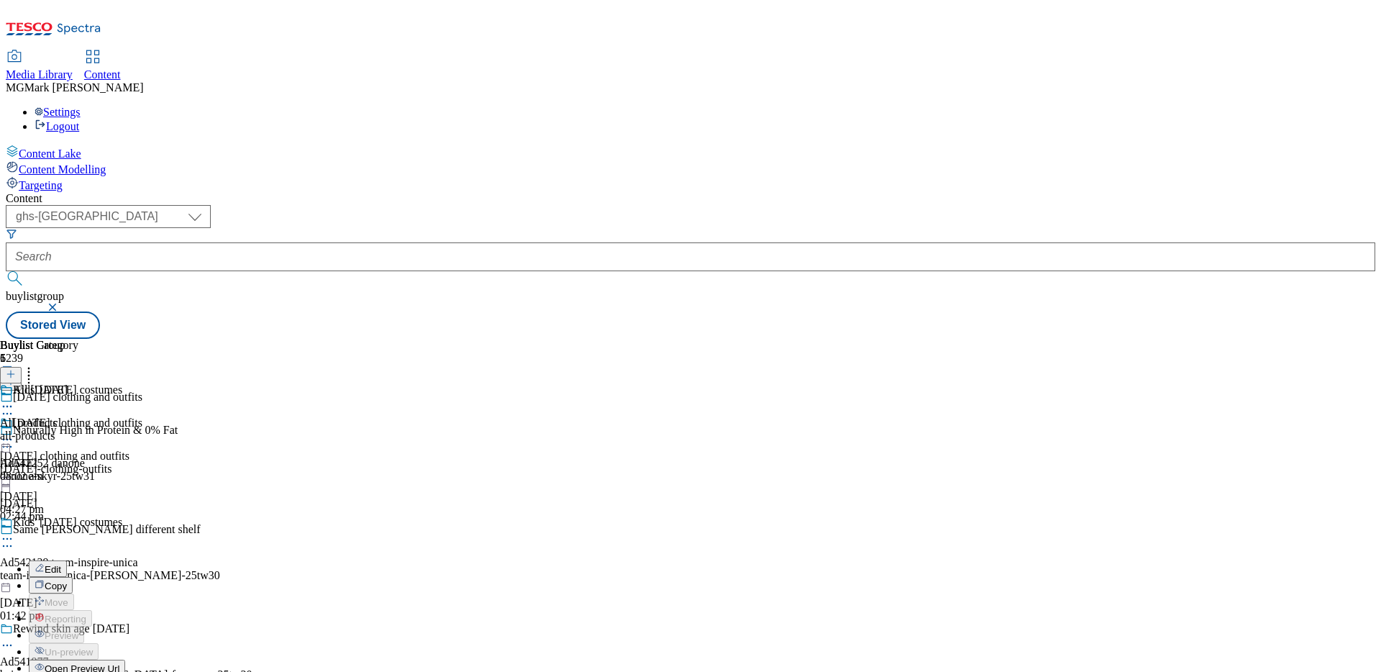
select select "seasonal"
select select "Banner"
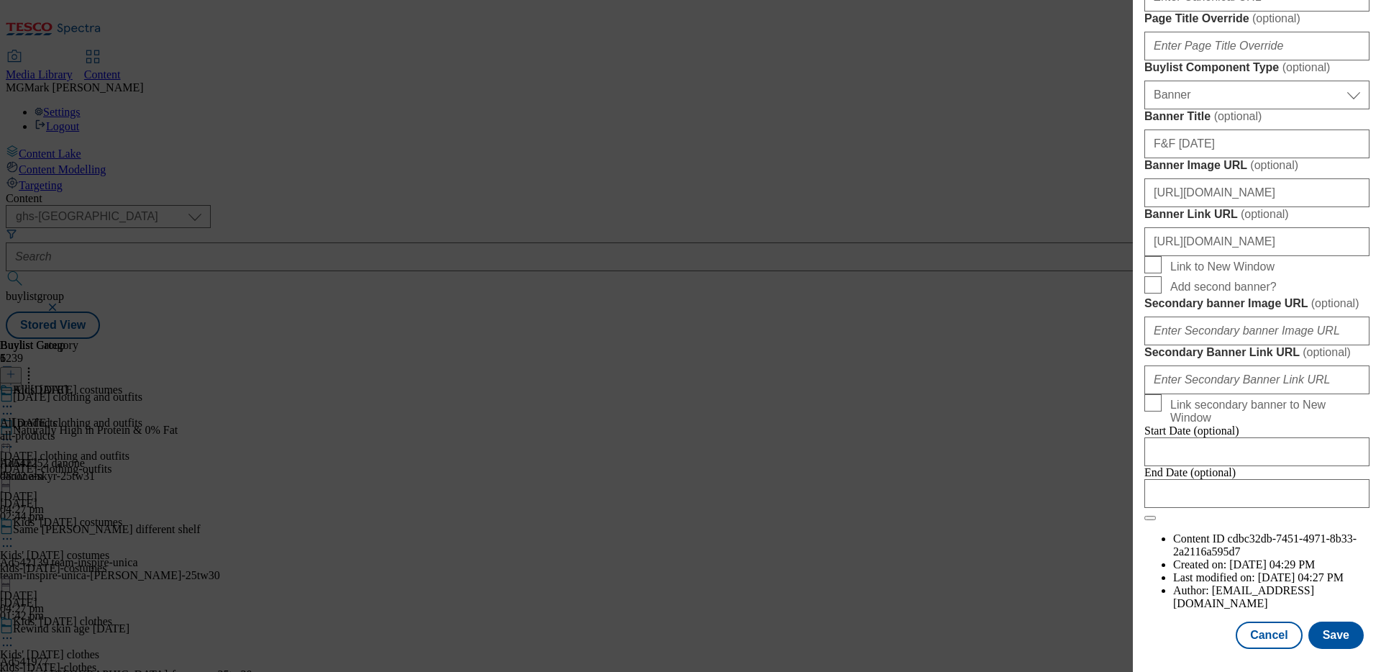
scroll to position [1346, 0]
click at [1267, 256] on input "https://www.tesco.com/groceries/en-GB/zone/halloween" at bounding box center [1257, 241] width 225 height 29
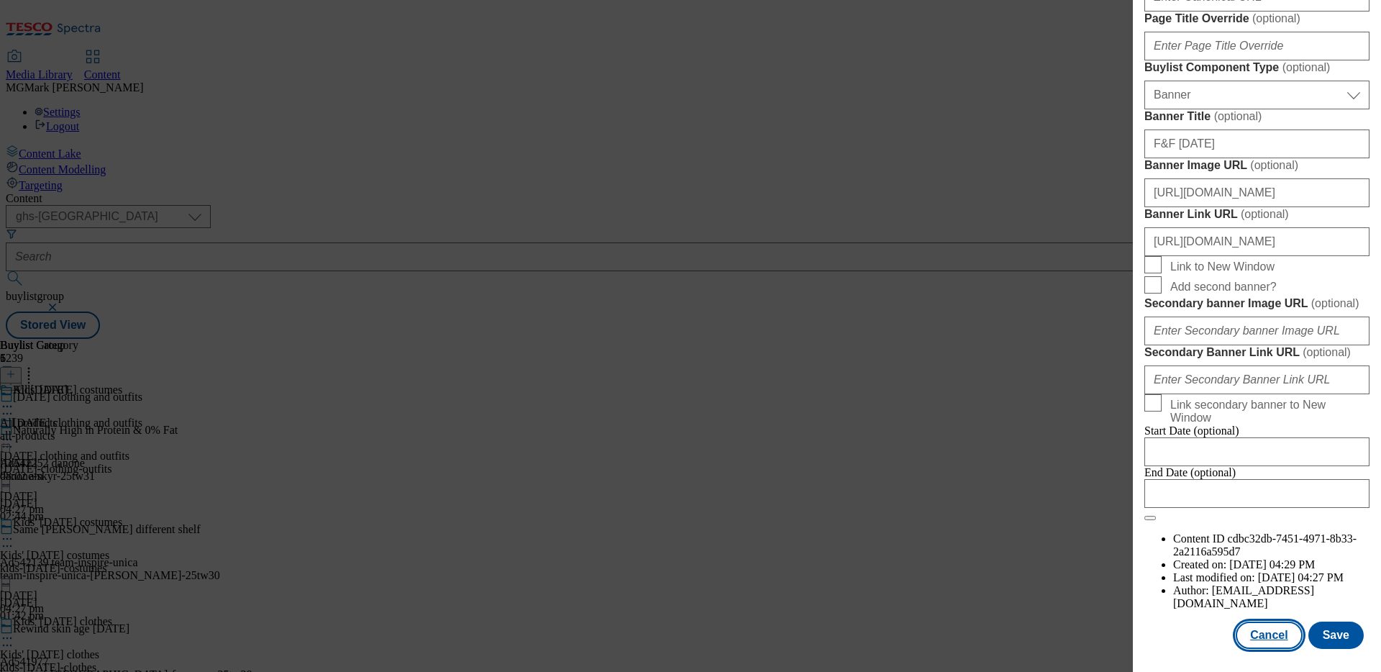
click at [1266, 628] on button "Cancel" at bounding box center [1269, 635] width 66 height 27
select select "seasonal"
select select "Banner"
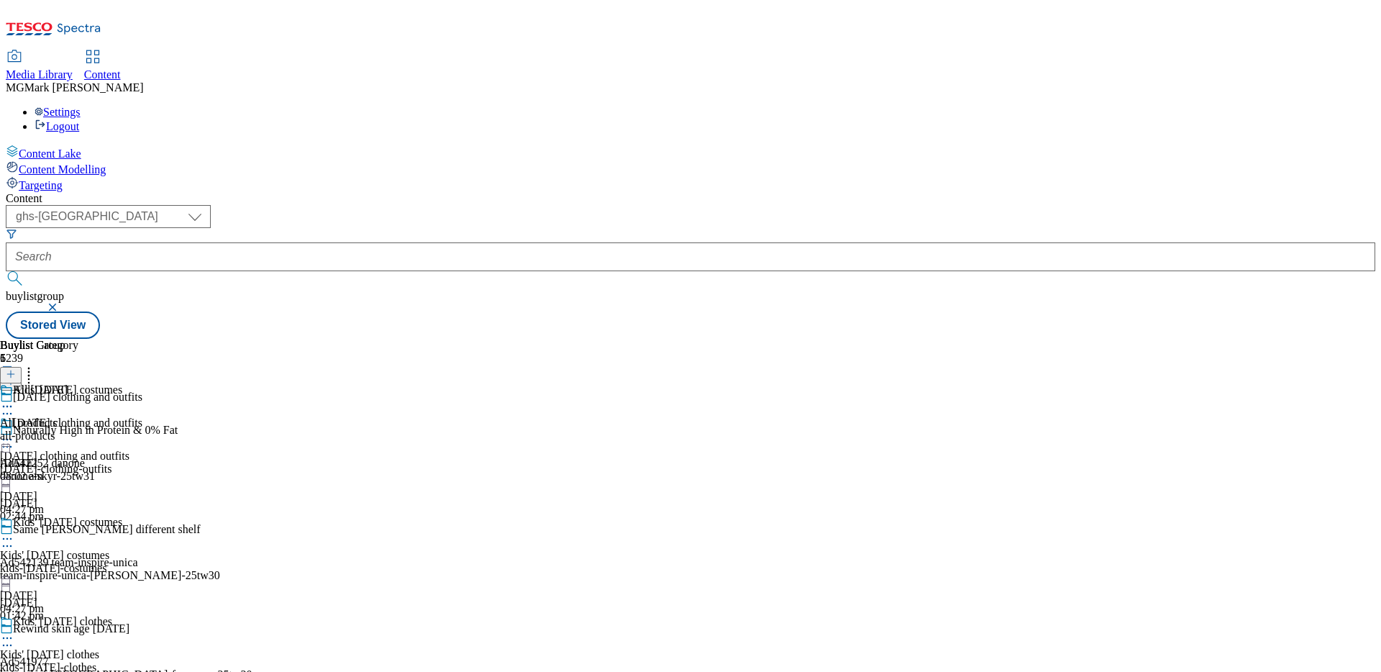
scroll to position [1163, 0]
click at [142, 463] on div "halloween-clothing-outfits" at bounding box center [71, 469] width 142 height 13
click at [14, 432] on icon at bounding box center [7, 439] width 14 height 14
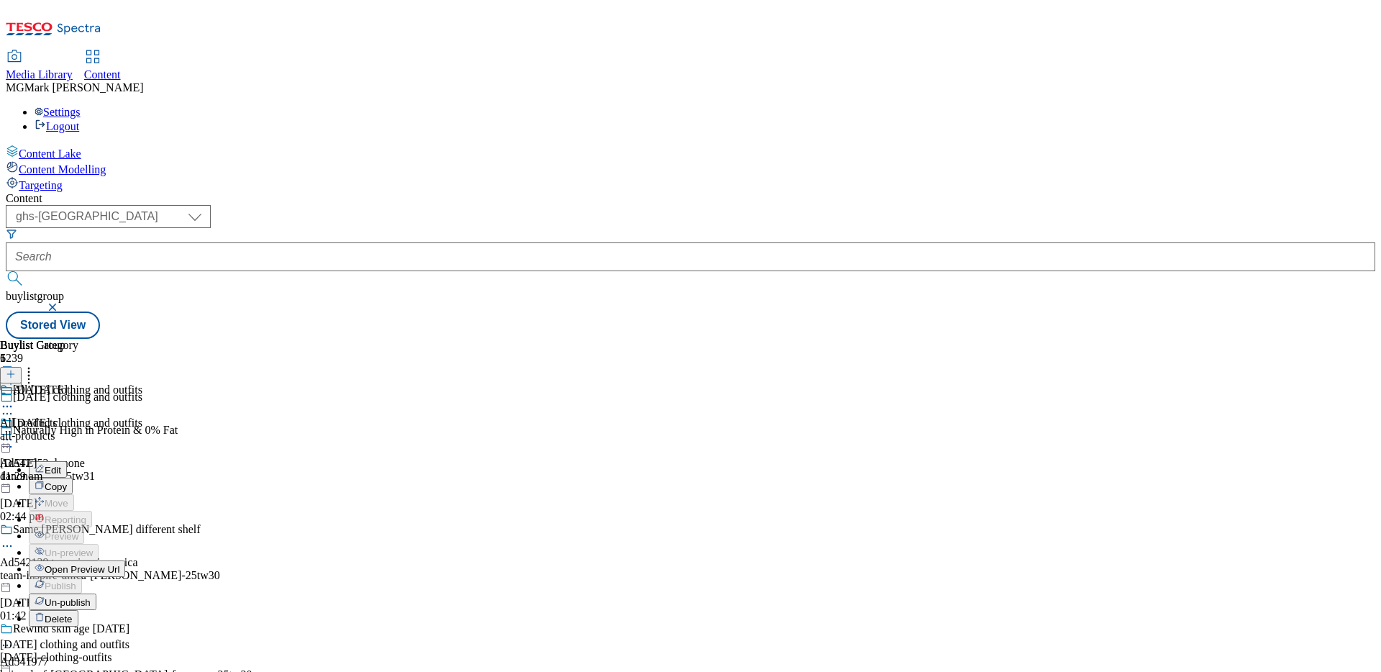
click at [67, 461] on button "Edit" at bounding box center [48, 469] width 38 height 17
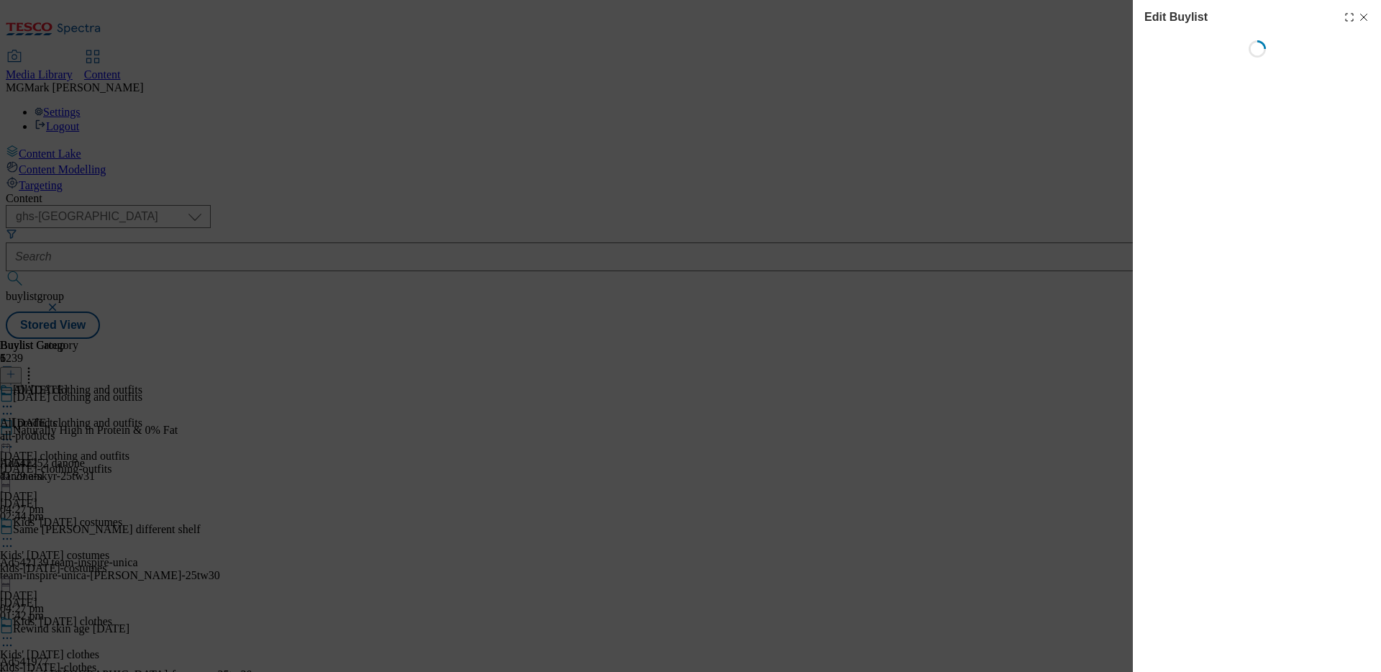
select select "seasonal"
select select "Banner"
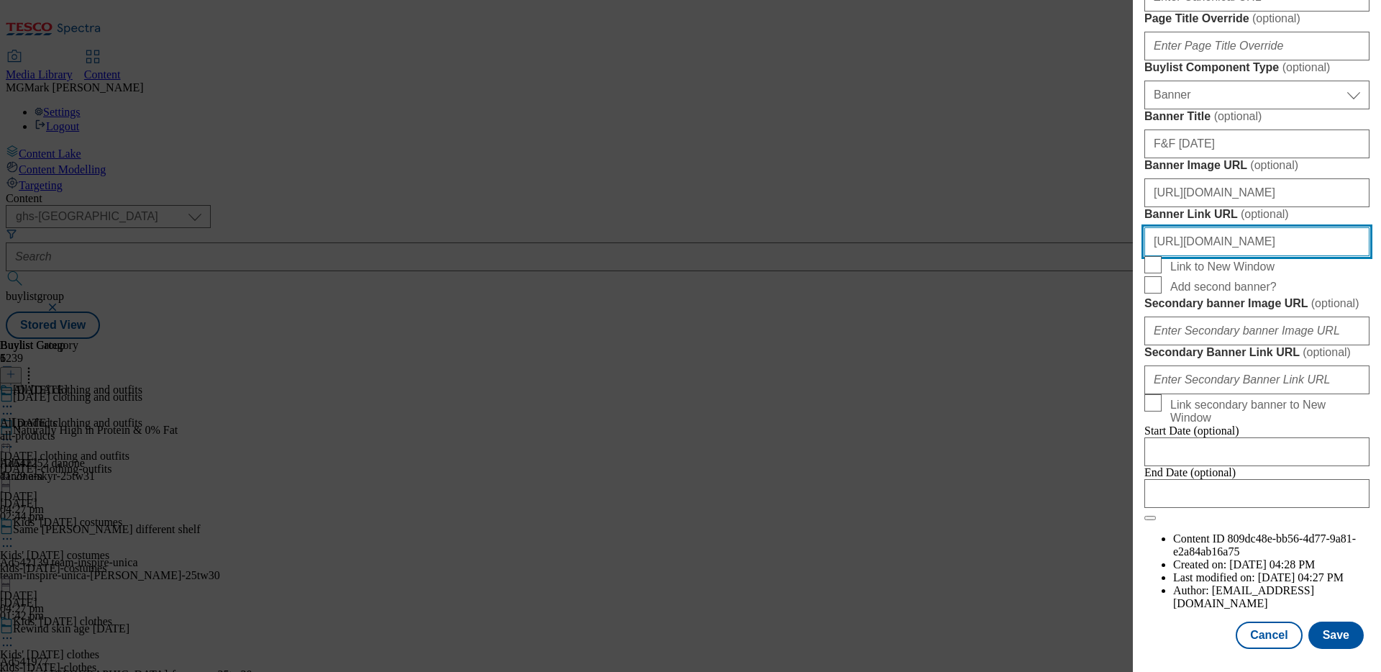
scroll to position [0, 23]
drag, startPoint x: 1263, startPoint y: 301, endPoint x: 1381, endPoint y: 302, distance: 118.0
click at [1381, 304] on div "Edit Buylist Locale Select locale English Welsh Tags 2 tags selected fnf market…" at bounding box center [1257, 326] width 248 height 652
click at [1288, 256] on input "https://www.tesco.com/groceries/en-GB/zone/halloween" at bounding box center [1257, 241] width 225 height 29
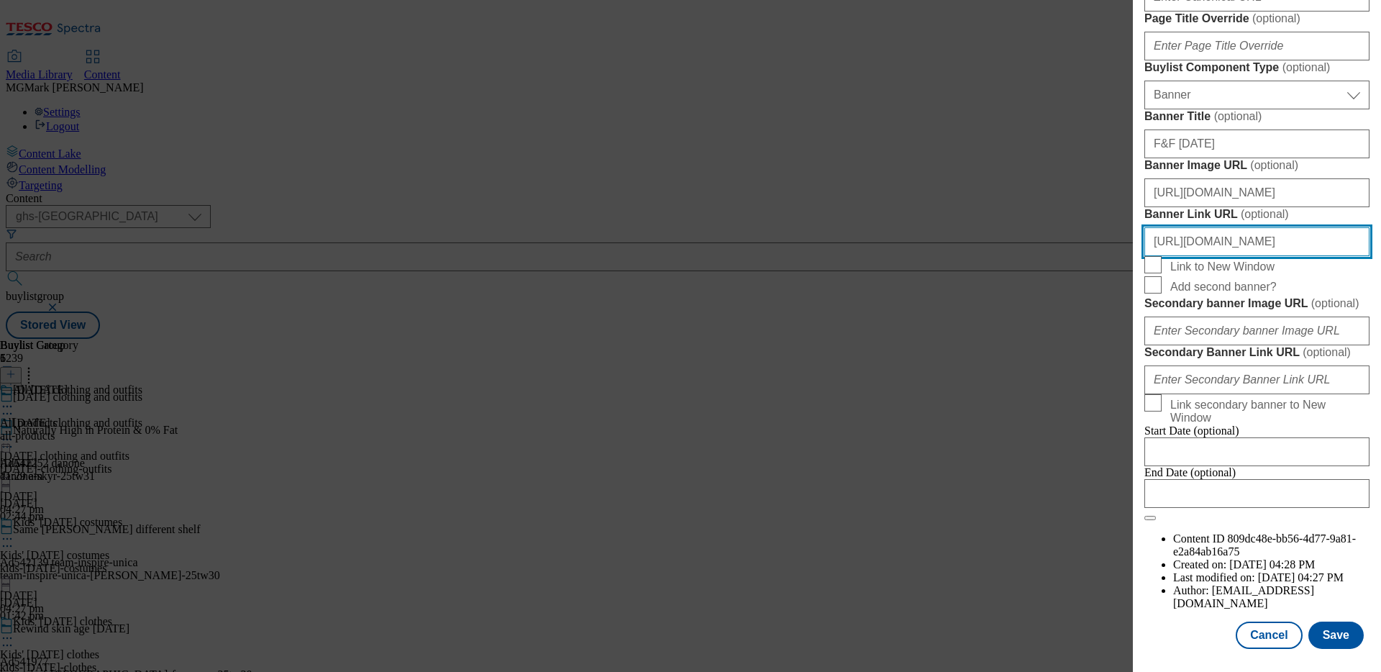
click at [1288, 256] on input "https://www.tesco.com/groceries/en-GB/zone/halloween" at bounding box center [1257, 241] width 225 height 29
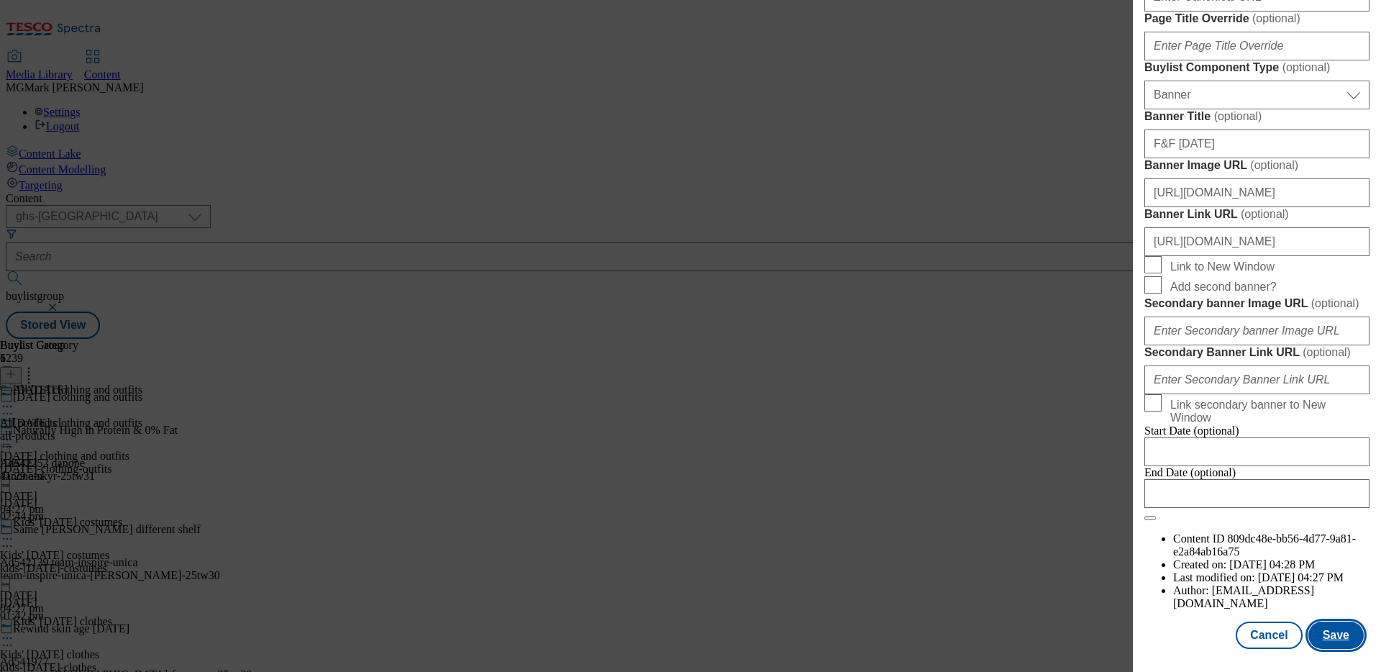
click at [1332, 636] on button "Save" at bounding box center [1336, 635] width 55 height 27
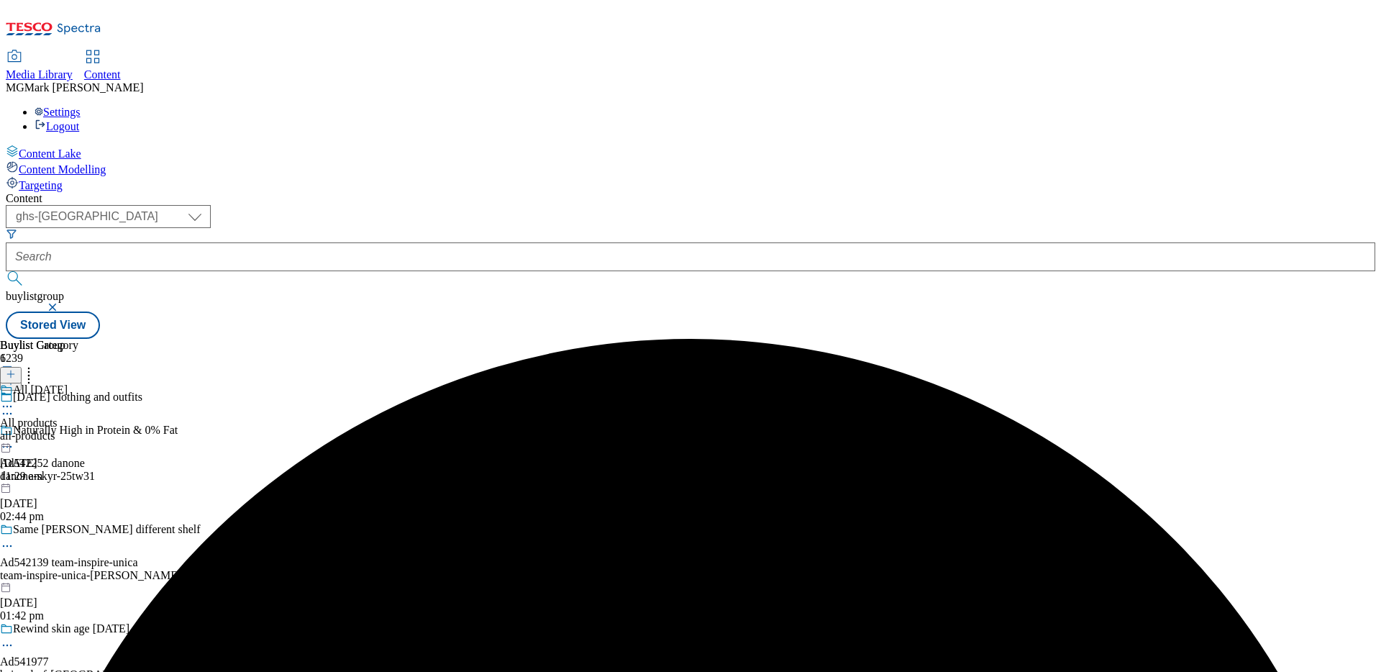
click at [281, 470] on div "danone-skyr-25tw31" at bounding box center [140, 476] width 281 height 13
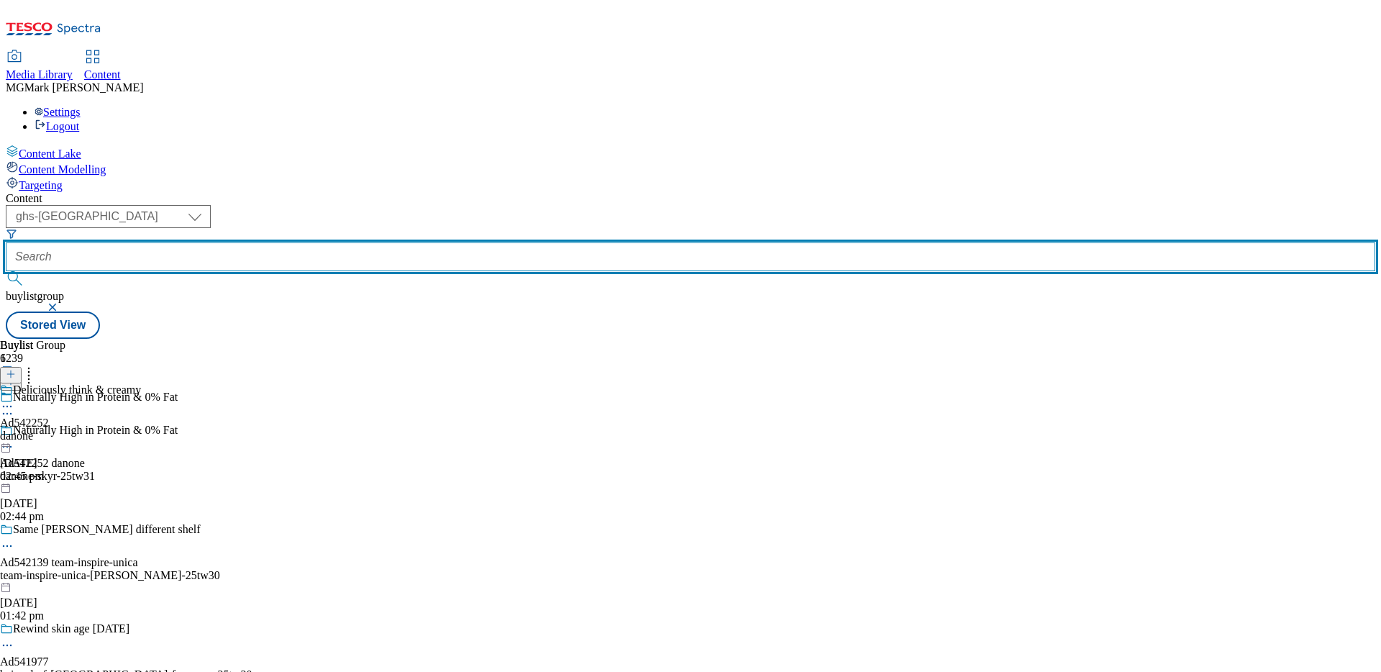
click at [345, 242] on input "text" at bounding box center [691, 256] width 1370 height 29
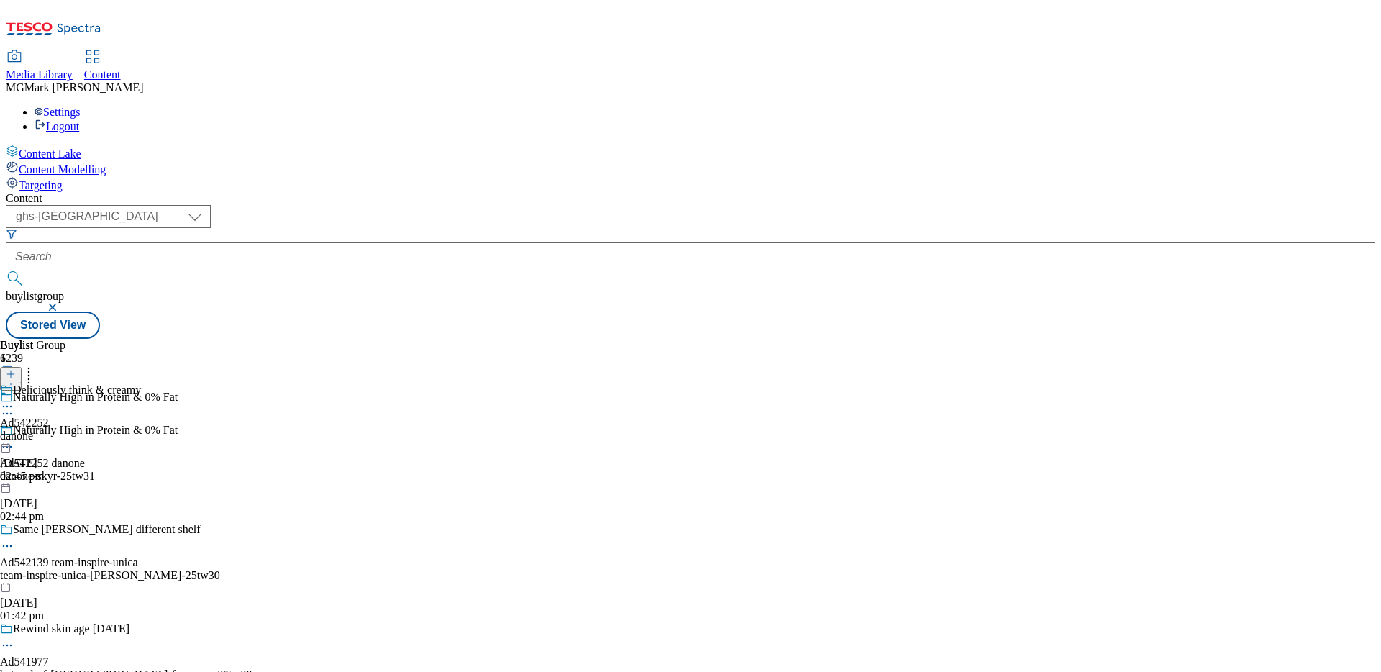
click at [61, 303] on button "button" at bounding box center [54, 307] width 14 height 9
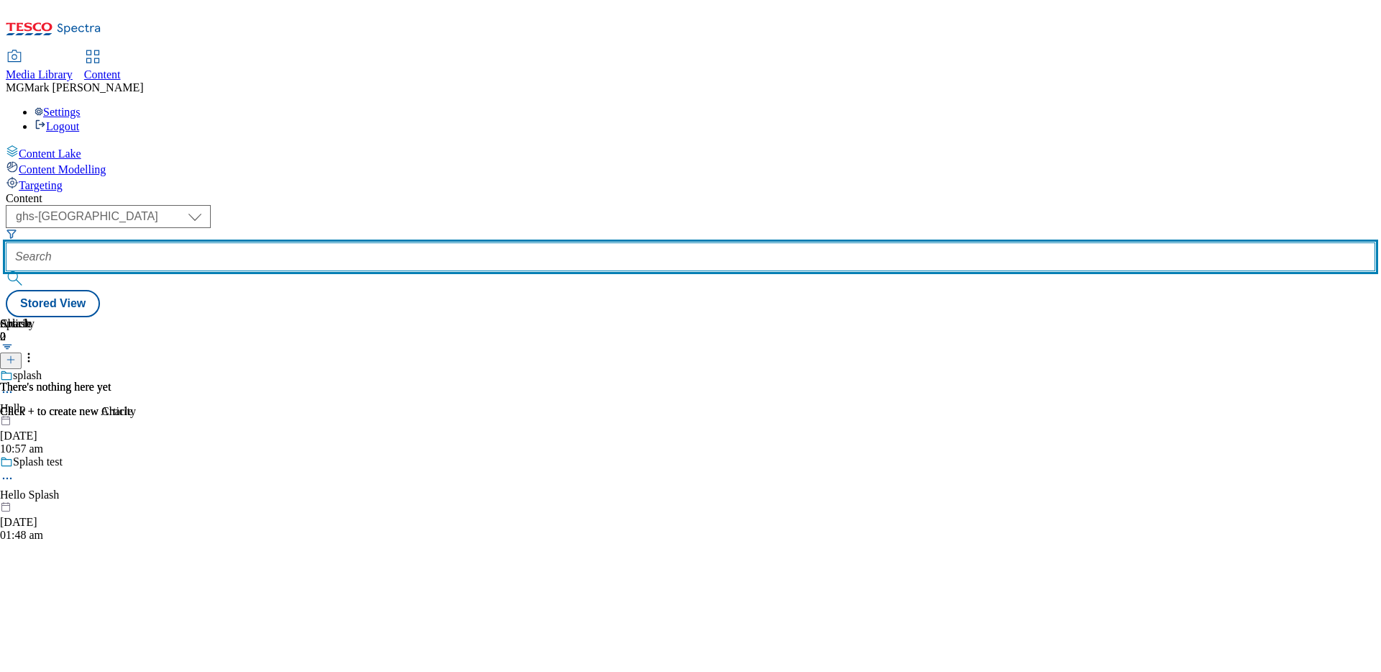
click at [341, 242] on input "text" at bounding box center [691, 256] width 1370 height 29
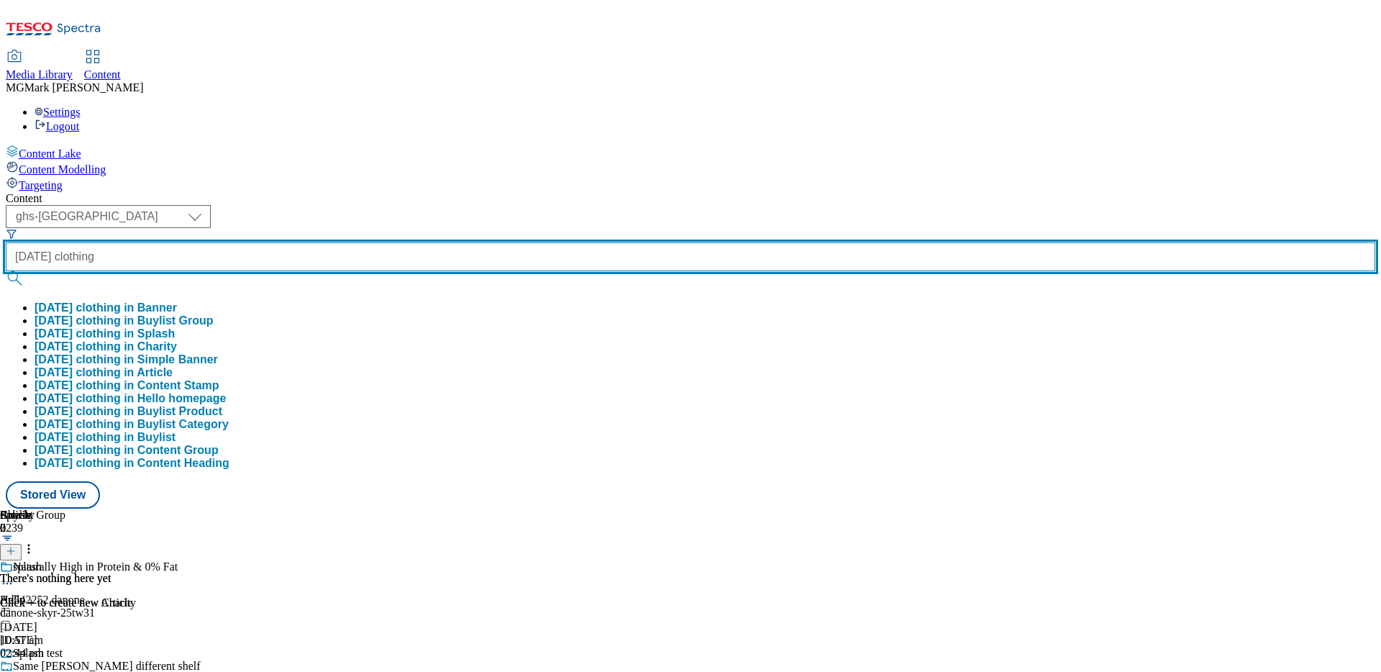
type input "halloween clothing"
click at [6, 271] on button "submit" at bounding box center [16, 278] width 20 height 14
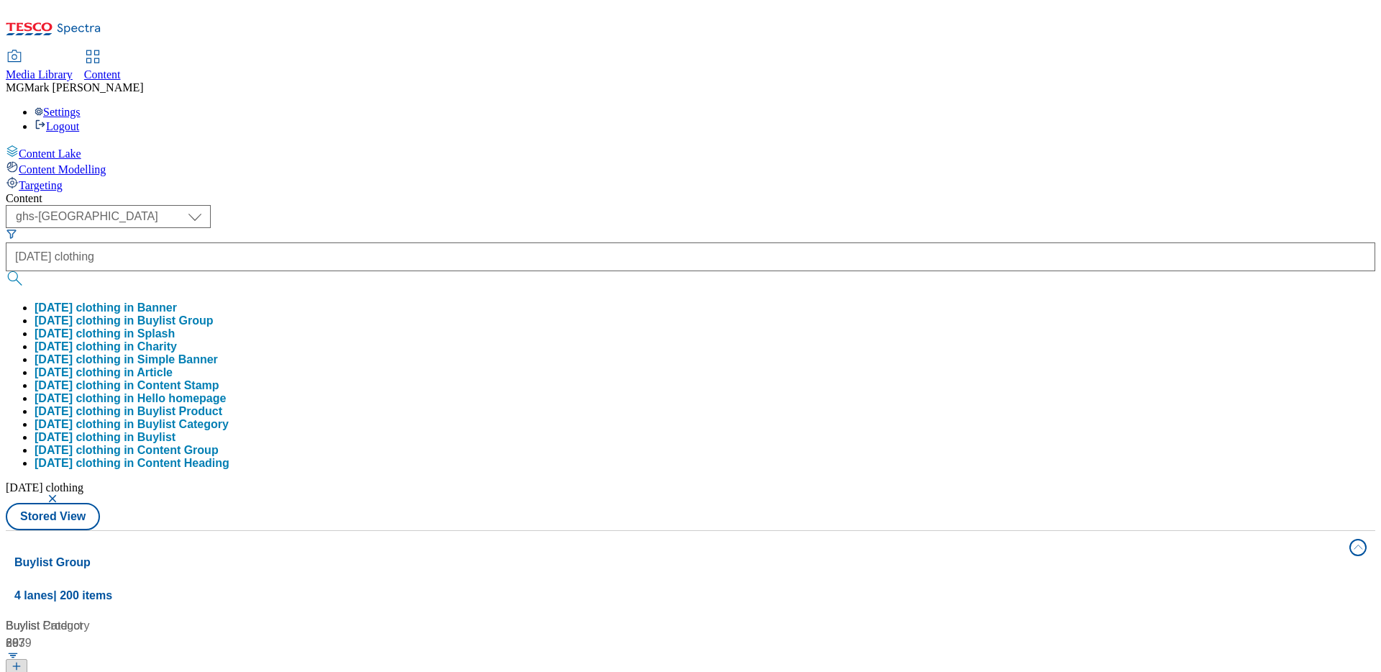
click at [661, 205] on div "( optional ) Dotcom CZ Dotcom SK ghs-roi ghs-uk Phones UK ghs-uk halloween clot…" at bounding box center [691, 367] width 1370 height 325
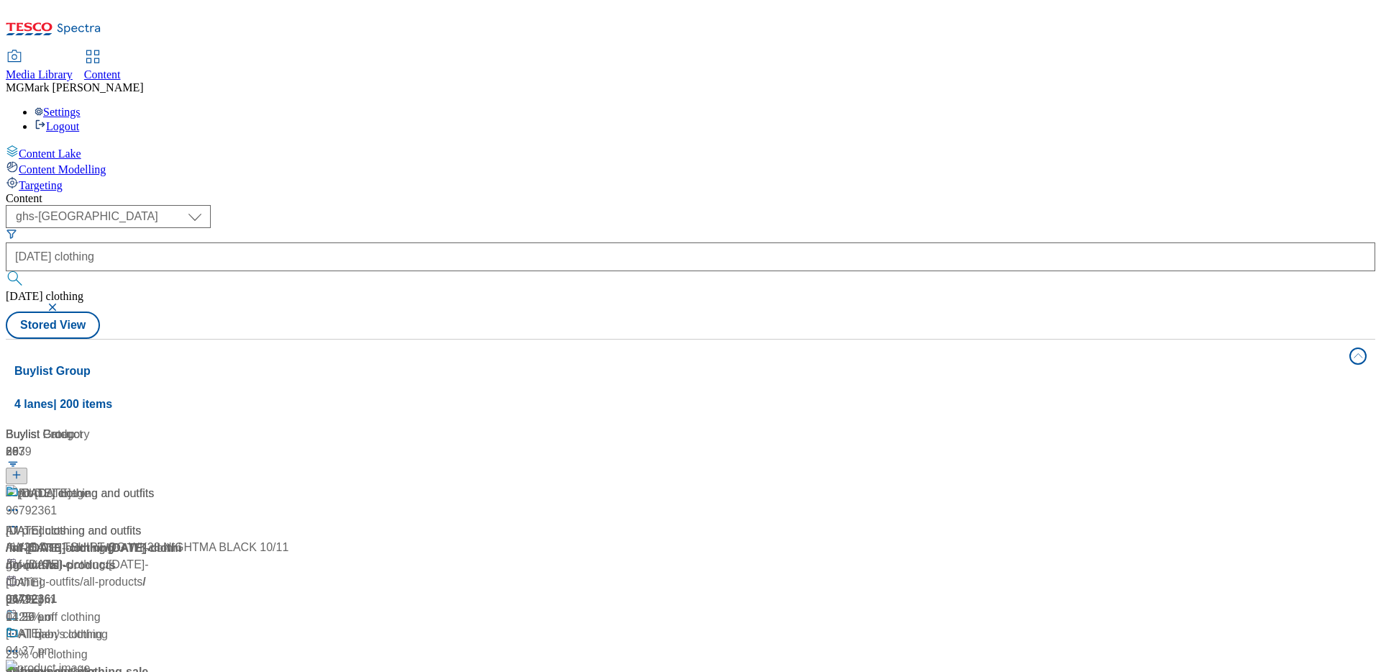
click at [186, 485] on div "Halloween clothing and outfits Halloween clothing and outfits / fnf-halloween-c…" at bounding box center [96, 547] width 180 height 124
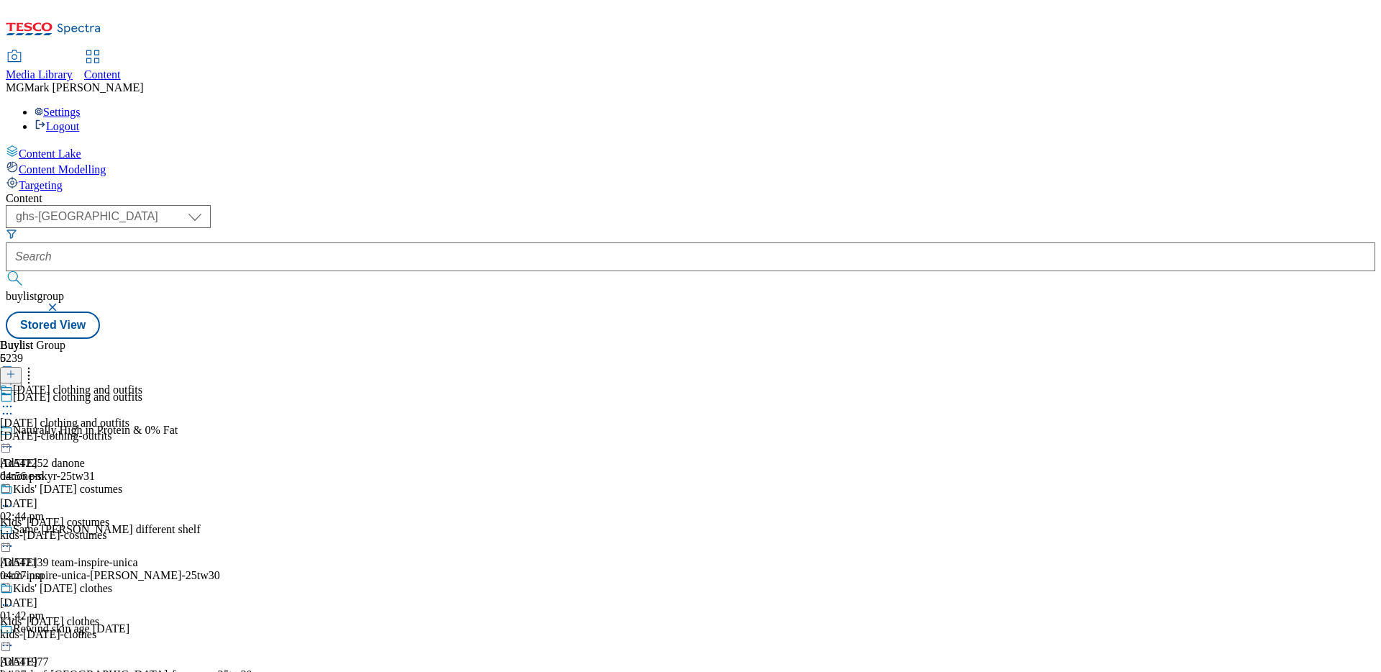
click at [142, 429] on div "halloween-clothing-outfits" at bounding box center [71, 435] width 142 height 13
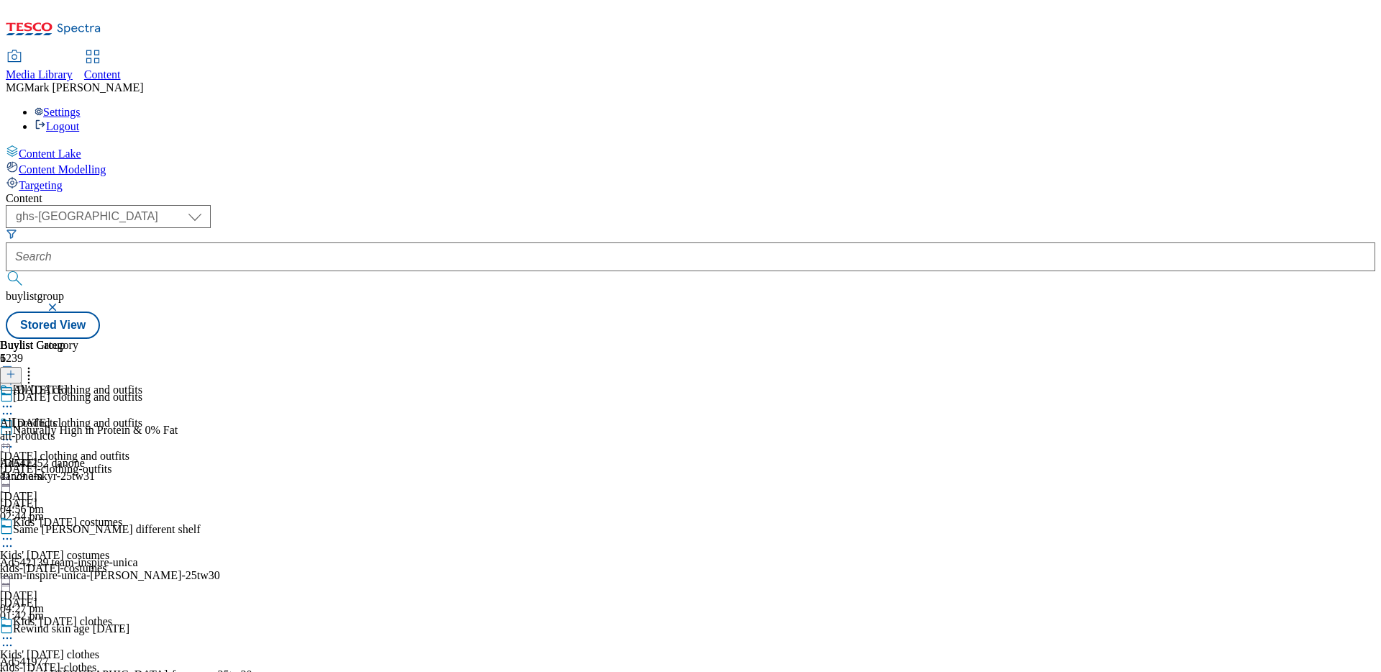
click at [14, 432] on icon at bounding box center [7, 439] width 14 height 14
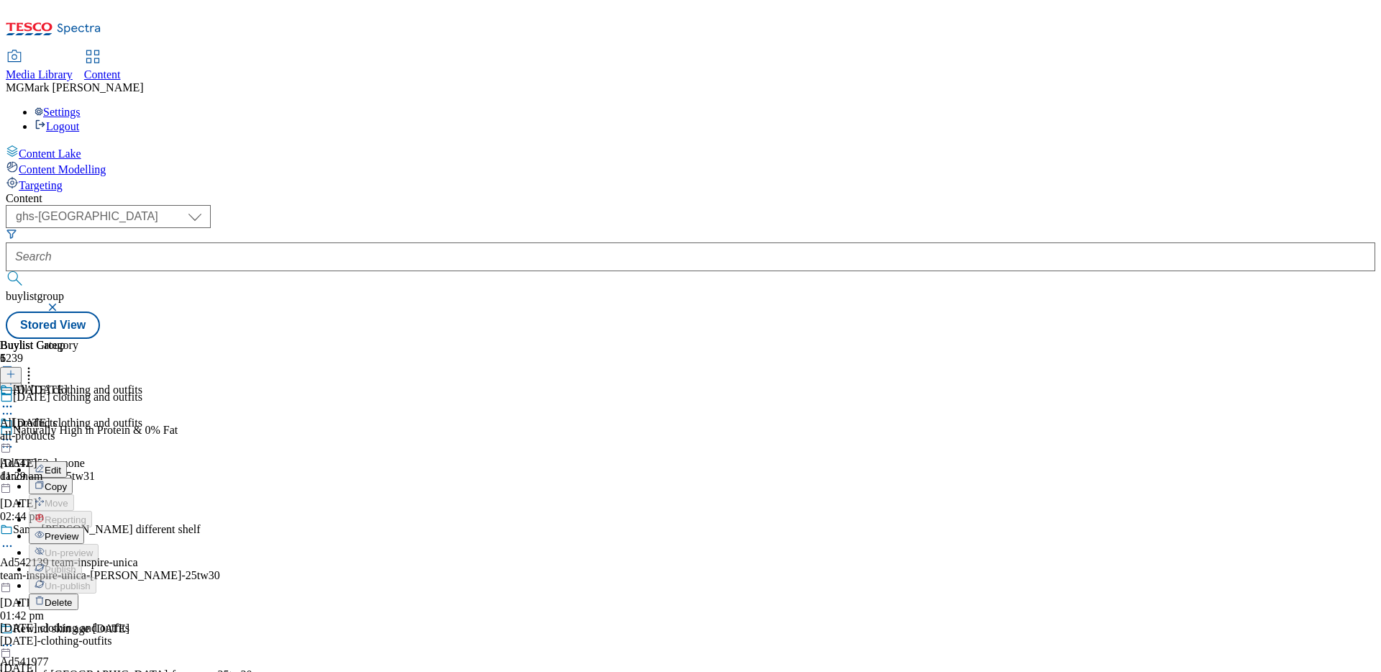
click at [67, 461] on button "Edit" at bounding box center [48, 469] width 38 height 17
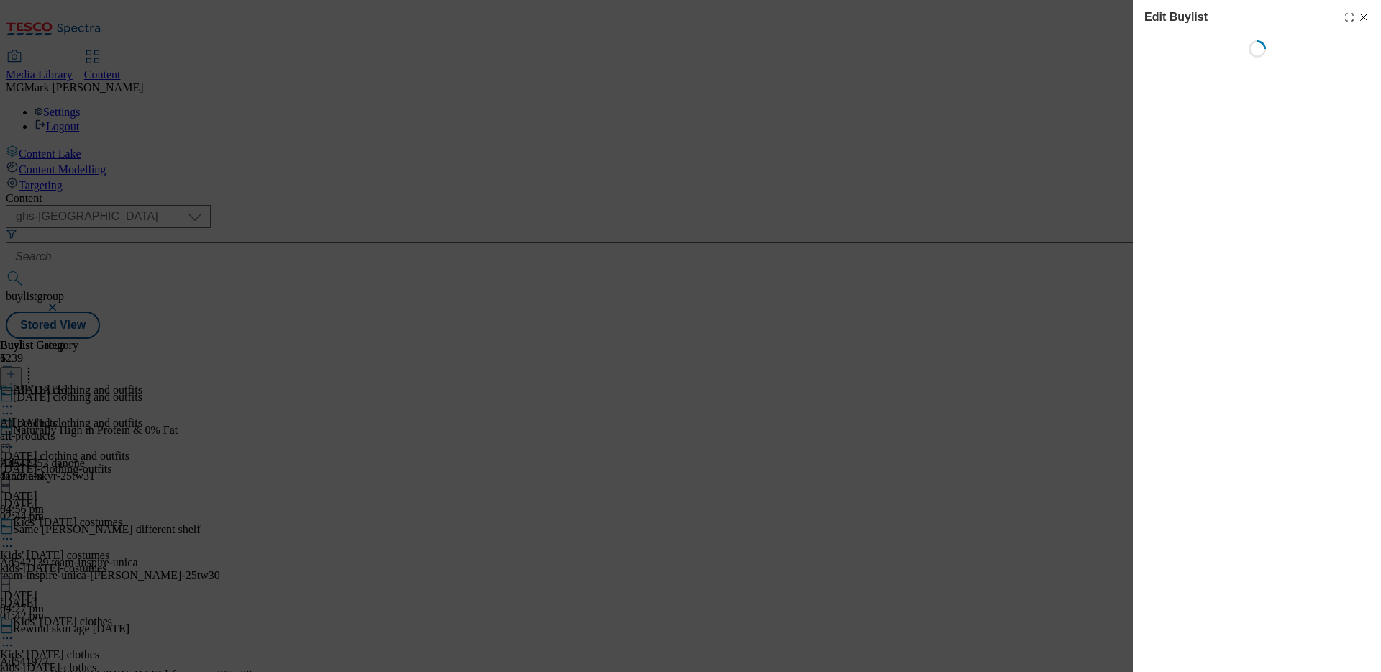
select select "seasonal"
select select "Banner"
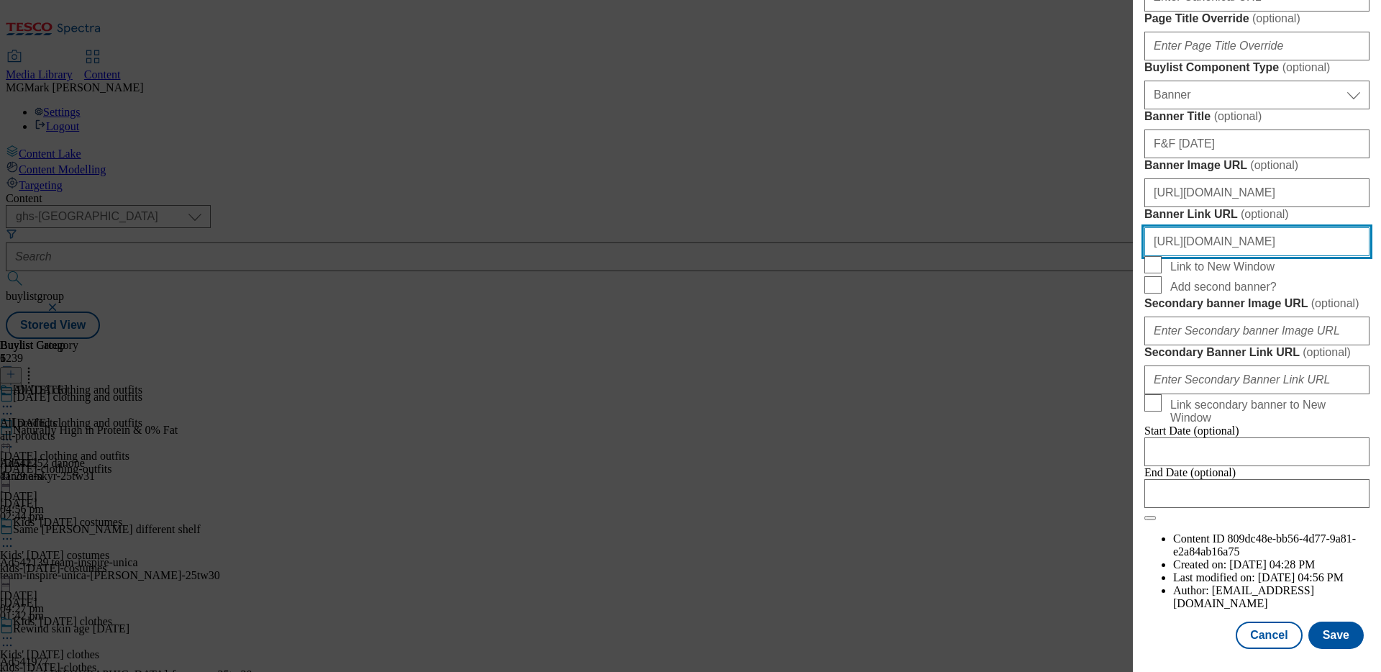
scroll to position [0, 23]
drag, startPoint x: 1258, startPoint y: 335, endPoint x: 1380, endPoint y: 337, distance: 122.3
click at [1381, 339] on div "Edit Buylist Locale Select locale English Welsh Tags 2 tags selected fnf market…" at bounding box center [1257, 326] width 248 height 652
click at [1318, 256] on input "https://www.tesco.com/groceries/en-GB/zone/halloween" at bounding box center [1257, 241] width 225 height 29
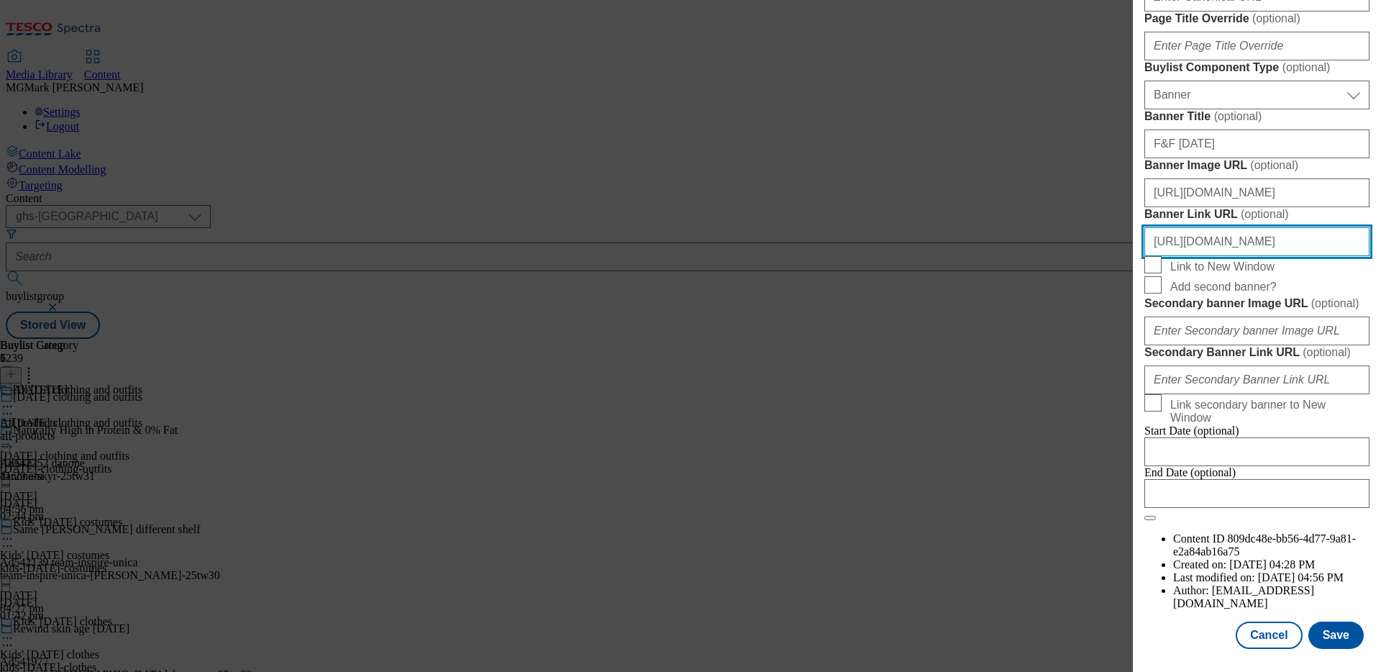
click at [1318, 256] on input "https://www.tesco.com/groceries/en-GB/zone/halloween" at bounding box center [1257, 241] width 225 height 29
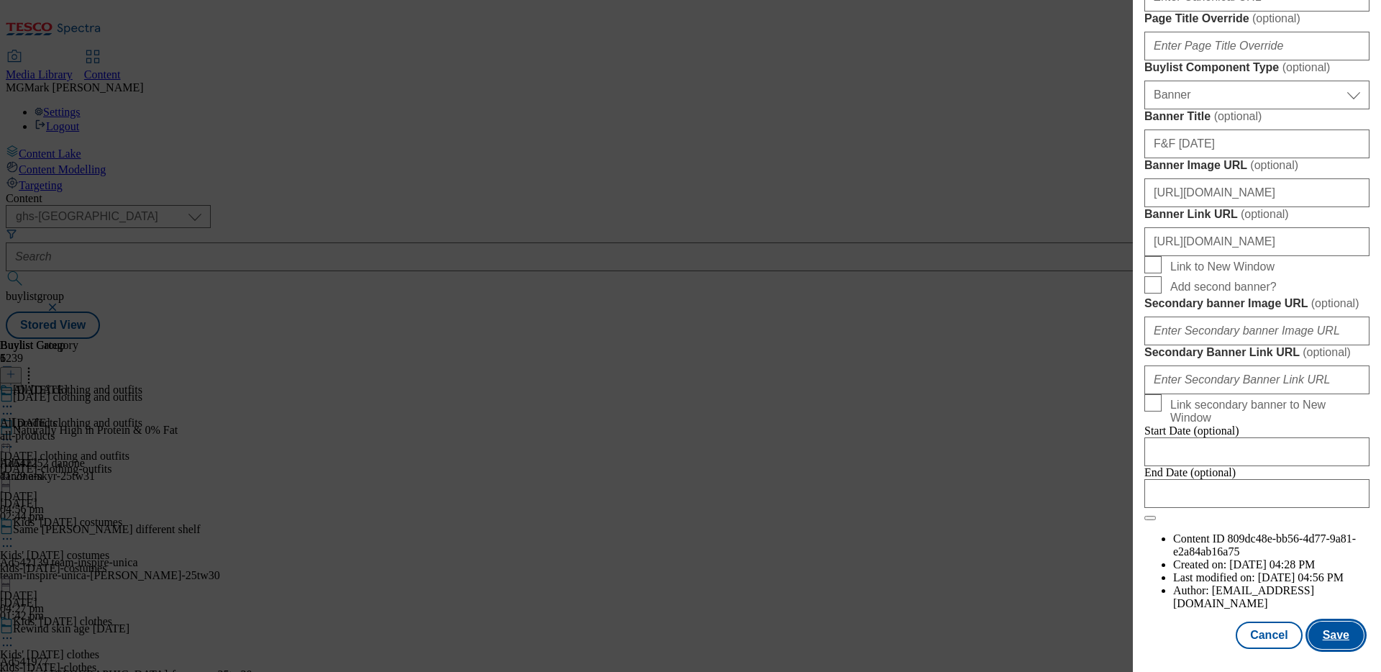
scroll to position [0, 0]
click at [1340, 646] on button "Save" at bounding box center [1336, 635] width 55 height 27
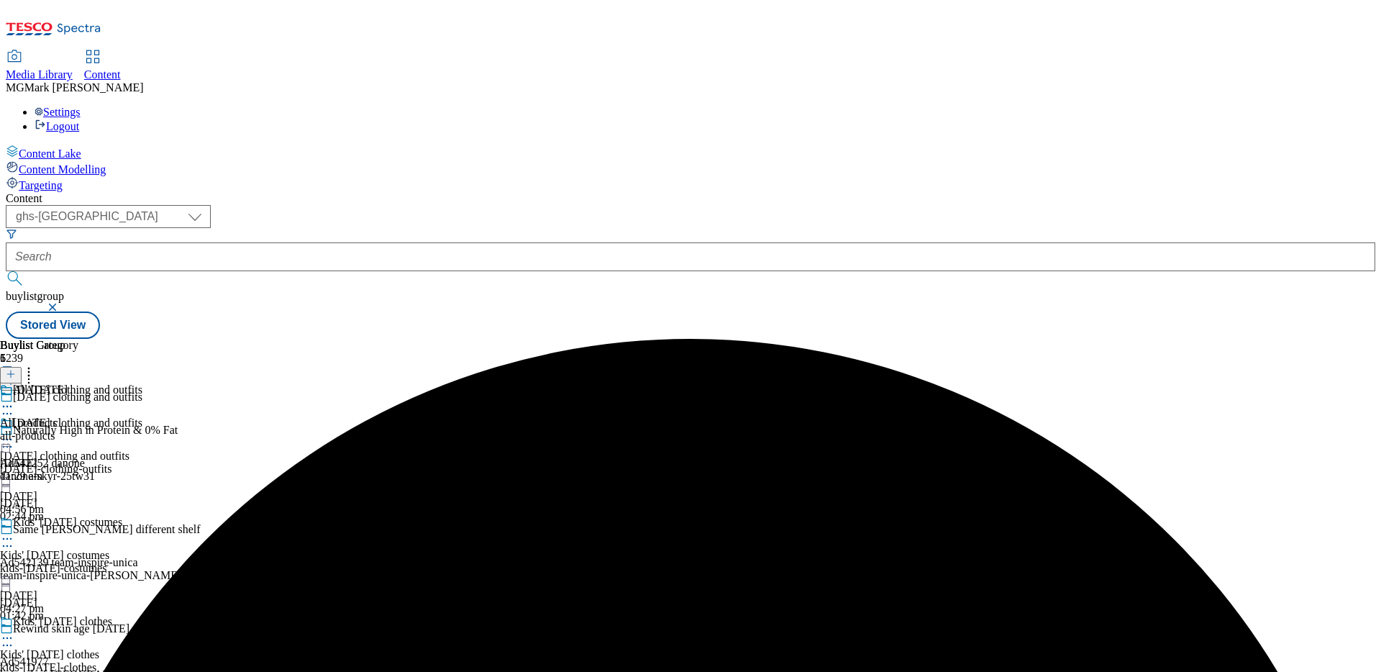
click at [14, 432] on icon at bounding box center [7, 439] width 14 height 14
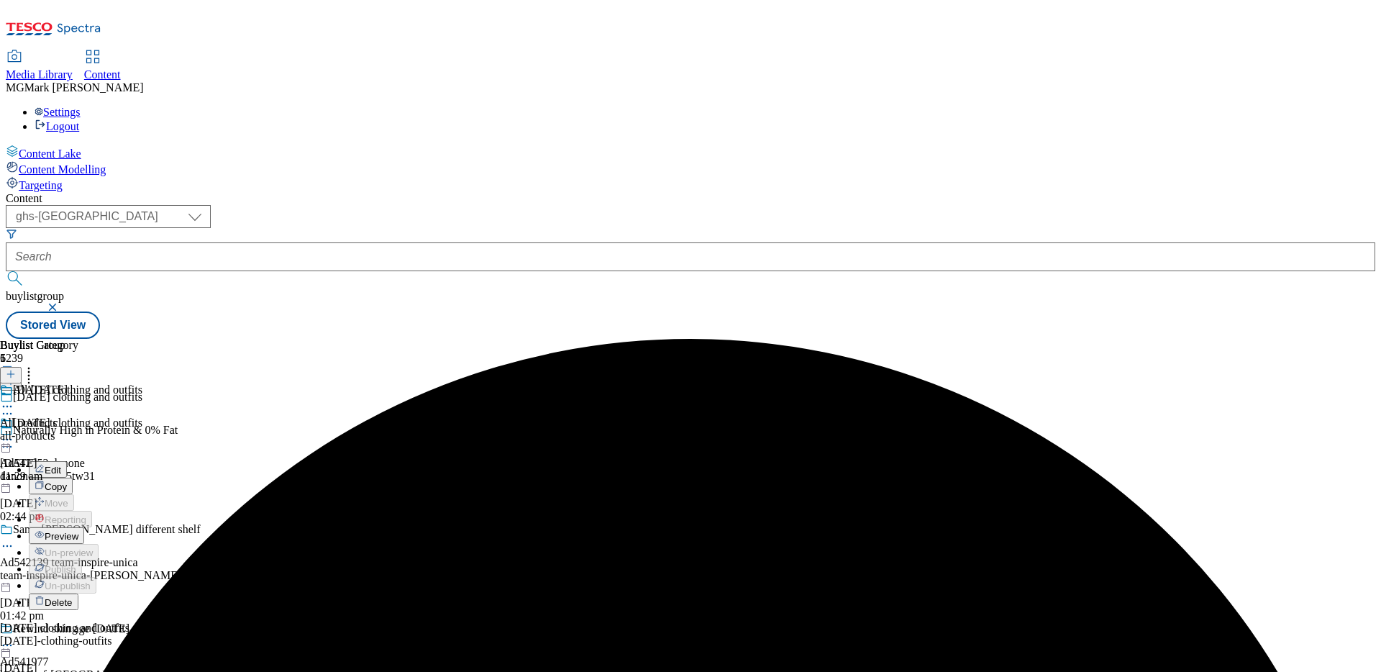
click at [78, 531] on span "Preview" at bounding box center [62, 536] width 34 height 11
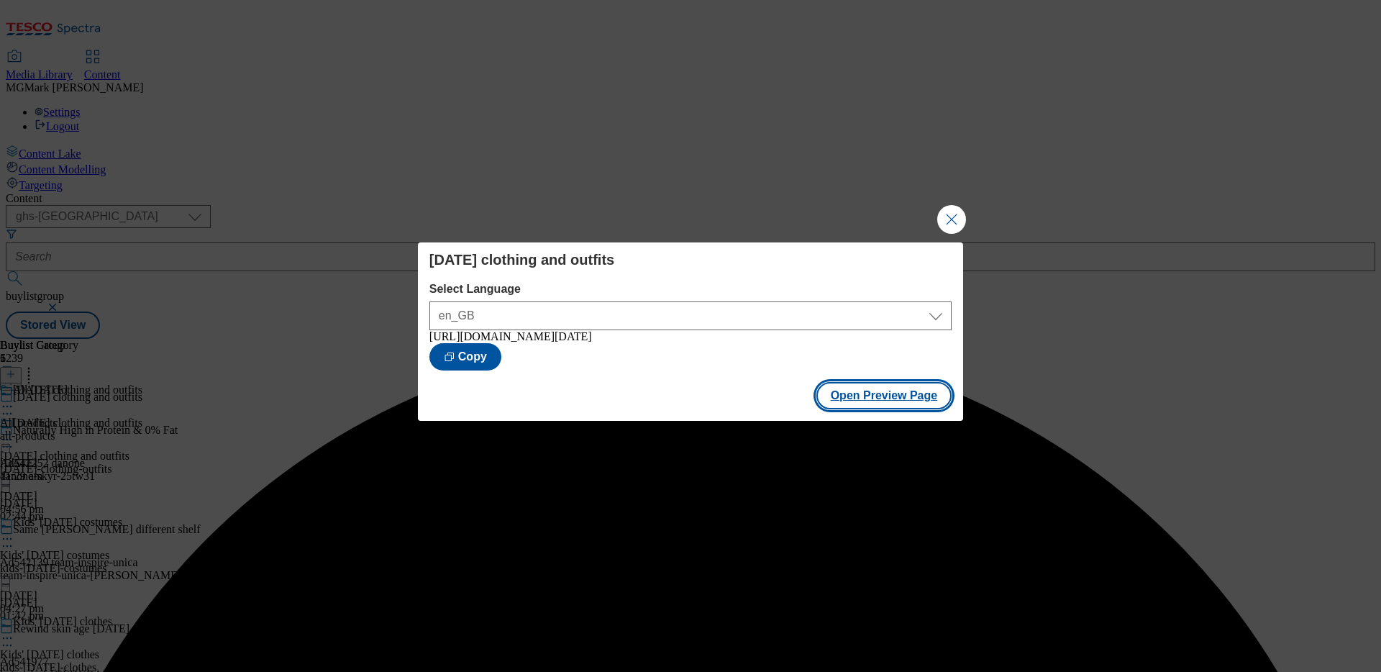
click at [930, 402] on button "Open Preview Page" at bounding box center [885, 395] width 136 height 27
click at [955, 230] on div "Halloween clothing and outfits Select Language en_GB en_GB https://www.tesco.co…" at bounding box center [690, 336] width 1381 height 672
click at [955, 221] on button "Close Modal" at bounding box center [951, 219] width 29 height 29
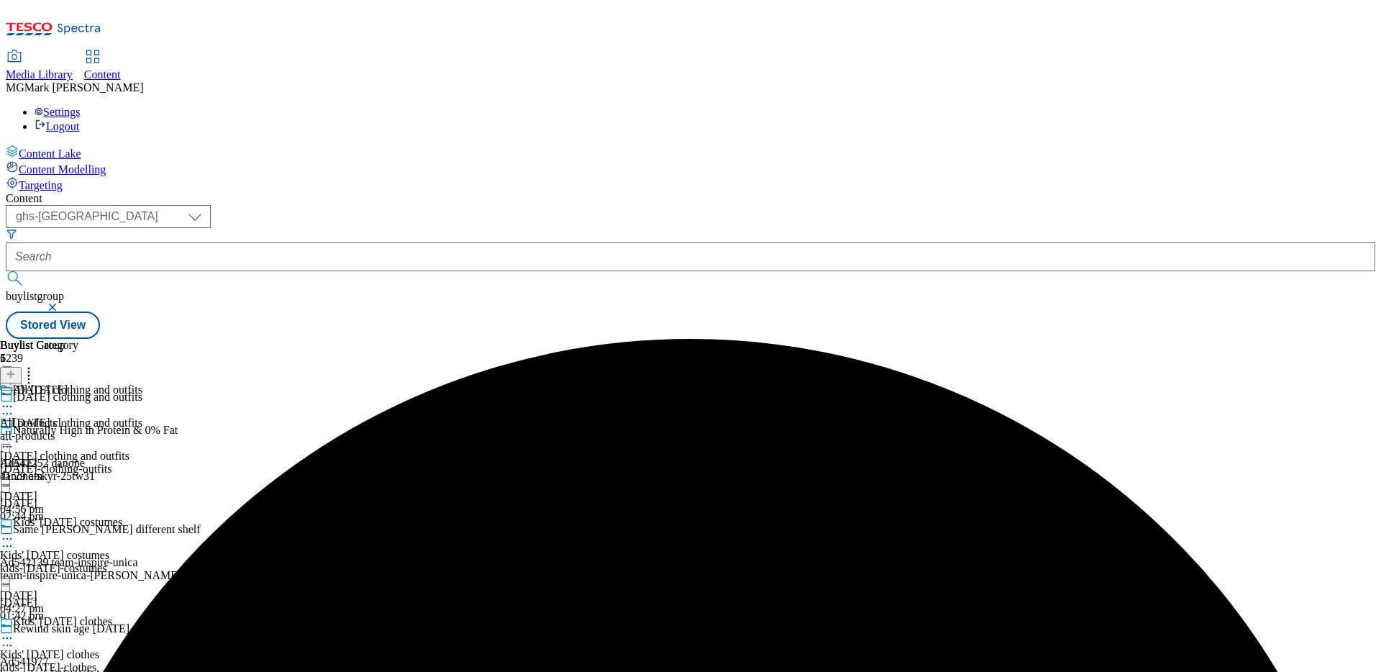
click at [14, 432] on icon at bounding box center [7, 439] width 14 height 14
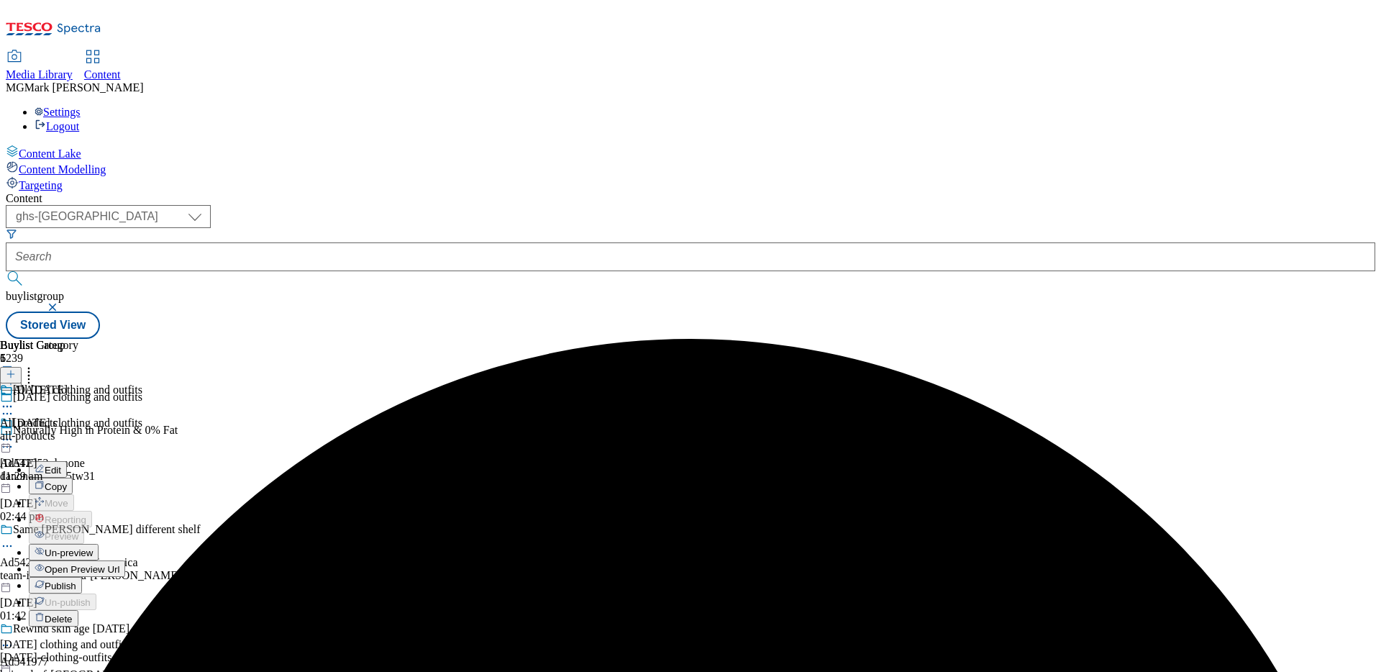
click at [76, 581] on span "Publish" at bounding box center [61, 586] width 32 height 11
